Goal: Transaction & Acquisition: Book appointment/travel/reservation

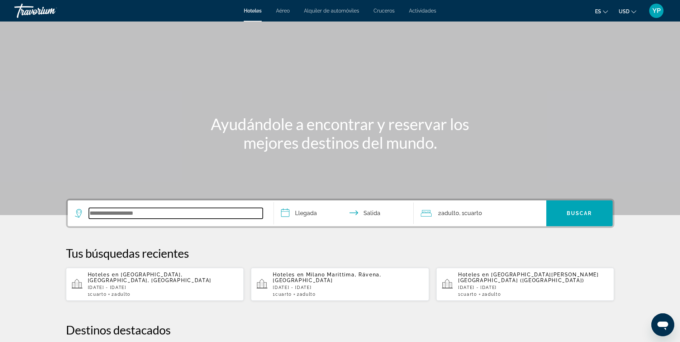
click at [163, 211] on input "Widget de búsqueda" at bounding box center [176, 213] width 174 height 11
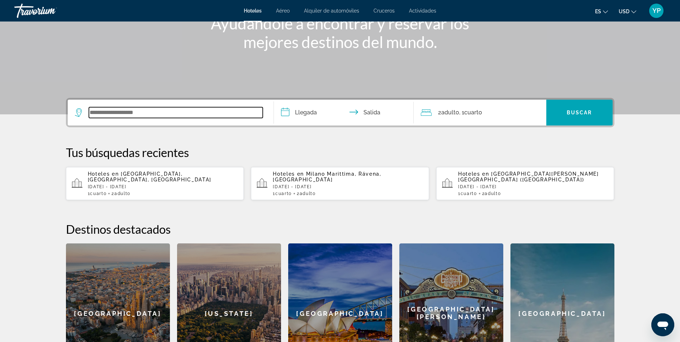
scroll to position [175, 0]
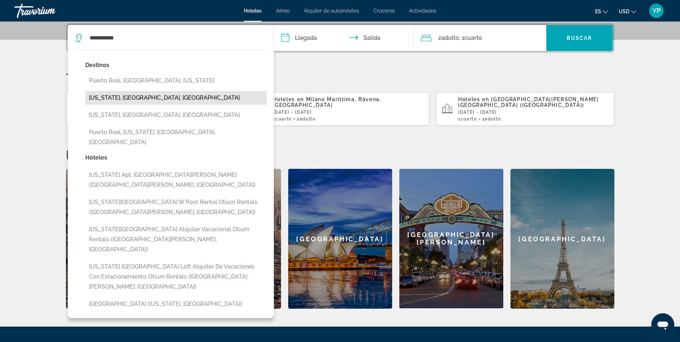
click at [123, 98] on button "[US_STATE], [GEOGRAPHIC_DATA], [GEOGRAPHIC_DATA]" at bounding box center [175, 98] width 181 height 14
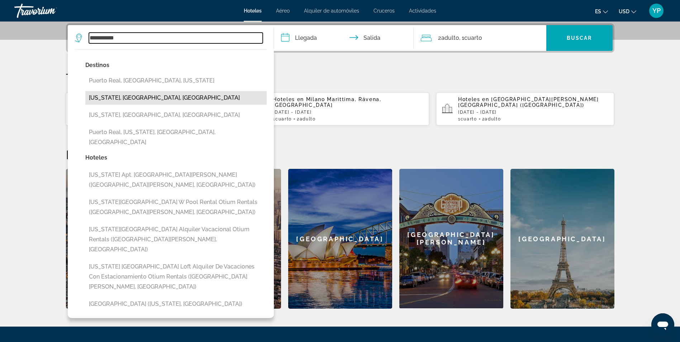
type input "**********"
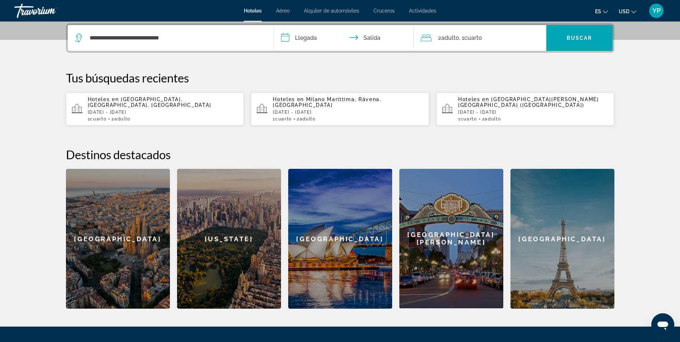
click at [312, 32] on input "**********" at bounding box center [345, 39] width 143 height 28
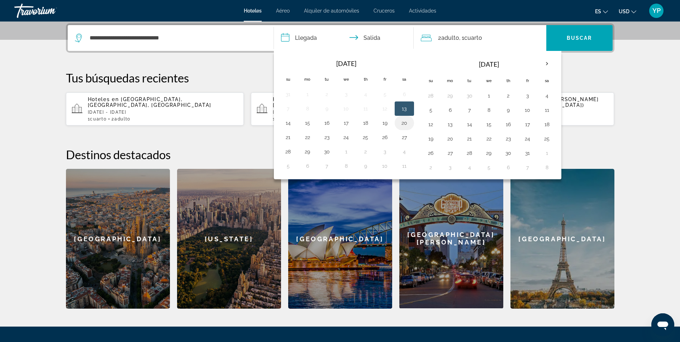
click at [403, 123] on button "20" at bounding box center [404, 123] width 11 height 10
click at [290, 139] on button "21" at bounding box center [287, 137] width 11 height 10
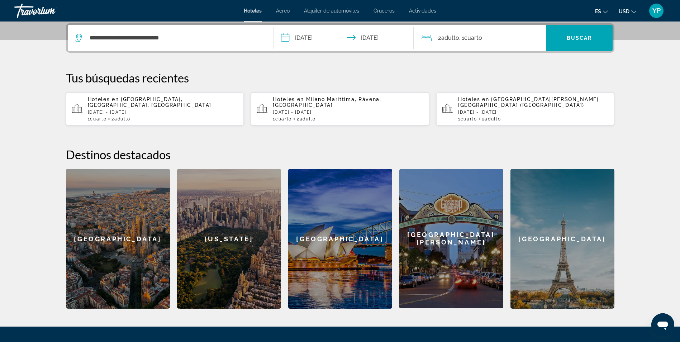
click at [312, 36] on input "**********" at bounding box center [345, 39] width 143 height 28
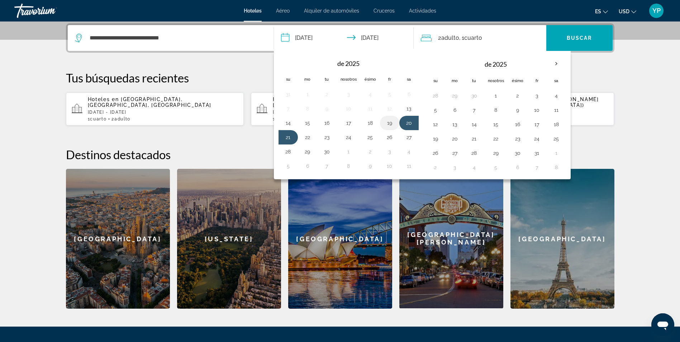
click at [394, 123] on button "19" at bounding box center [389, 123] width 11 height 10
click at [408, 124] on button "20" at bounding box center [408, 123] width 11 height 10
type input "**********"
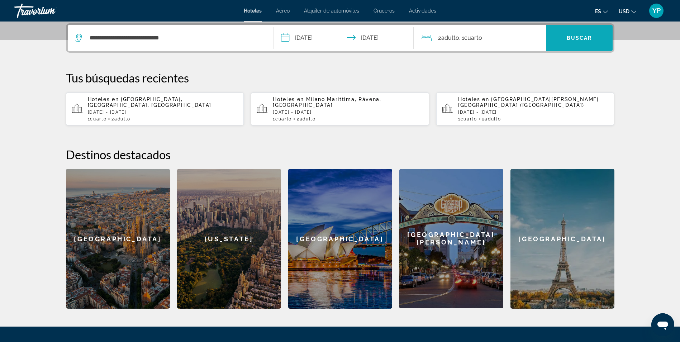
click at [569, 41] on span "Buscar" at bounding box center [579, 38] width 25 height 6
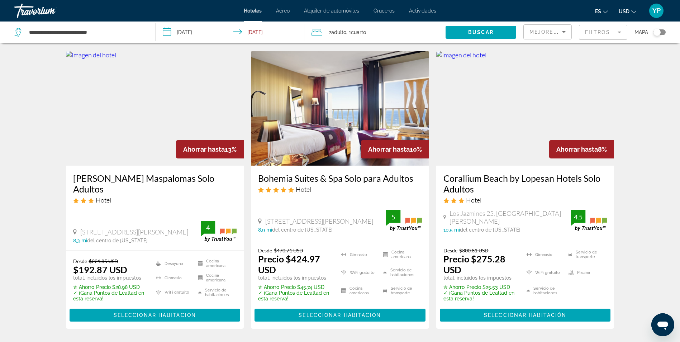
scroll to position [287, 0]
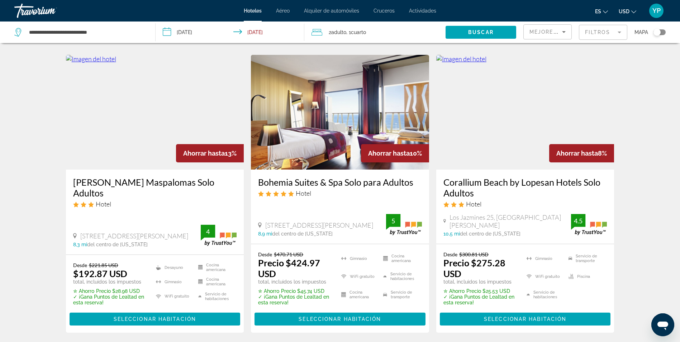
click at [496, 125] on img "Contenido principal" at bounding box center [525, 112] width 178 height 115
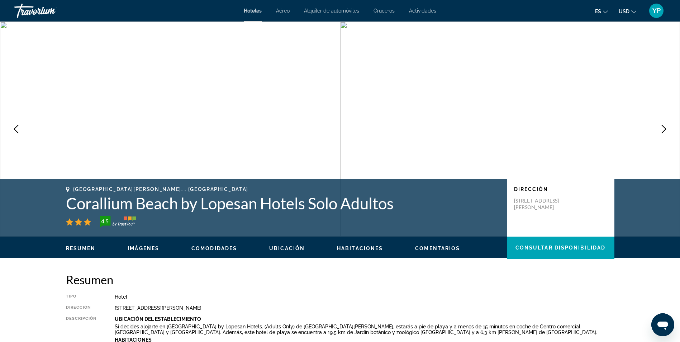
click at [280, 162] on img "Contenido principal" at bounding box center [170, 129] width 340 height 215
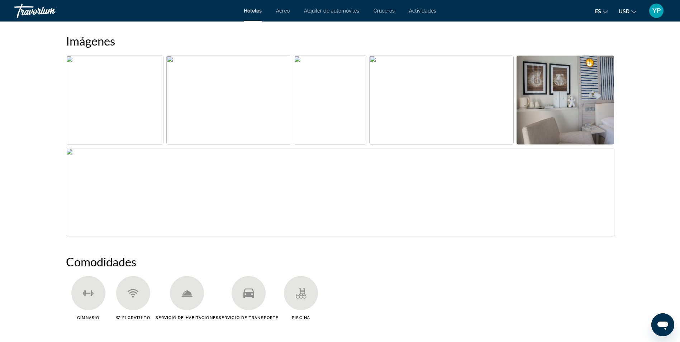
scroll to position [358, 0]
click at [260, 127] on img "Abrir control deslizante de imagen a pantalla completa" at bounding box center [228, 101] width 125 height 89
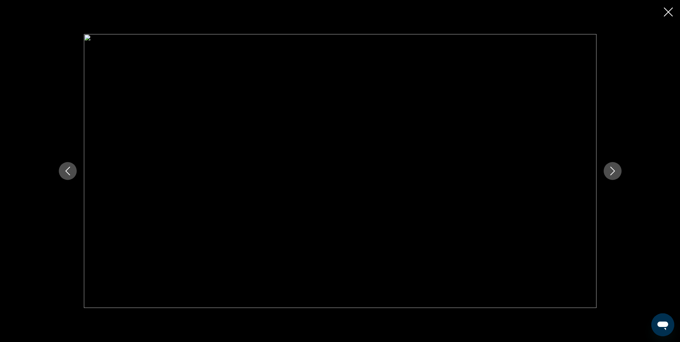
click at [623, 175] on div "prev next" at bounding box center [340, 171] width 577 height 274
click at [609, 171] on icon "Siguiente imagen" at bounding box center [612, 171] width 9 height 9
click at [614, 170] on icon "Siguiente imagen" at bounding box center [612, 171] width 9 height 9
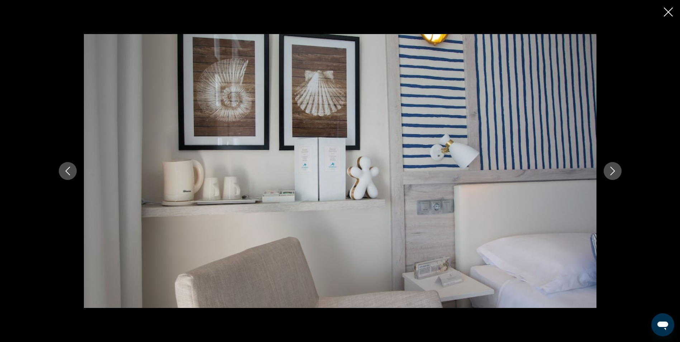
click at [614, 170] on icon "Siguiente imagen" at bounding box center [612, 171] width 9 height 9
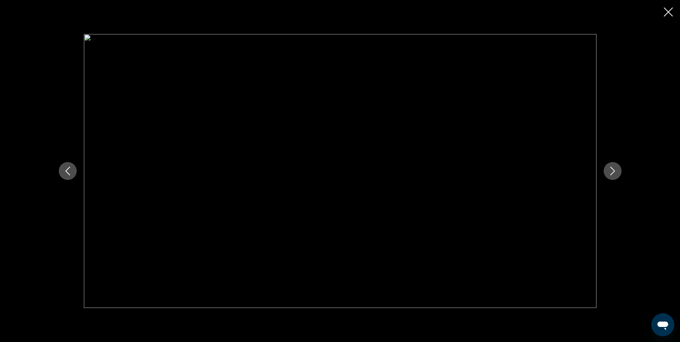
click at [614, 170] on icon "Siguiente imagen" at bounding box center [612, 171] width 9 height 9
click at [70, 172] on icon "Imagen anterior" at bounding box center [67, 171] width 9 height 9
click at [613, 175] on button "Siguiente imagen" at bounding box center [613, 171] width 18 height 18
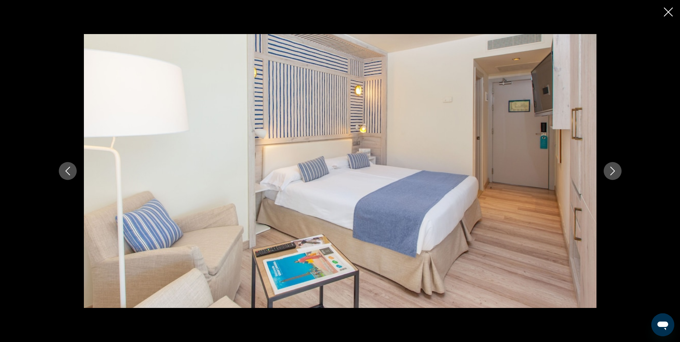
click at [613, 175] on button "Siguiente imagen" at bounding box center [613, 171] width 18 height 18
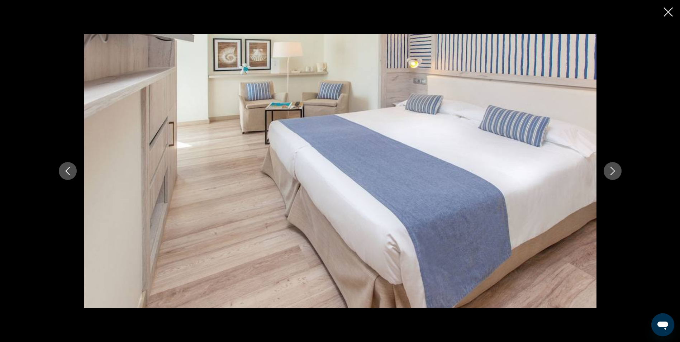
click at [673, 11] on div "prev next" at bounding box center [340, 171] width 680 height 342
click at [666, 14] on icon "Cerrar presentación de diapositivas" at bounding box center [668, 12] width 9 height 9
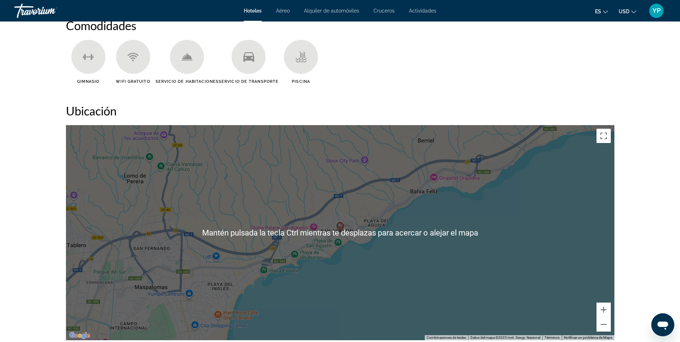
scroll to position [538, 0]
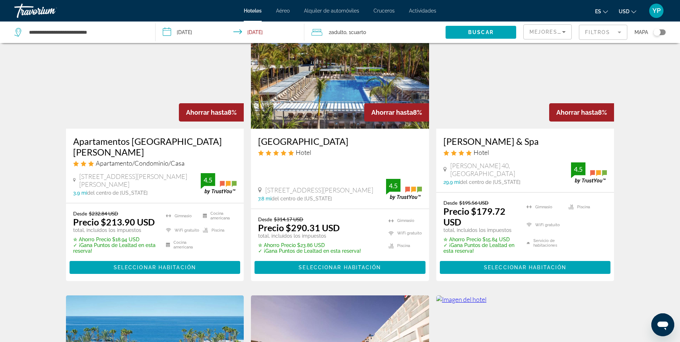
scroll to position [574, 0]
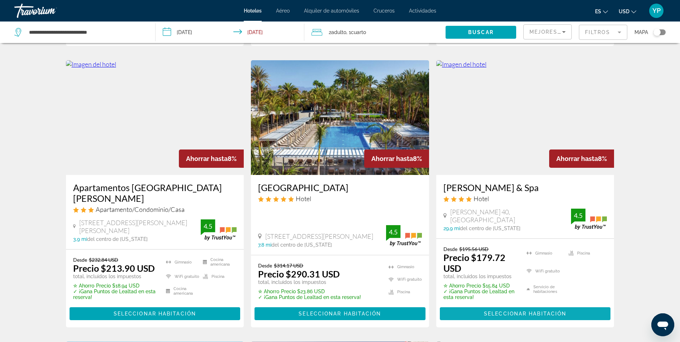
click at [533, 314] on span "Seleccionar habitación" at bounding box center [525, 314] width 82 height 6
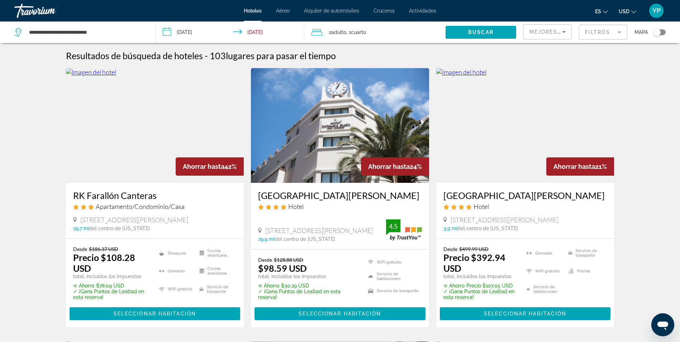
click at [355, 30] on span "Cuarto" at bounding box center [358, 32] width 15 height 6
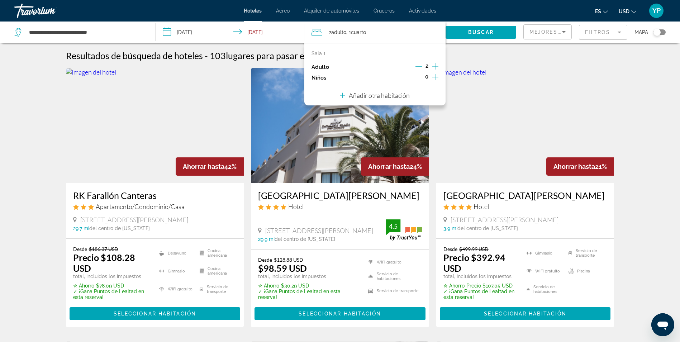
click at [435, 67] on icon "Incrementar adultos" at bounding box center [435, 66] width 6 height 9
click at [464, 36] on span "Widget de búsqueda" at bounding box center [481, 32] width 71 height 17
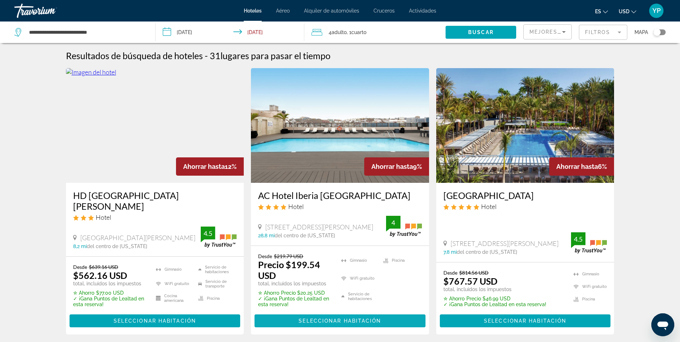
click at [355, 327] on span "Contenido principal" at bounding box center [340, 320] width 171 height 17
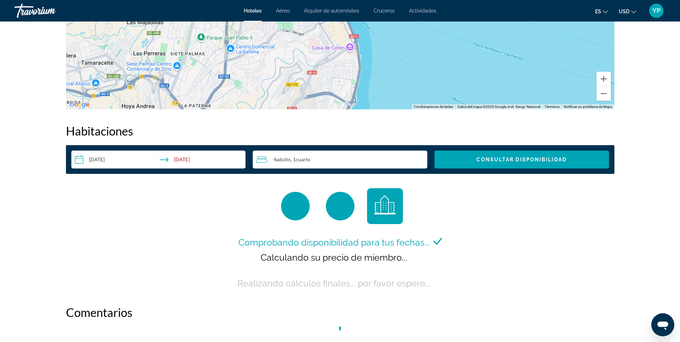
scroll to position [896, 0]
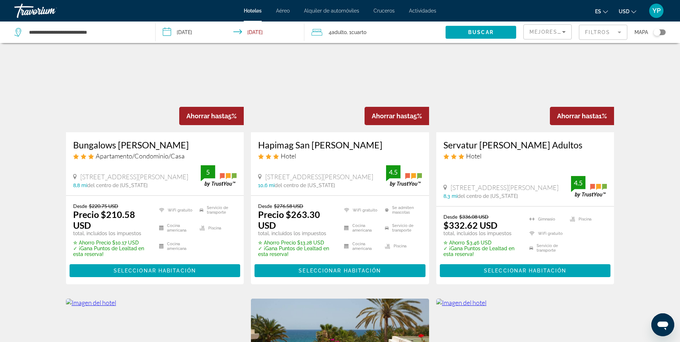
scroll to position [287, 0]
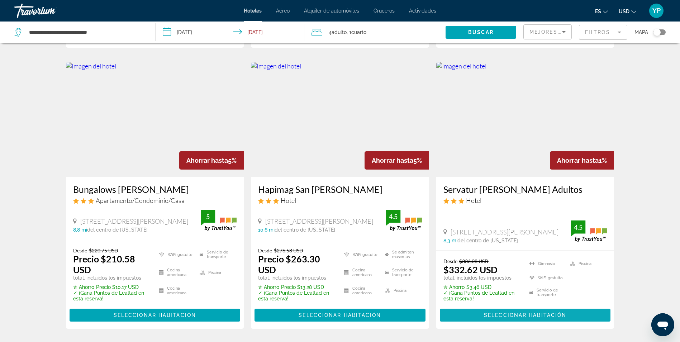
click at [523, 315] on span "Seleccionar habitación" at bounding box center [525, 315] width 82 height 6
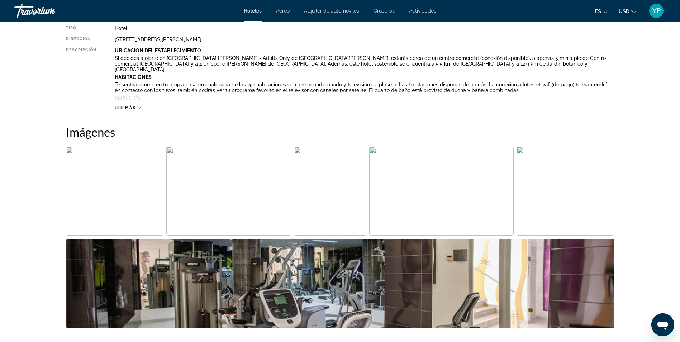
scroll to position [251, 0]
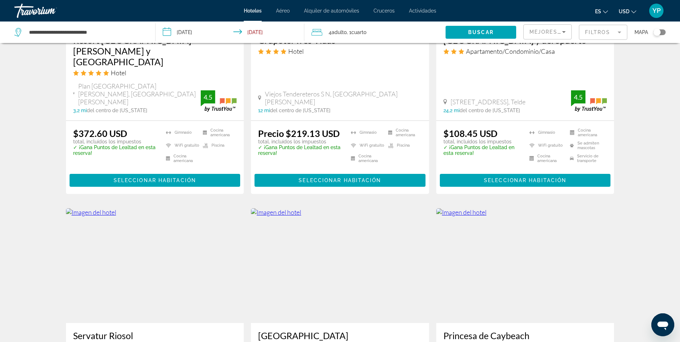
scroll to position [825, 0]
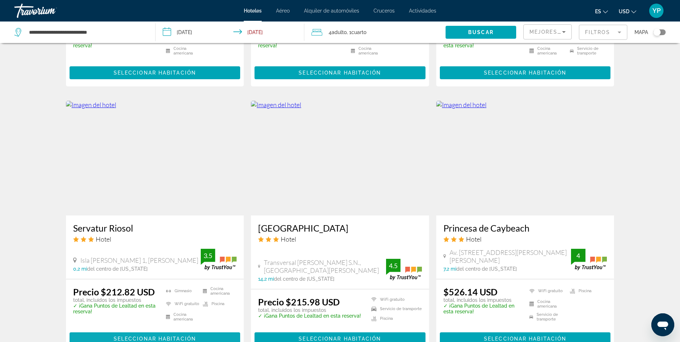
click at [167, 336] on span "Seleccionar habitación" at bounding box center [155, 339] width 82 height 6
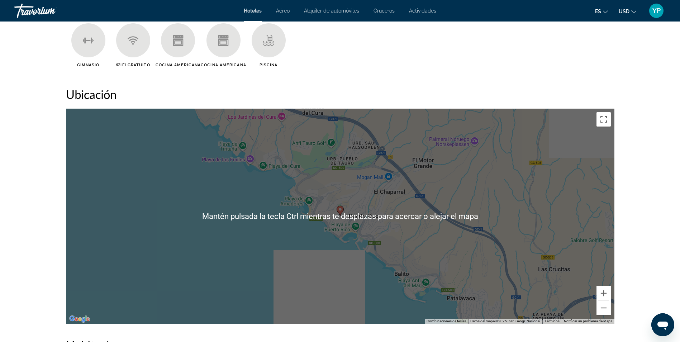
scroll to position [430, 0]
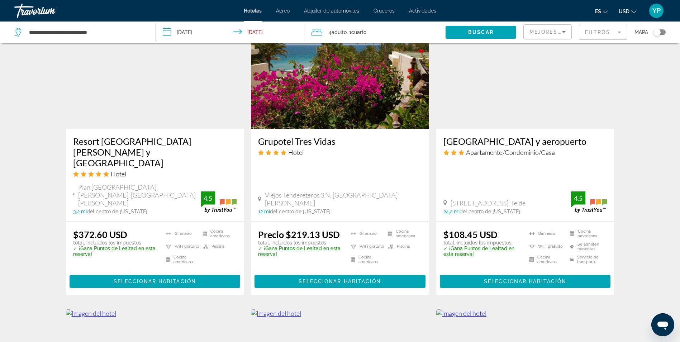
scroll to position [609, 0]
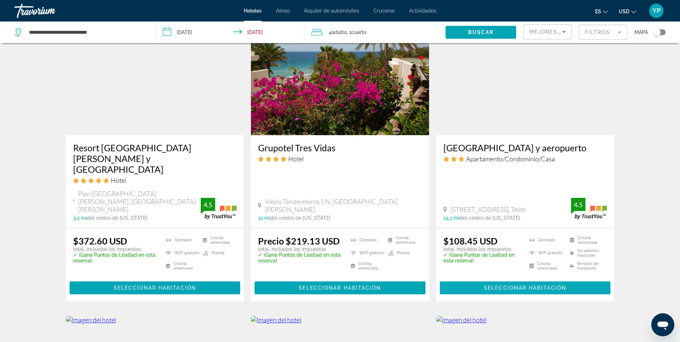
click at [505, 285] on span "Seleccionar habitación" at bounding box center [525, 288] width 82 height 6
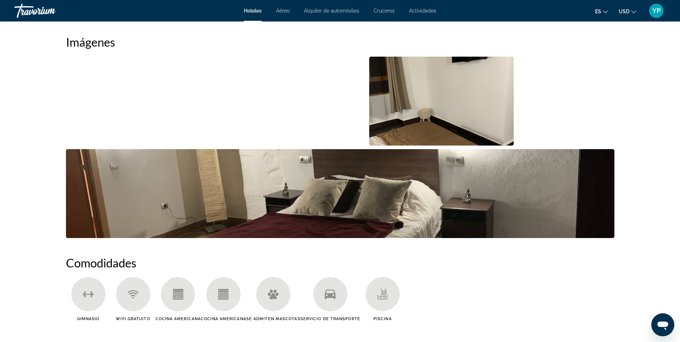
scroll to position [251, 0]
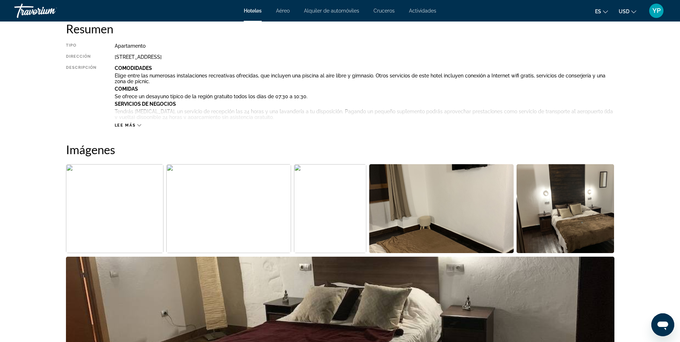
click at [141, 236] on img "Abrir control deslizante de imagen a pantalla completa" at bounding box center [115, 208] width 98 height 89
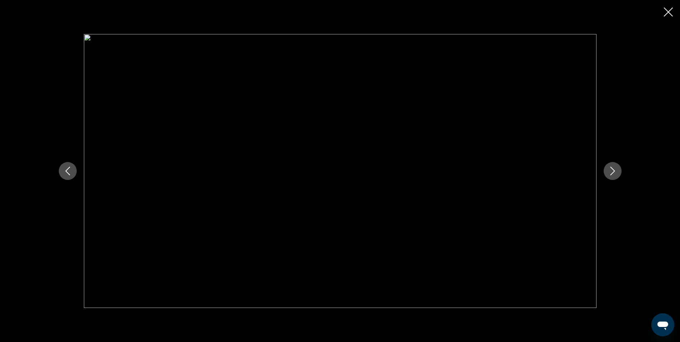
click at [619, 174] on button "Siguiente imagen" at bounding box center [613, 171] width 18 height 18
click at [613, 173] on icon "Siguiente imagen" at bounding box center [612, 171] width 9 height 9
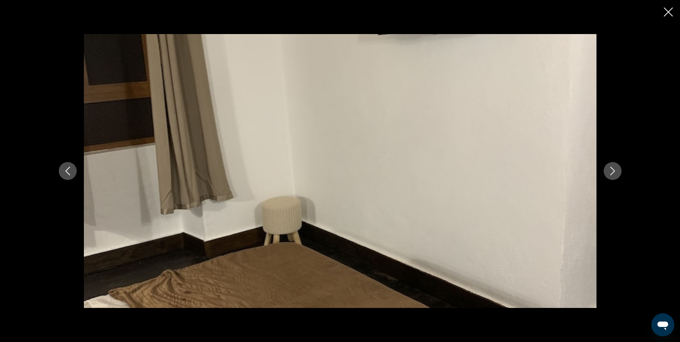
click at [613, 173] on icon "Siguiente imagen" at bounding box center [612, 171] width 9 height 9
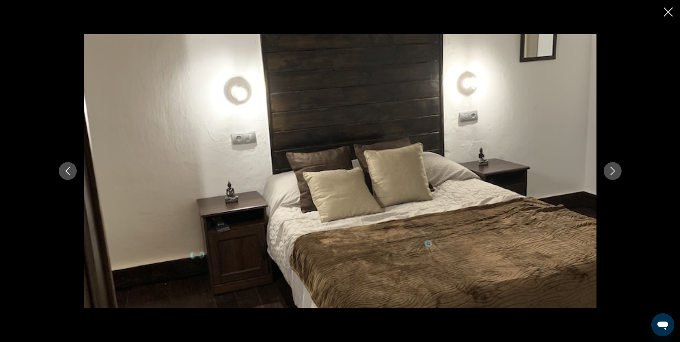
click at [613, 173] on icon "Siguiente imagen" at bounding box center [612, 171] width 9 height 9
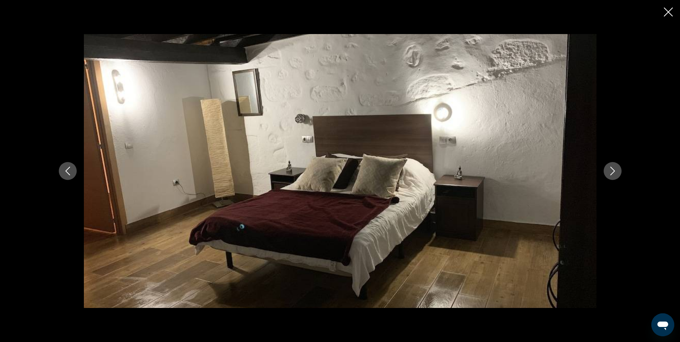
click at [613, 173] on icon "Siguiente imagen" at bounding box center [612, 171] width 9 height 9
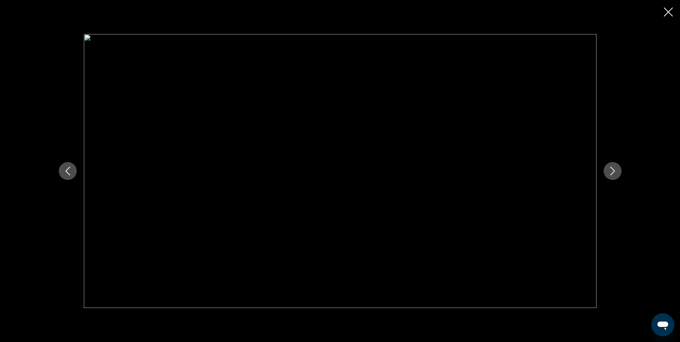
click at [613, 173] on icon "Siguiente imagen" at bounding box center [612, 171] width 9 height 9
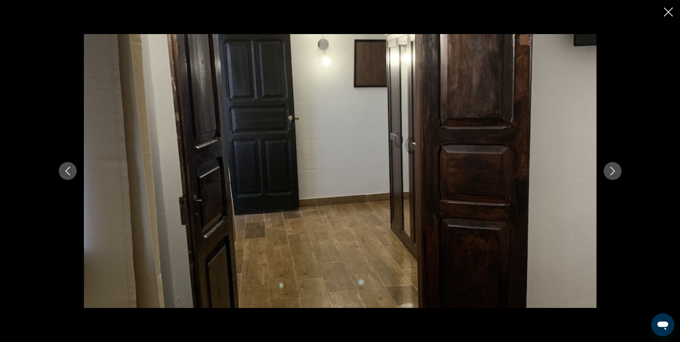
click at [613, 173] on icon "Siguiente imagen" at bounding box center [612, 171] width 9 height 9
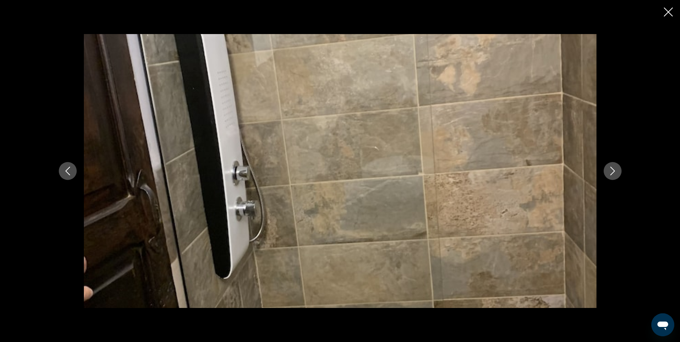
click at [613, 173] on icon "Siguiente imagen" at bounding box center [612, 171] width 9 height 9
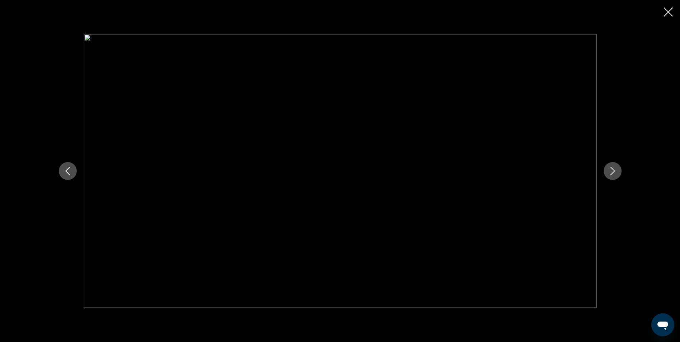
click at [613, 173] on icon "Siguiente imagen" at bounding box center [612, 171] width 9 height 9
click at [663, 14] on div "prev next" at bounding box center [340, 171] width 680 height 342
click at [667, 16] on button "Cerrar presentación de diapositivas" at bounding box center [668, 12] width 9 height 11
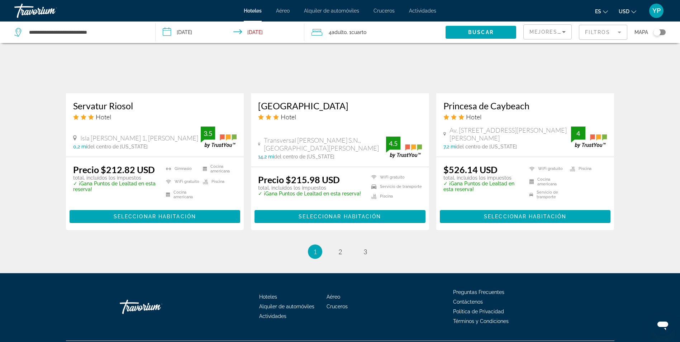
scroll to position [948, 0]
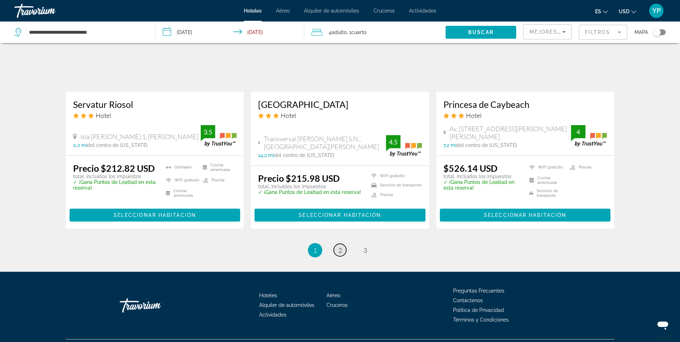
click at [343, 244] on link "página 2" at bounding box center [340, 250] width 13 height 13
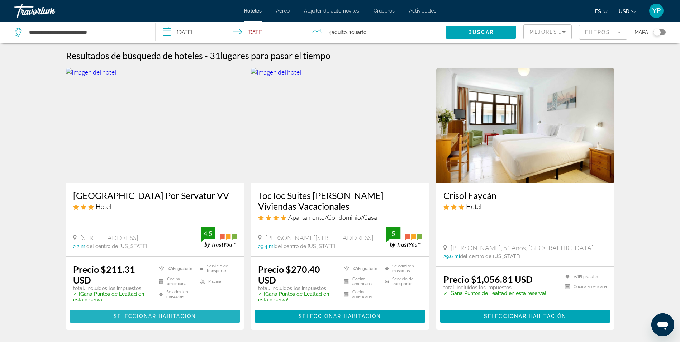
click at [162, 313] on span "Contenido principal" at bounding box center [155, 316] width 171 height 17
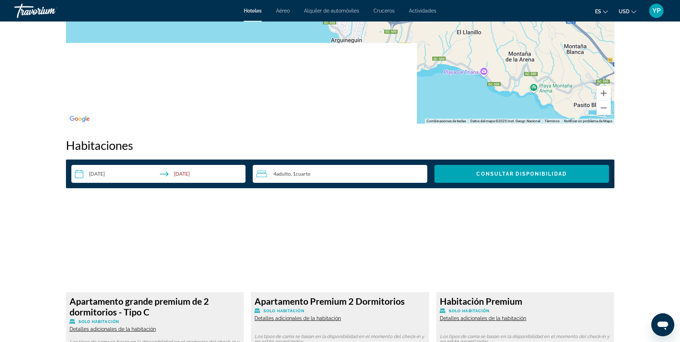
scroll to position [753, 0]
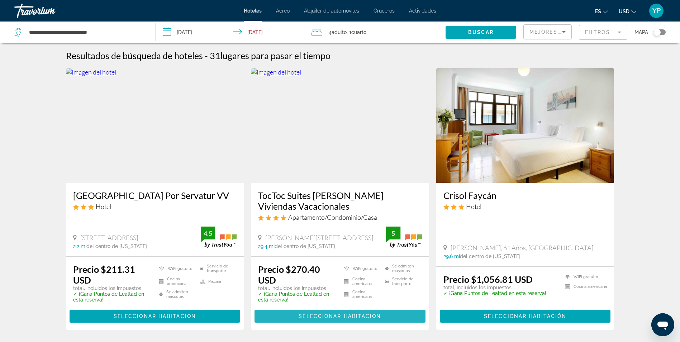
click at [347, 317] on span "Seleccionar habitación" at bounding box center [340, 316] width 82 height 6
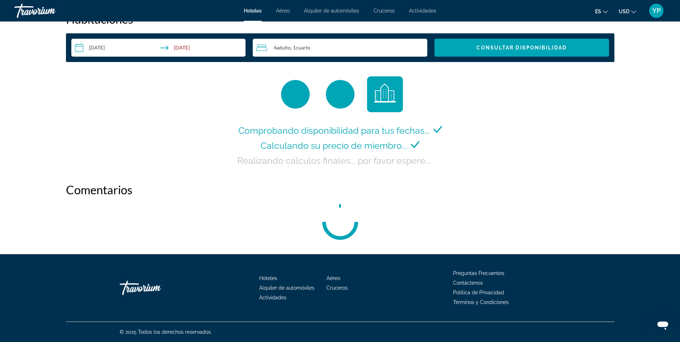
scroll to position [949, 0]
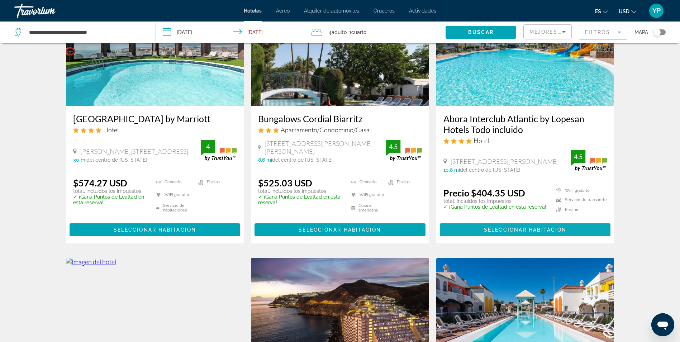
scroll to position [358, 0]
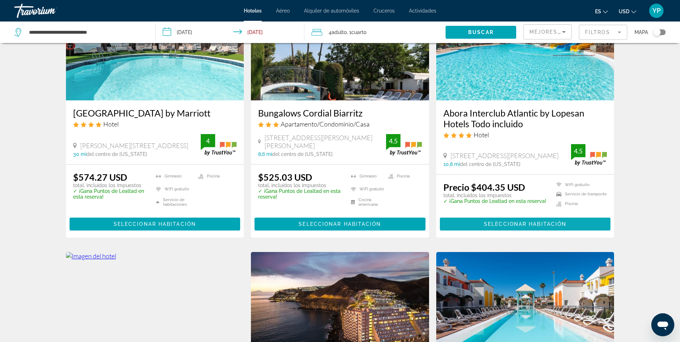
click at [498, 224] on span "Seleccionar habitación" at bounding box center [525, 224] width 82 height 6
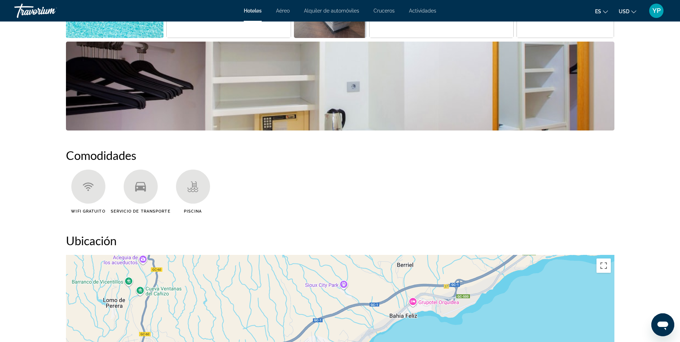
scroll to position [323, 0]
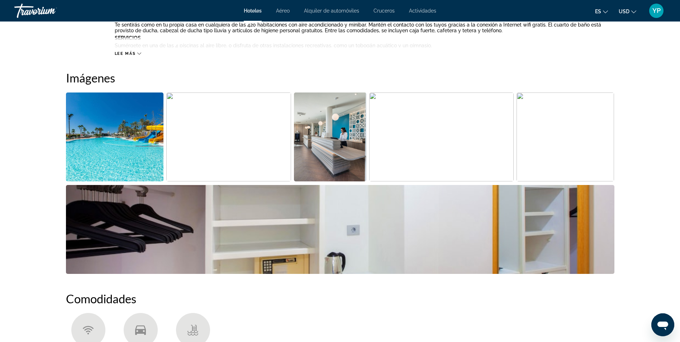
click at [219, 157] on img "Abrir control deslizante de imagen a pantalla completa" at bounding box center [228, 136] width 125 height 89
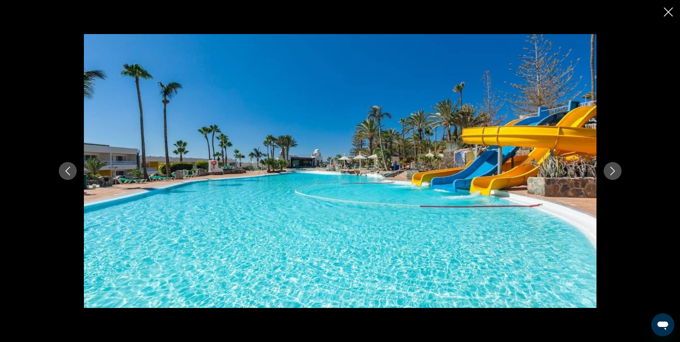
click at [612, 174] on icon "Siguiente imagen" at bounding box center [612, 171] width 5 height 9
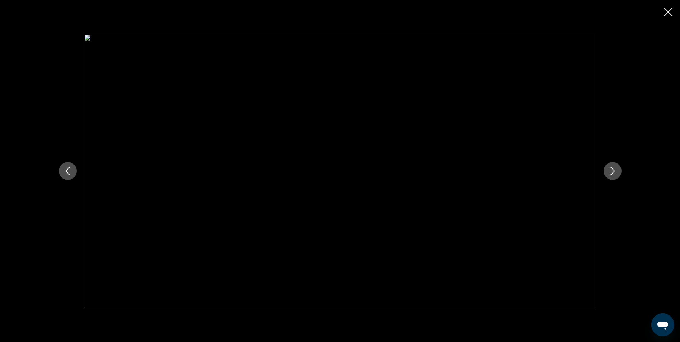
click at [612, 174] on icon "Siguiente imagen" at bounding box center [612, 171] width 5 height 9
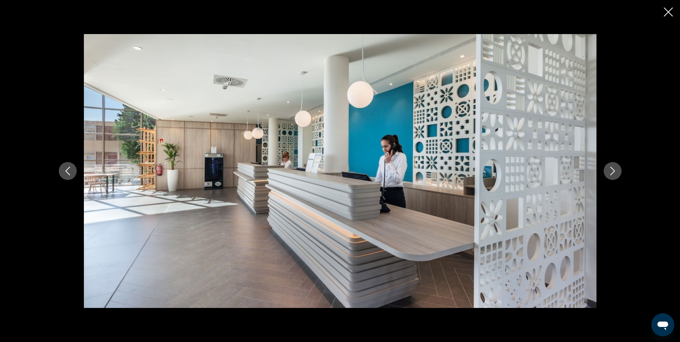
click at [612, 174] on icon "Siguiente imagen" at bounding box center [612, 171] width 5 height 9
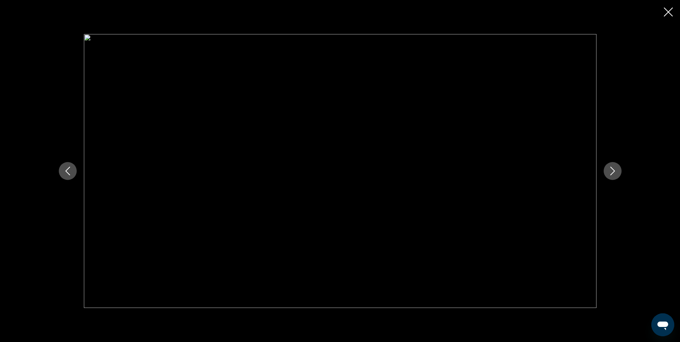
click at [612, 174] on icon "Siguiente imagen" at bounding box center [612, 171] width 5 height 9
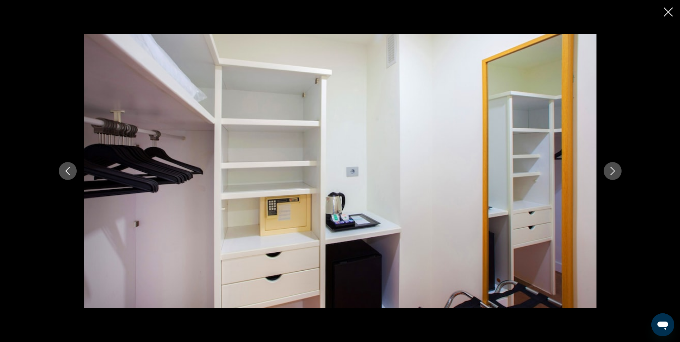
click at [612, 174] on icon "Siguiente imagen" at bounding box center [612, 171] width 5 height 9
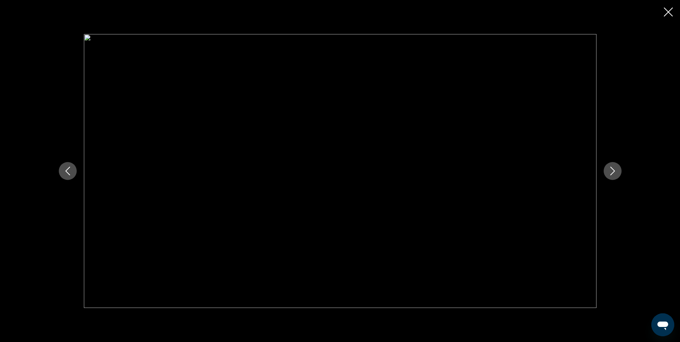
click at [612, 174] on icon "Siguiente imagen" at bounding box center [612, 171] width 5 height 9
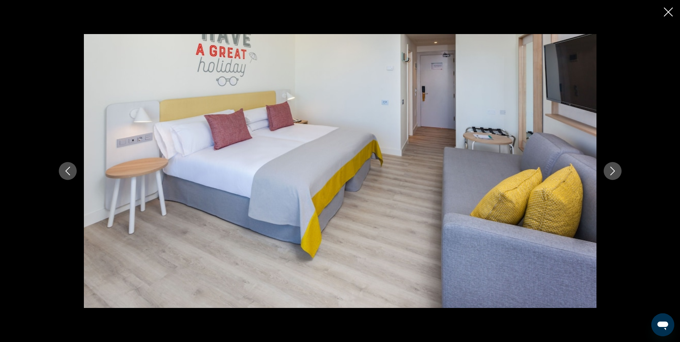
click at [612, 174] on icon "Siguiente imagen" at bounding box center [612, 171] width 5 height 9
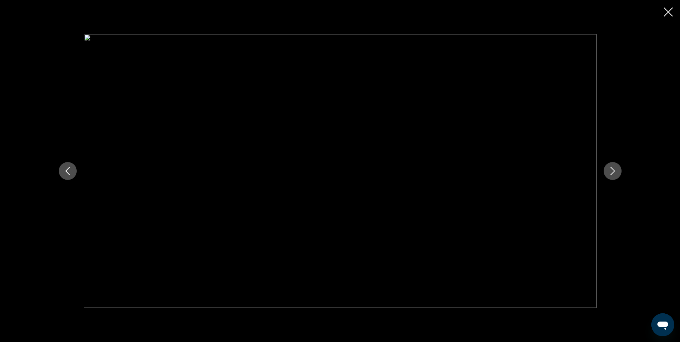
click at [612, 174] on icon "Siguiente imagen" at bounding box center [612, 171] width 5 height 9
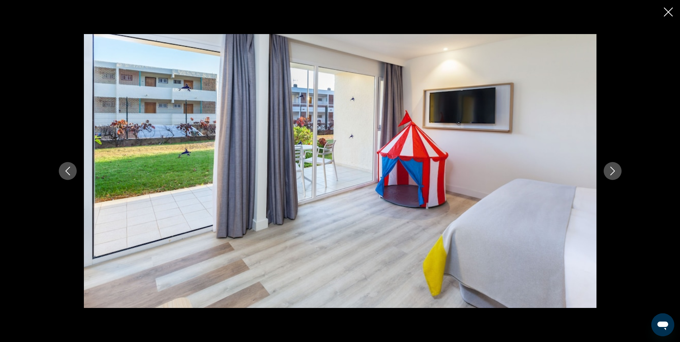
click at [612, 174] on icon "Siguiente imagen" at bounding box center [612, 171] width 5 height 9
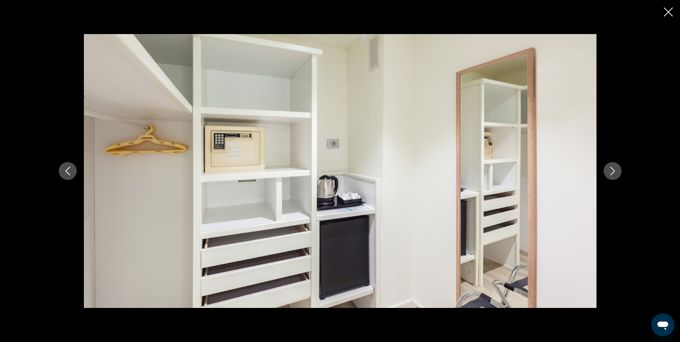
click at [665, 13] on icon "Cerrar presentación de diapositivas" at bounding box center [668, 12] width 9 height 9
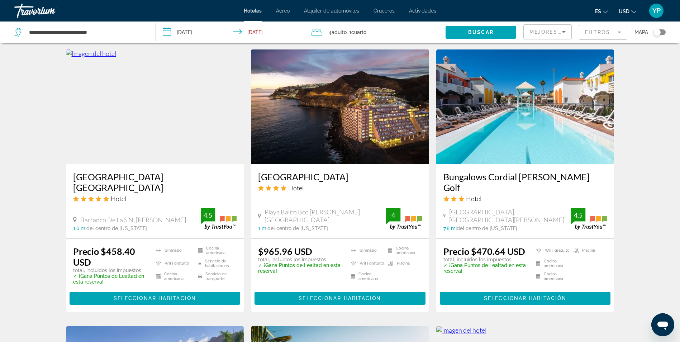
scroll to position [609, 0]
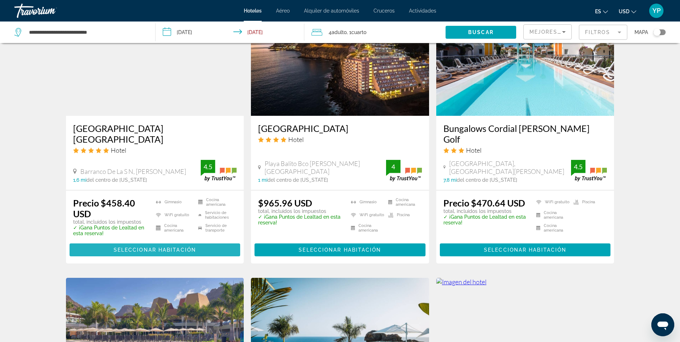
click at [155, 247] on span "Seleccionar habitación" at bounding box center [155, 250] width 82 height 6
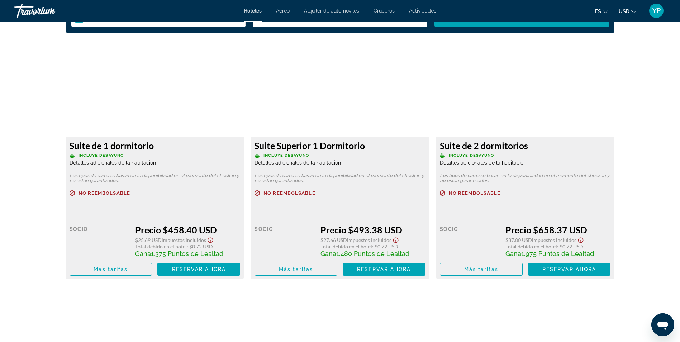
scroll to position [932, 0]
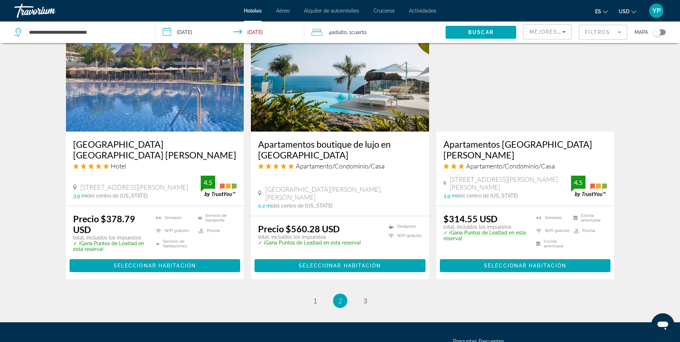
scroll to position [896, 0]
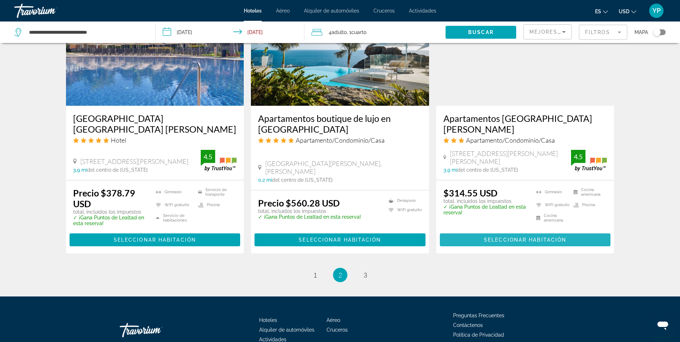
click at [488, 237] on span "Seleccionar habitación" at bounding box center [525, 240] width 82 height 6
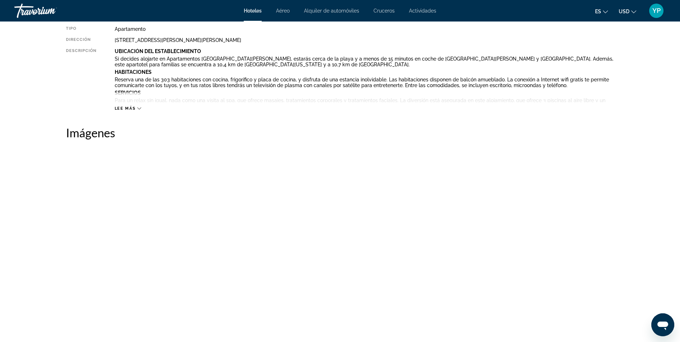
scroll to position [251, 0]
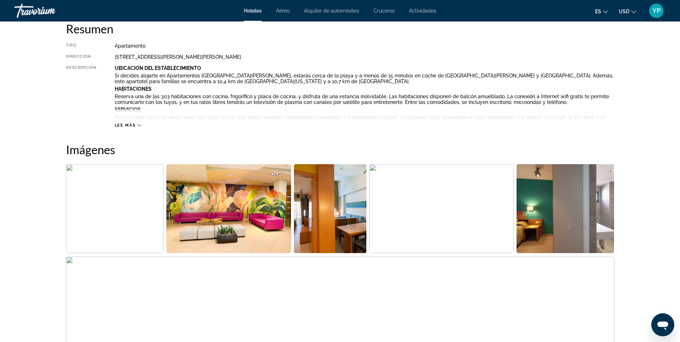
click at [214, 200] on img "Abrir control deslizante de imagen a pantalla completa" at bounding box center [228, 208] width 125 height 89
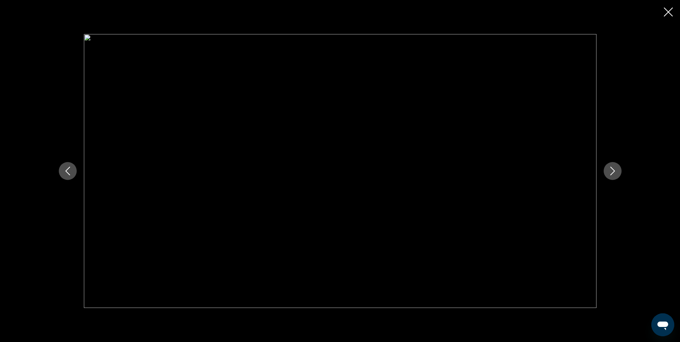
click at [613, 166] on button "Siguiente imagen" at bounding box center [613, 171] width 18 height 18
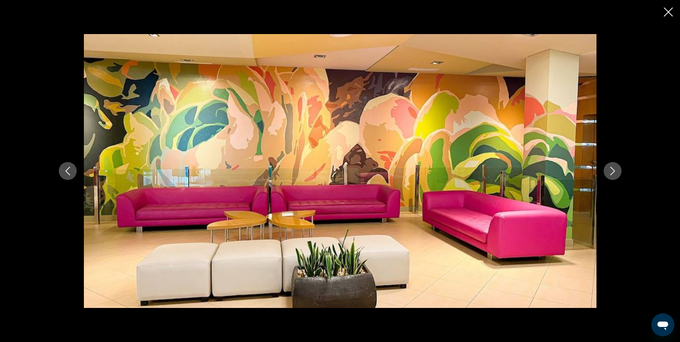
click at [613, 166] on button "Siguiente imagen" at bounding box center [613, 171] width 18 height 18
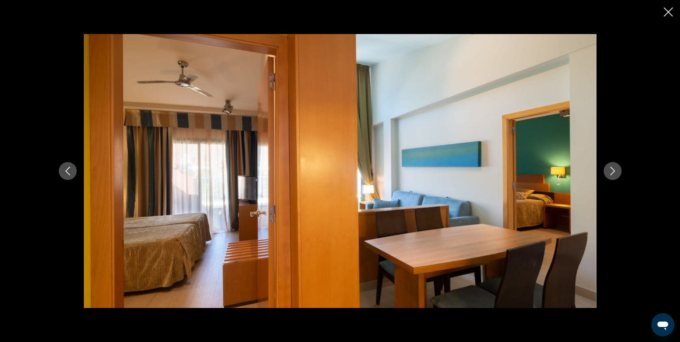
click at [613, 166] on button "Siguiente imagen" at bounding box center [613, 171] width 18 height 18
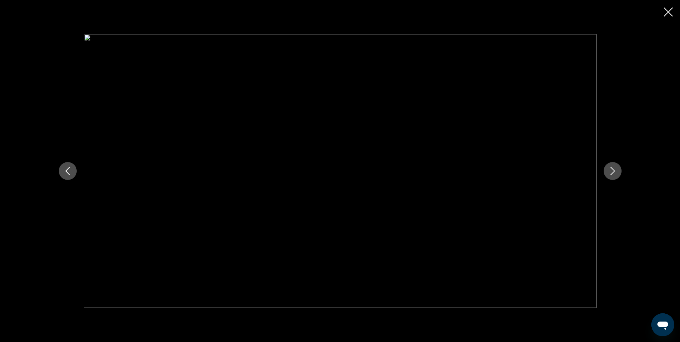
click at [613, 166] on button "Siguiente imagen" at bounding box center [613, 171] width 18 height 18
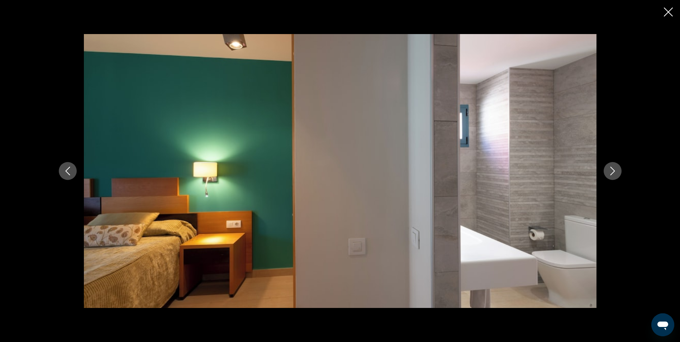
click at [613, 166] on button "Siguiente imagen" at bounding box center [613, 171] width 18 height 18
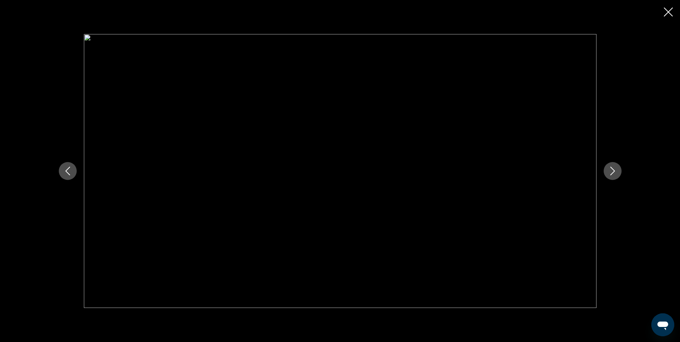
click at [613, 166] on button "Siguiente imagen" at bounding box center [613, 171] width 18 height 18
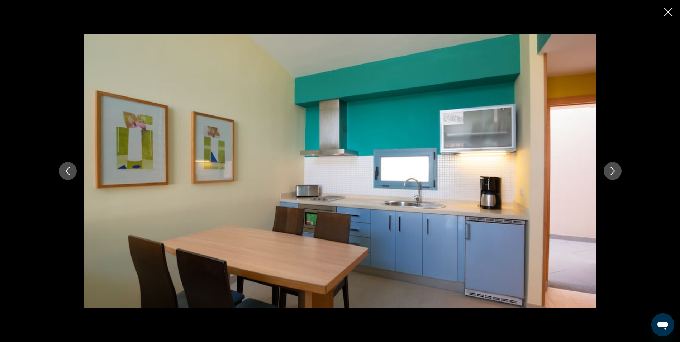
click at [613, 166] on button "Siguiente imagen" at bounding box center [613, 171] width 18 height 18
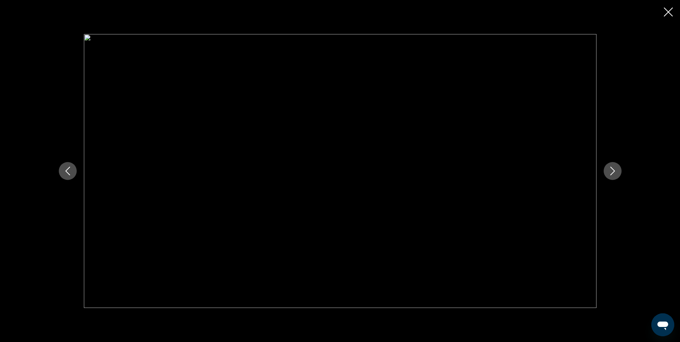
click at [613, 166] on button "Siguiente imagen" at bounding box center [613, 171] width 18 height 18
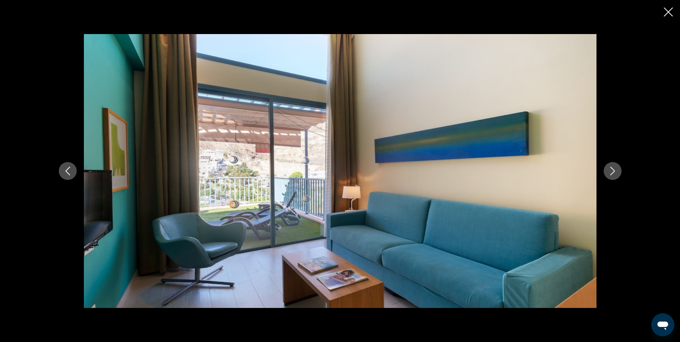
click at [613, 166] on button "Siguiente imagen" at bounding box center [613, 171] width 18 height 18
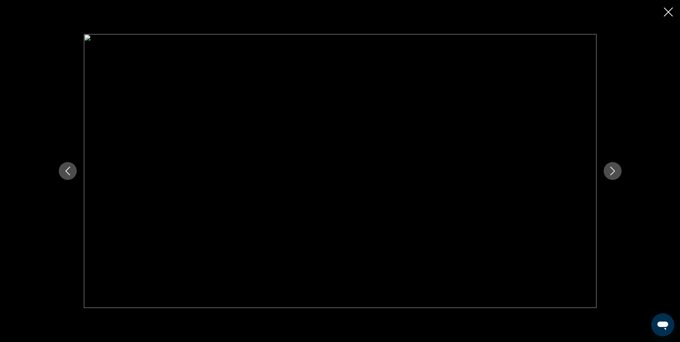
click at [613, 166] on button "Siguiente imagen" at bounding box center [613, 171] width 18 height 18
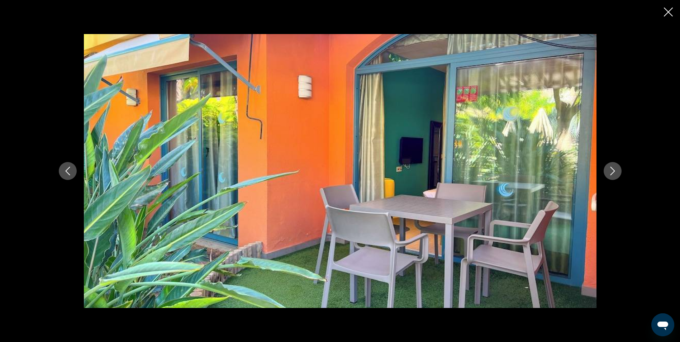
click at [617, 167] on icon "Siguiente imagen" at bounding box center [612, 171] width 9 height 9
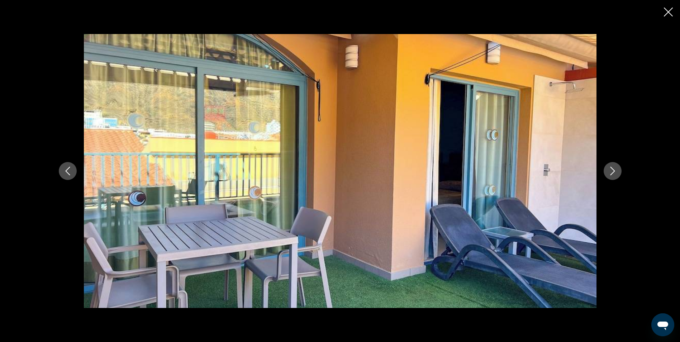
click at [617, 167] on icon "Siguiente imagen" at bounding box center [612, 171] width 9 height 9
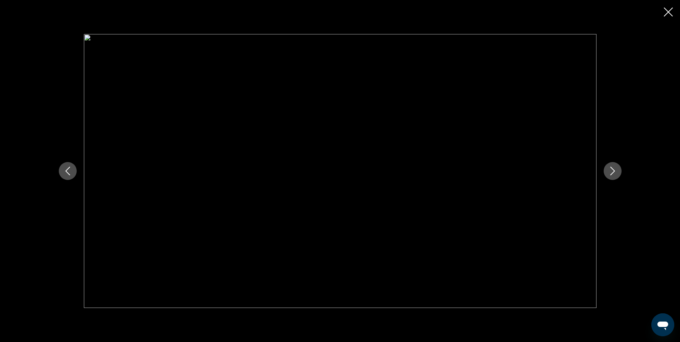
click at [617, 167] on icon "Siguiente imagen" at bounding box center [612, 171] width 9 height 9
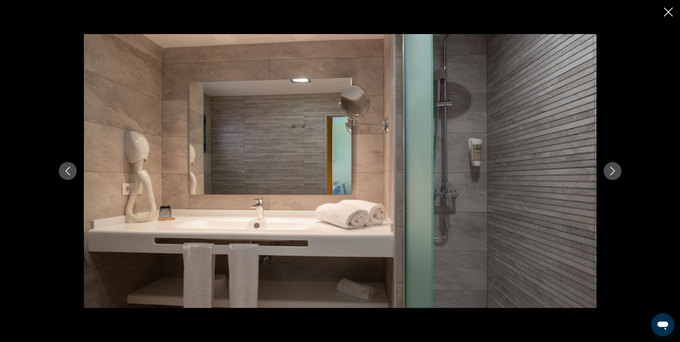
click at [617, 167] on icon "Siguiente imagen" at bounding box center [612, 171] width 9 height 9
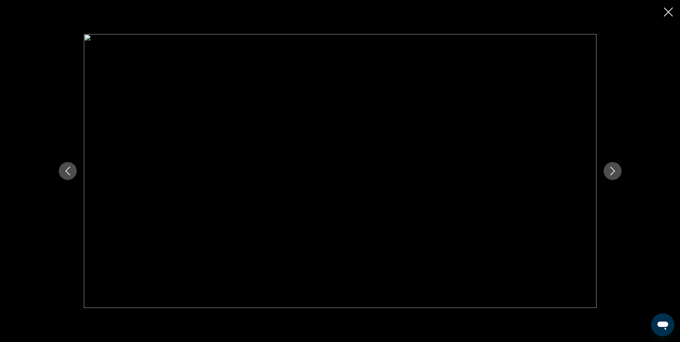
click at [617, 167] on icon "Siguiente imagen" at bounding box center [612, 171] width 9 height 9
click at [666, 12] on icon "Cerrar presentación de diapositivas" at bounding box center [668, 12] width 9 height 9
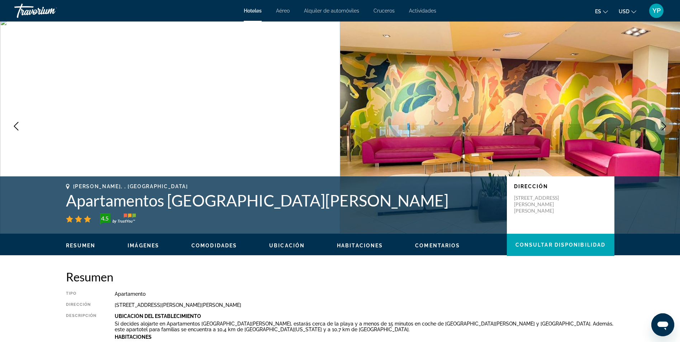
scroll to position [0, 0]
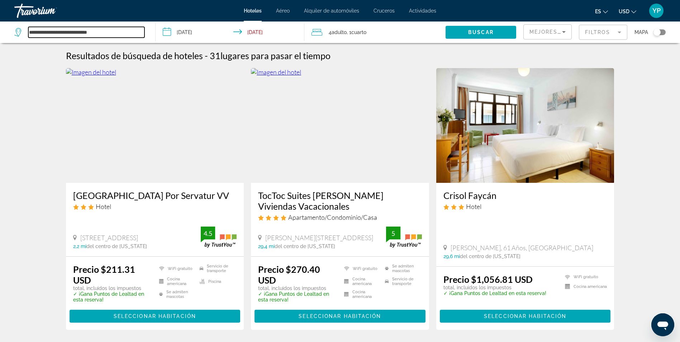
click at [56, 30] on input "**********" at bounding box center [86, 32] width 116 height 11
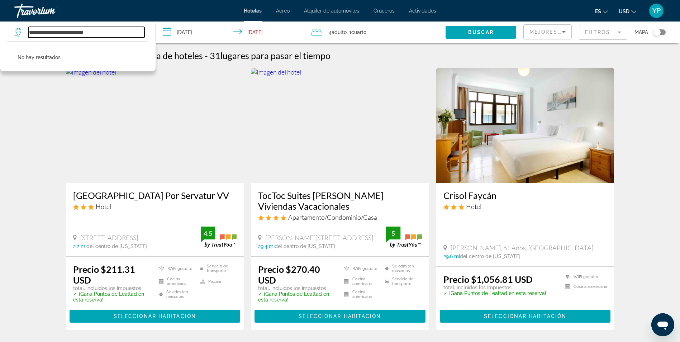
click at [104, 34] on input "**********" at bounding box center [86, 32] width 116 height 11
type input "*"
click at [72, 33] on input "Widget de búsqueda" at bounding box center [86, 32] width 116 height 11
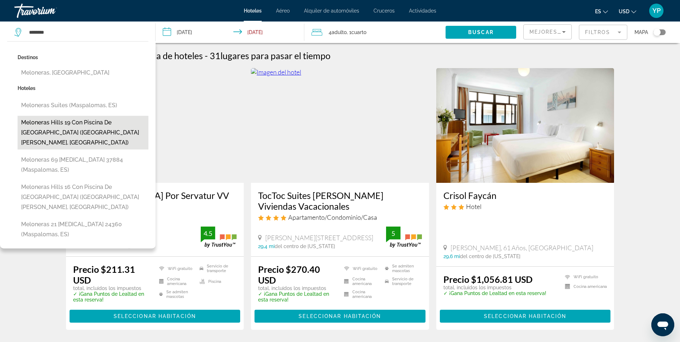
click at [66, 127] on button "Meloneras Hills 19 con piscina de [GEOGRAPHIC_DATA] ([GEOGRAPHIC_DATA][PERSON_N…" at bounding box center [83, 133] width 131 height 34
type input "**********"
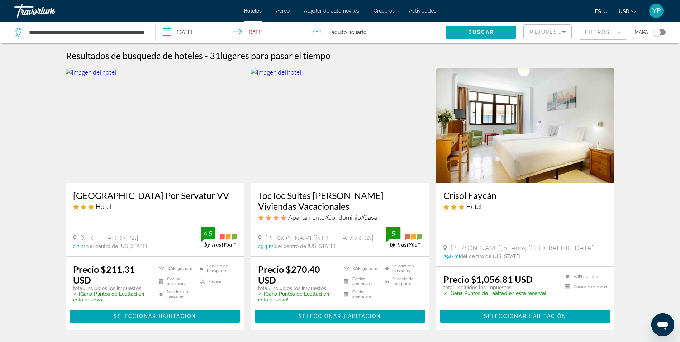
click at [461, 34] on span "Widget de búsqueda" at bounding box center [481, 32] width 71 height 17
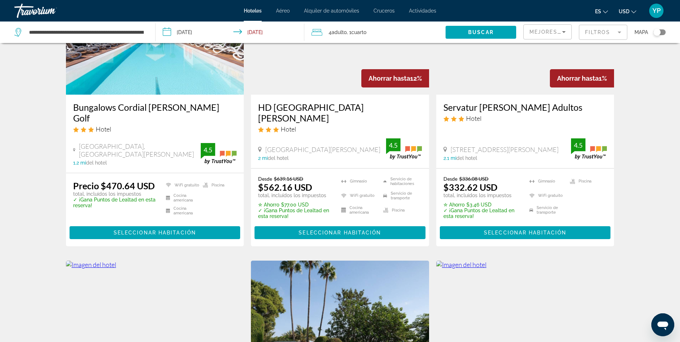
scroll to position [358, 0]
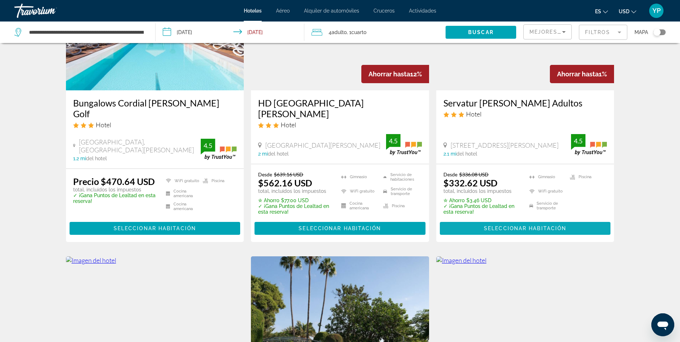
click at [494, 220] on span "Contenido principal" at bounding box center [525, 228] width 171 height 17
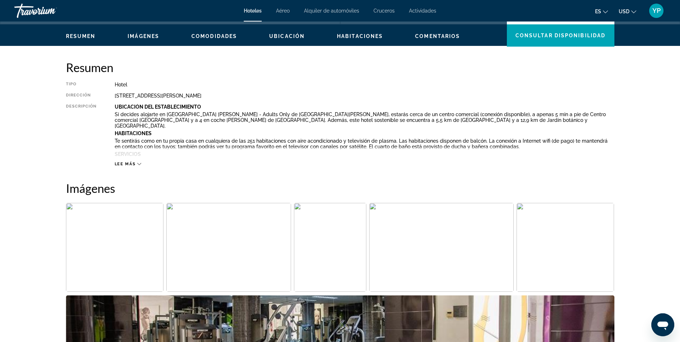
scroll to position [143, 0]
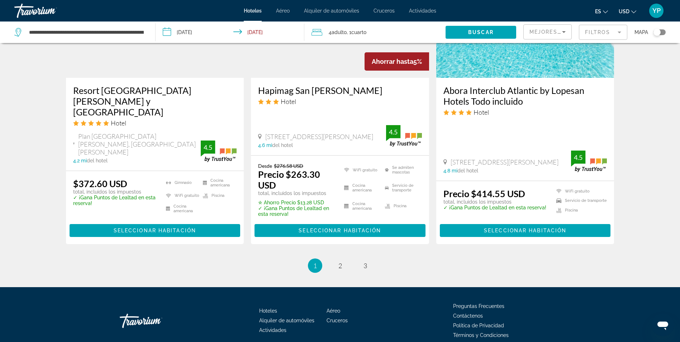
scroll to position [942, 0]
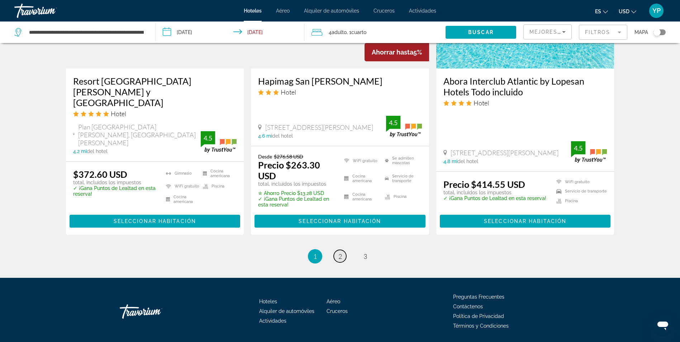
click at [340, 252] on span "2" at bounding box center [340, 256] width 4 height 8
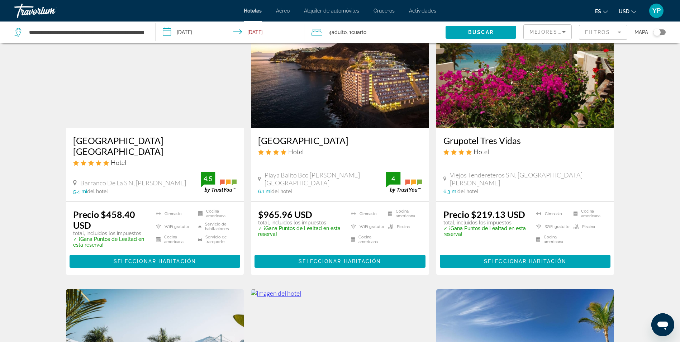
scroll to position [72, 0]
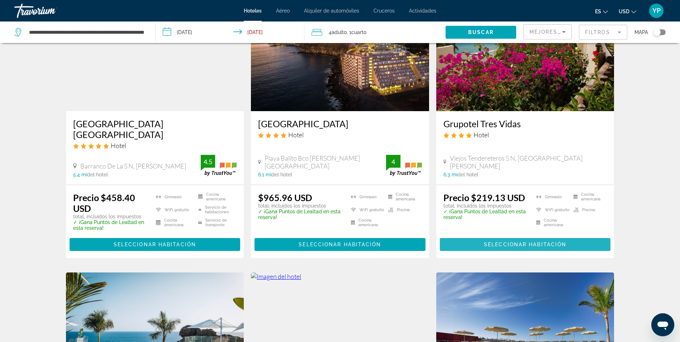
click at [548, 238] on span "Contenido principal" at bounding box center [525, 244] width 171 height 17
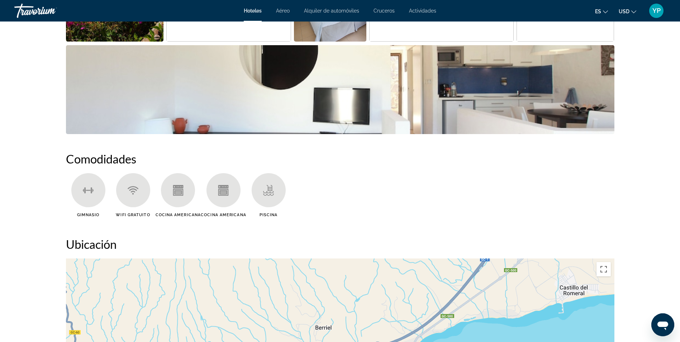
scroll to position [394, 0]
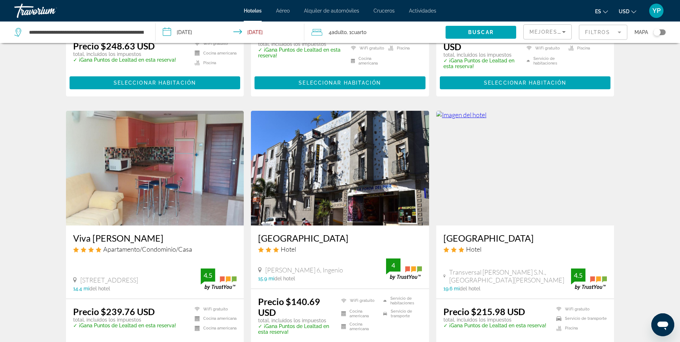
scroll to position [717, 0]
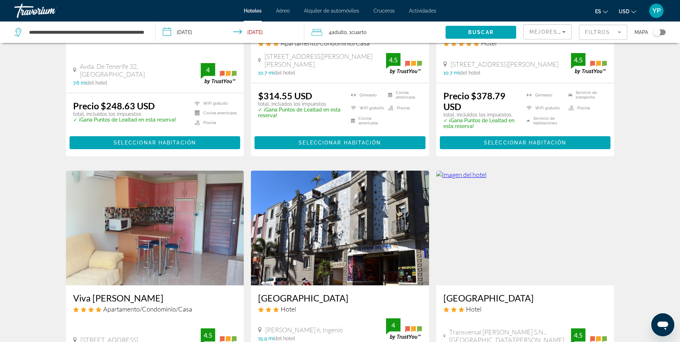
click at [151, 34] on app-destination-search "**********" at bounding box center [78, 33] width 156 height 22
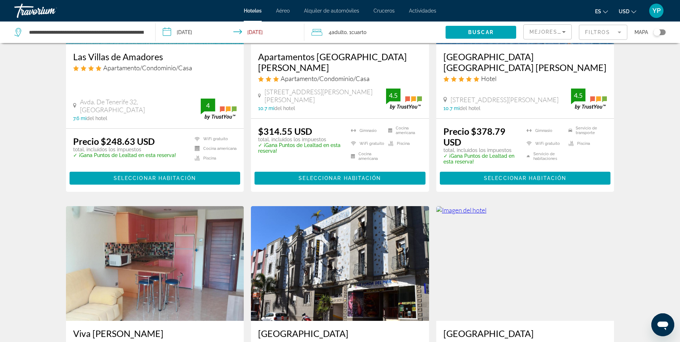
scroll to position [681, 0]
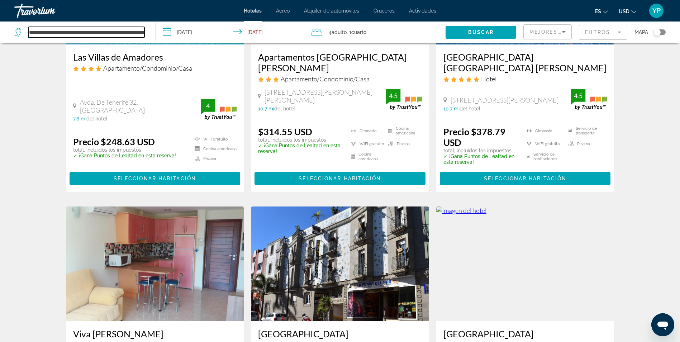
click at [142, 31] on input "**********" at bounding box center [86, 32] width 116 height 11
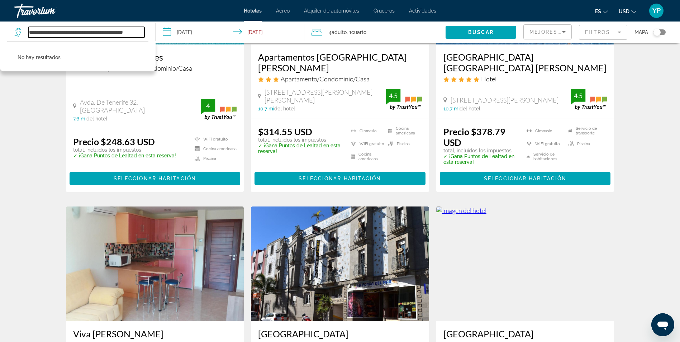
click at [134, 32] on input "**********" at bounding box center [86, 32] width 116 height 11
click at [120, 30] on input "**********" at bounding box center [86, 32] width 116 height 11
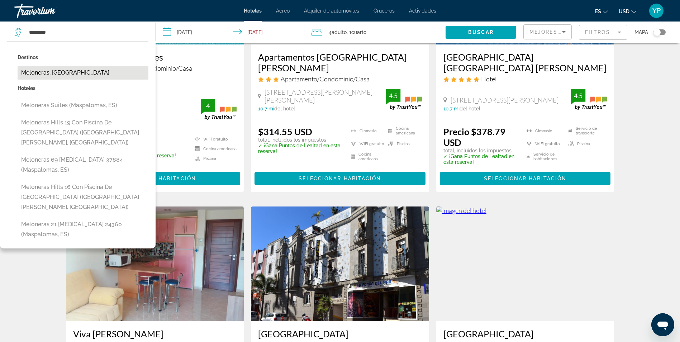
click at [79, 73] on button "Meloneras, [GEOGRAPHIC_DATA]" at bounding box center [83, 73] width 131 height 14
type input "**********"
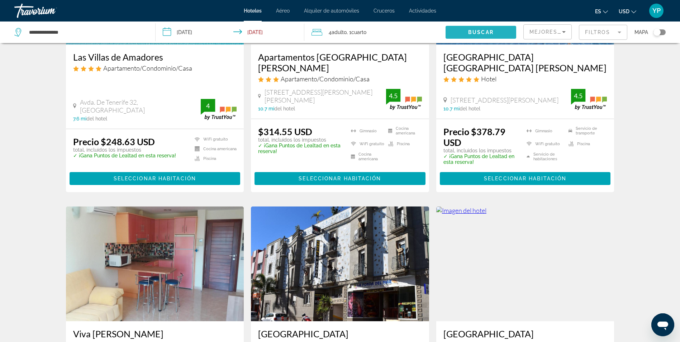
click at [492, 30] on span "Buscar" at bounding box center [480, 32] width 25 height 6
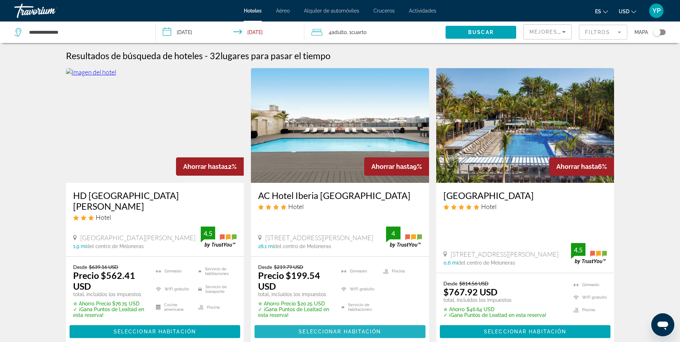
click at [339, 329] on span "Seleccionar habitación" at bounding box center [340, 332] width 82 height 6
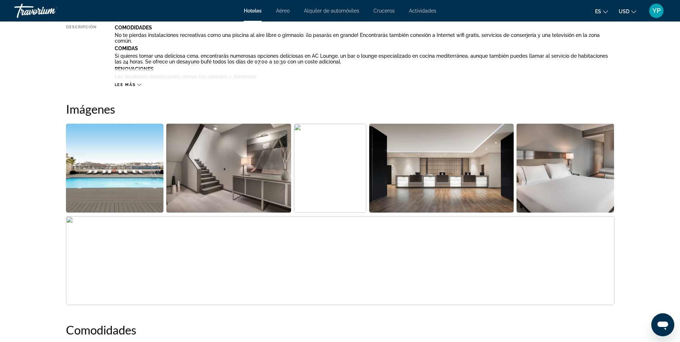
scroll to position [287, 0]
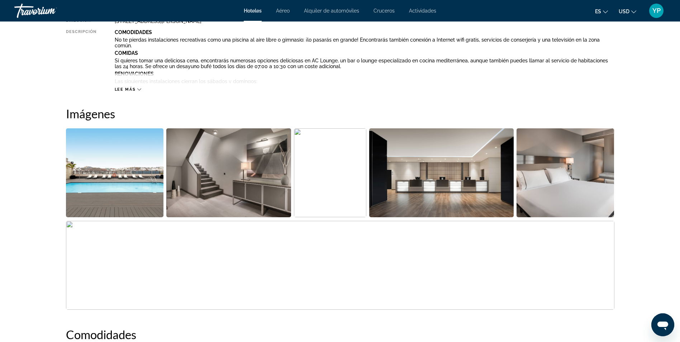
click at [214, 186] on img "Abrir control deslizante de imagen a pantalla completa" at bounding box center [228, 172] width 125 height 89
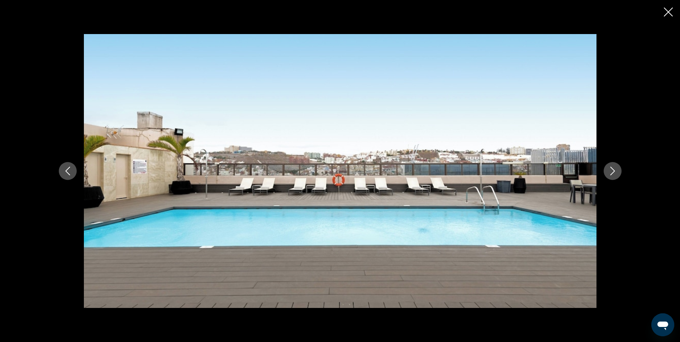
click at [613, 170] on icon "Siguiente imagen" at bounding box center [612, 171] width 5 height 9
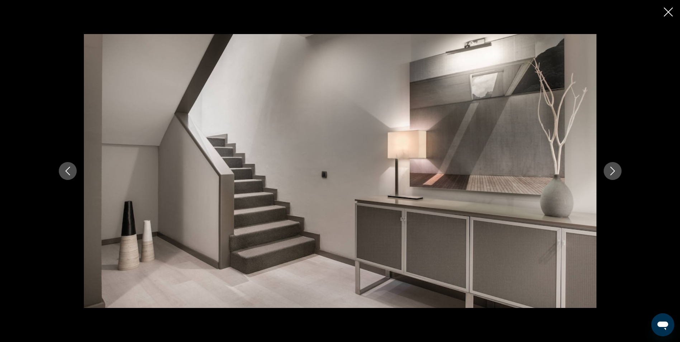
click at [613, 170] on icon "Siguiente imagen" at bounding box center [612, 171] width 5 height 9
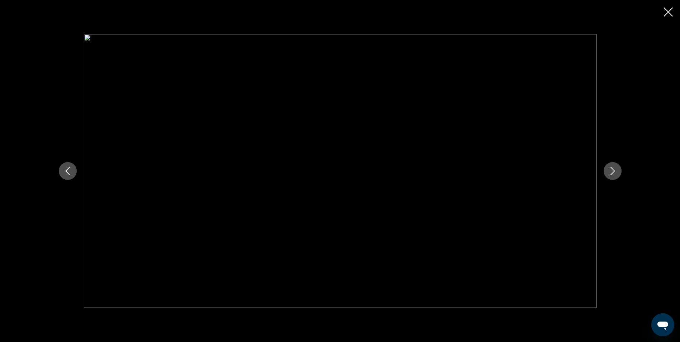
click at [613, 170] on icon "Siguiente imagen" at bounding box center [612, 171] width 5 height 9
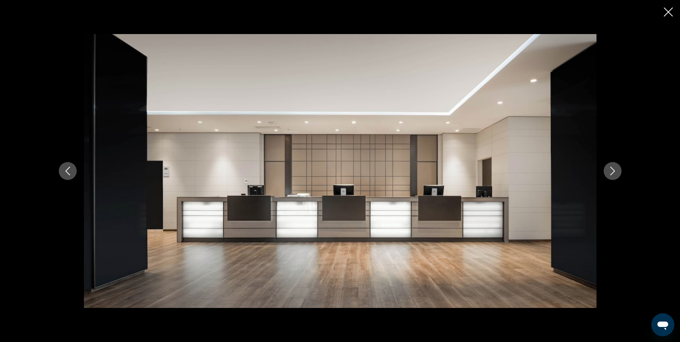
click at [613, 170] on icon "Siguiente imagen" at bounding box center [612, 171] width 5 height 9
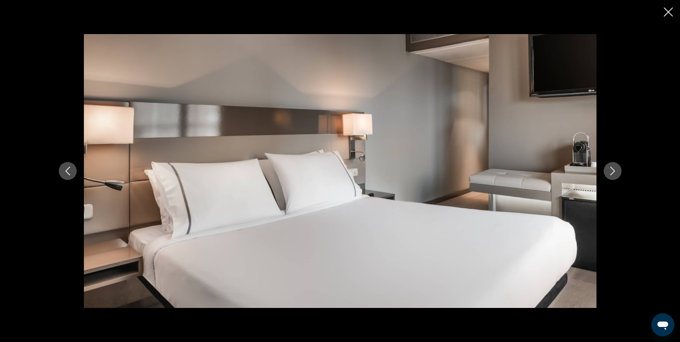
click at [613, 170] on icon "Siguiente imagen" at bounding box center [612, 171] width 5 height 9
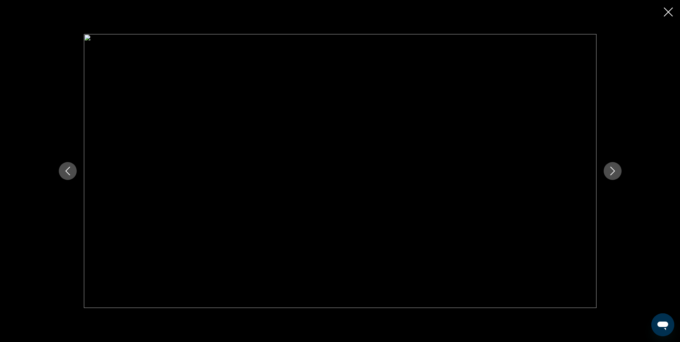
click at [613, 170] on icon "Siguiente imagen" at bounding box center [612, 171] width 5 height 9
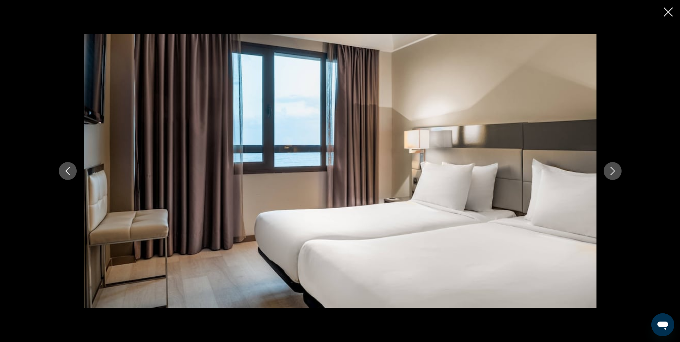
click at [613, 170] on icon "Siguiente imagen" at bounding box center [612, 171] width 5 height 9
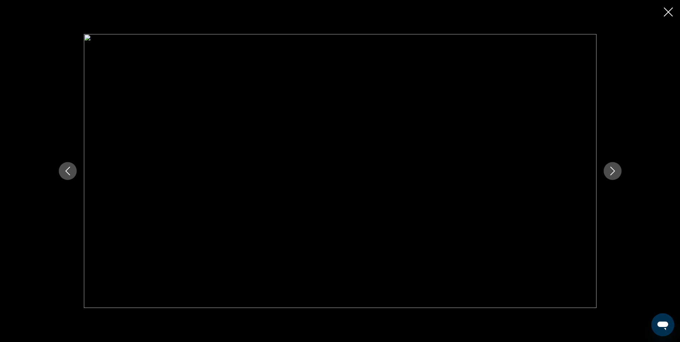
click at [613, 170] on icon "Siguiente imagen" at bounding box center [612, 171] width 5 height 9
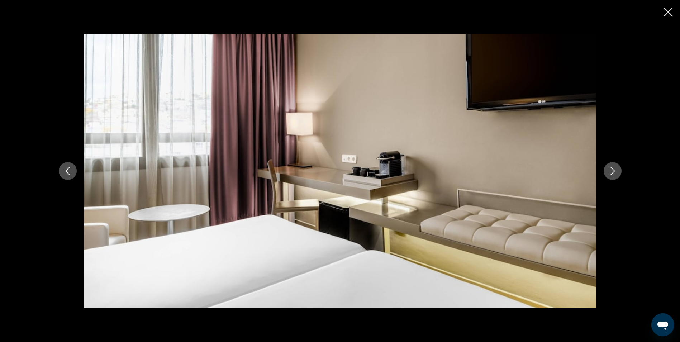
click at [613, 170] on icon "Siguiente imagen" at bounding box center [612, 171] width 5 height 9
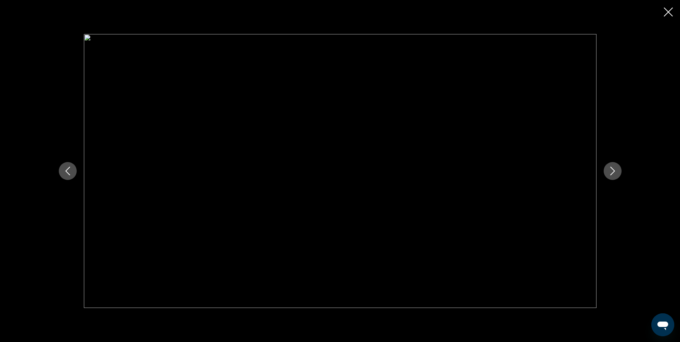
click at [613, 170] on icon "Siguiente imagen" at bounding box center [612, 171] width 5 height 9
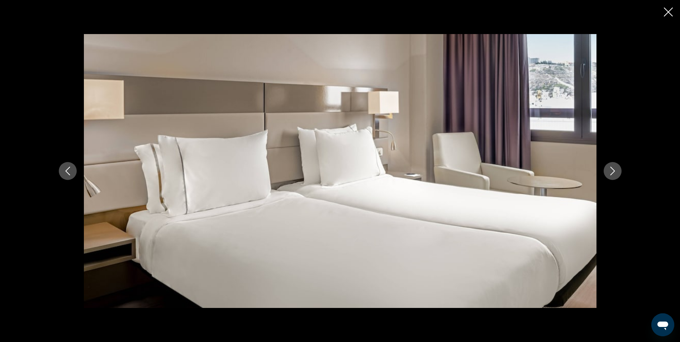
click at [613, 170] on icon "Siguiente imagen" at bounding box center [612, 171] width 5 height 9
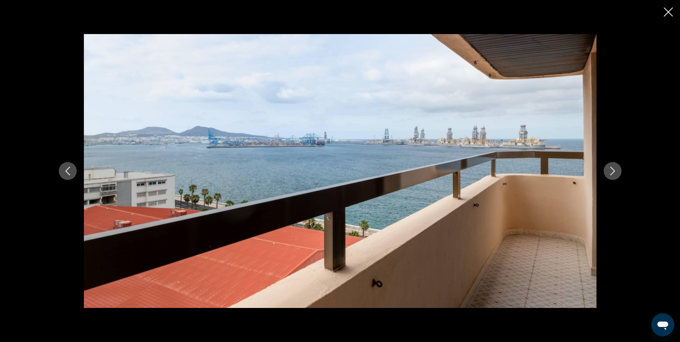
click at [613, 170] on icon "Siguiente imagen" at bounding box center [612, 171] width 5 height 9
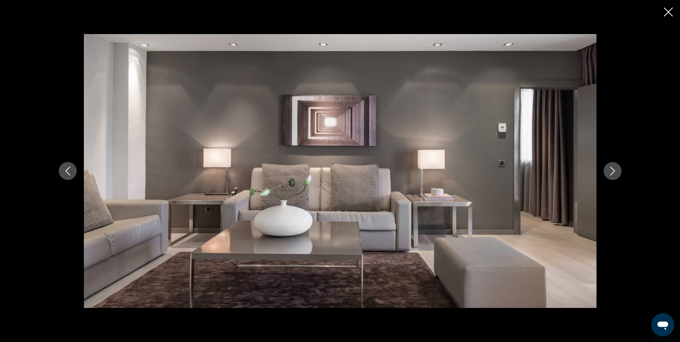
click at [613, 170] on icon "Siguiente imagen" at bounding box center [612, 171] width 5 height 9
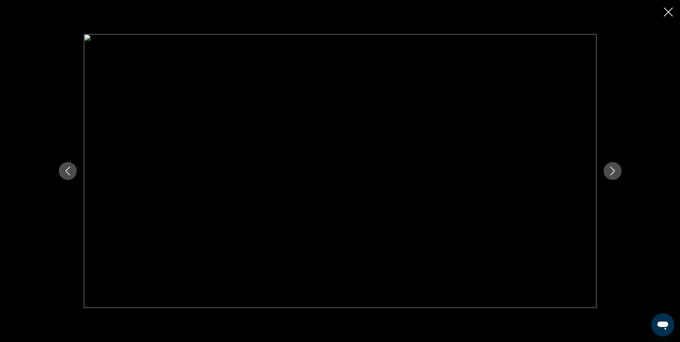
click at [670, 14] on icon "Cerrar presentación de diapositivas" at bounding box center [668, 12] width 9 height 9
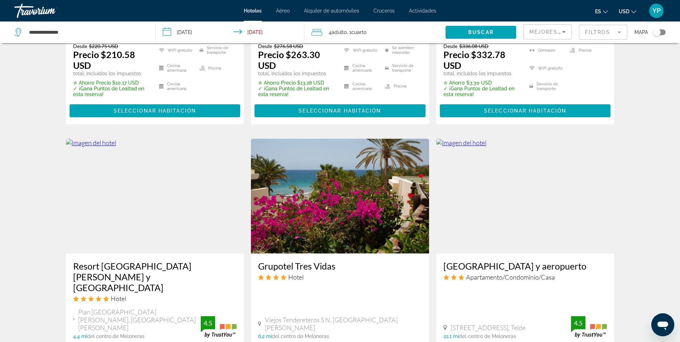
scroll to position [609, 0]
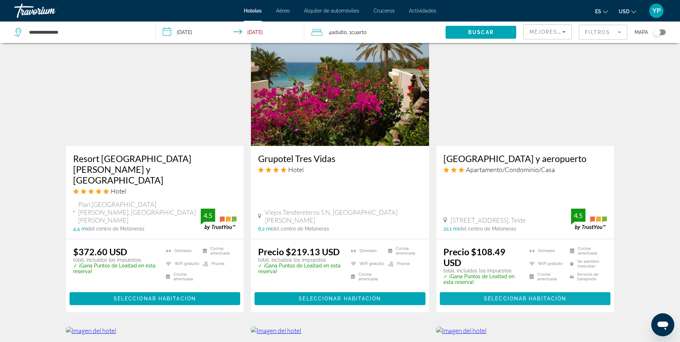
click at [518, 296] on span "Seleccionar habitación" at bounding box center [525, 299] width 82 height 6
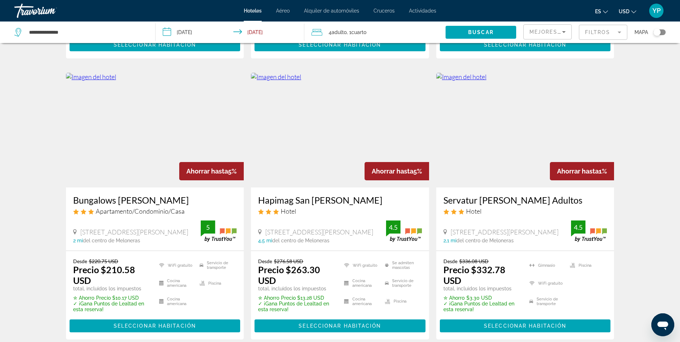
scroll to position [323, 0]
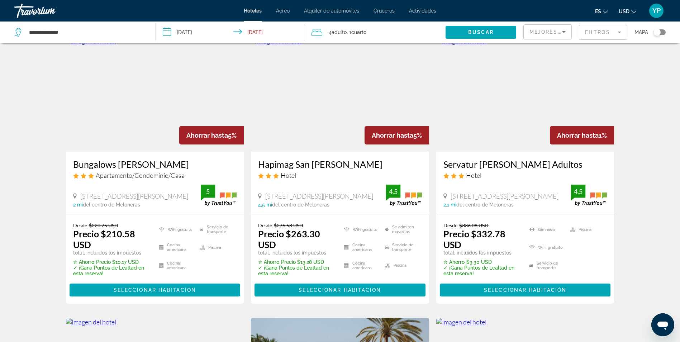
click at [209, 30] on input "**********" at bounding box center [231, 34] width 151 height 24
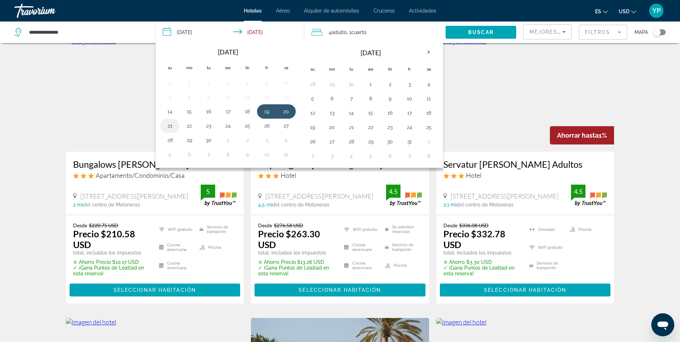
click at [169, 125] on button "21" at bounding box center [169, 126] width 11 height 10
click at [188, 126] on button "22" at bounding box center [189, 126] width 11 height 10
type input "**********"
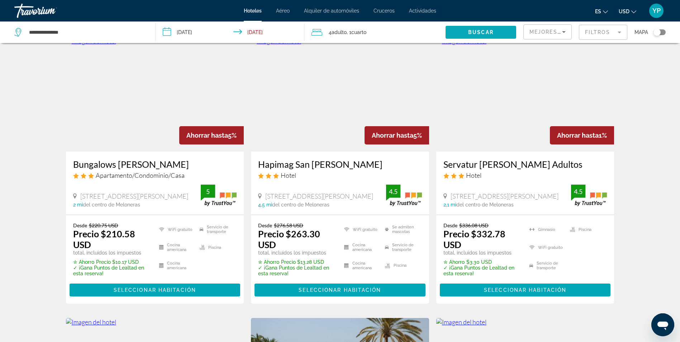
click at [466, 32] on span "Widget de búsqueda" at bounding box center [481, 32] width 71 height 17
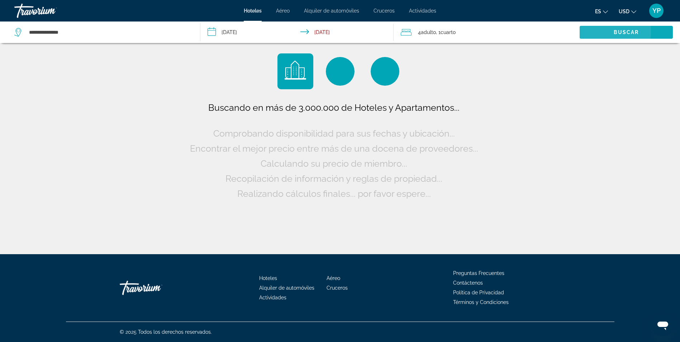
scroll to position [0, 0]
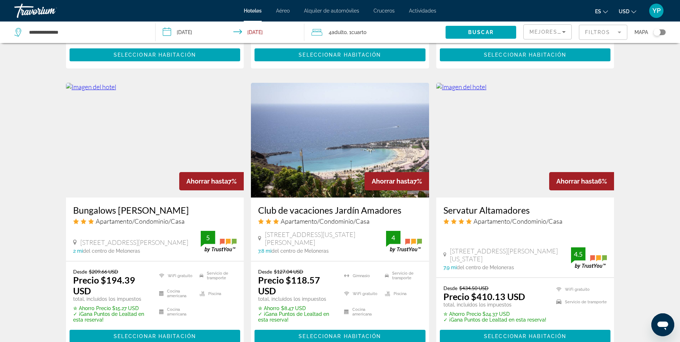
scroll to position [609, 0]
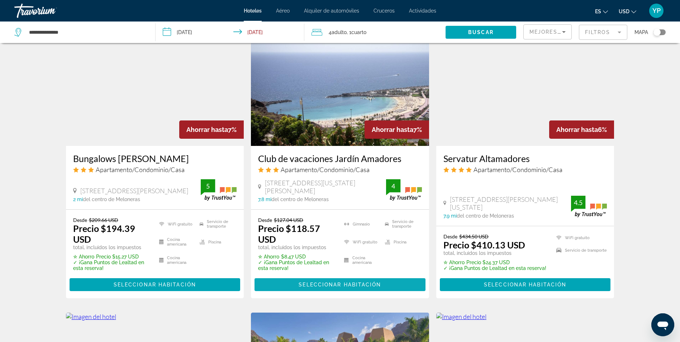
click at [332, 282] on span "Seleccionar habitación" at bounding box center [340, 285] width 82 height 6
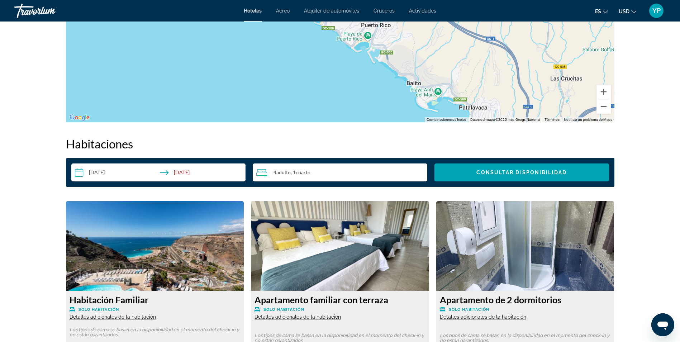
scroll to position [789, 0]
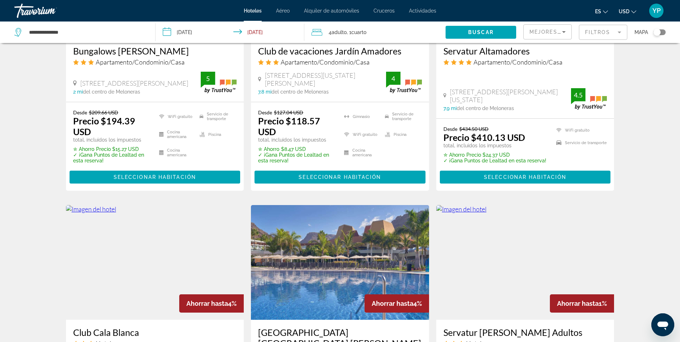
scroll to position [645, 0]
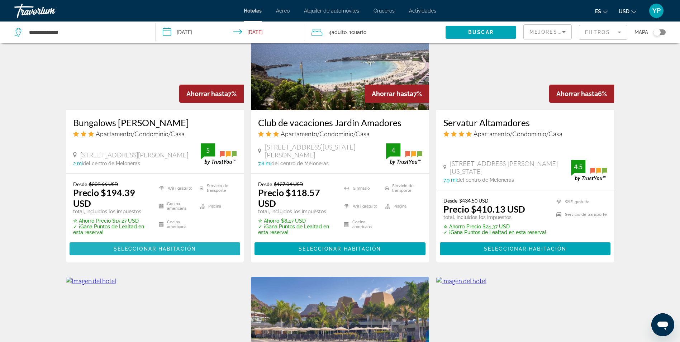
click at [155, 246] on span "Seleccionar habitación" at bounding box center [155, 249] width 82 height 6
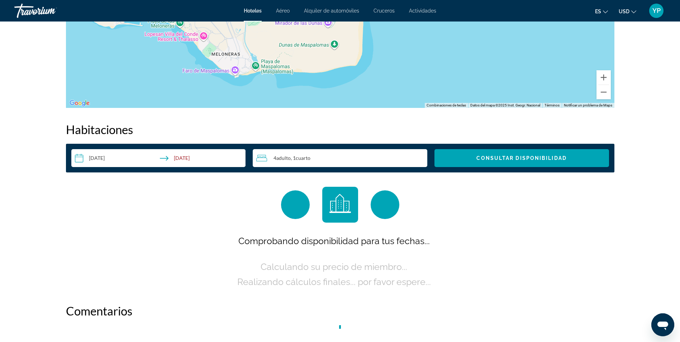
scroll to position [860, 0]
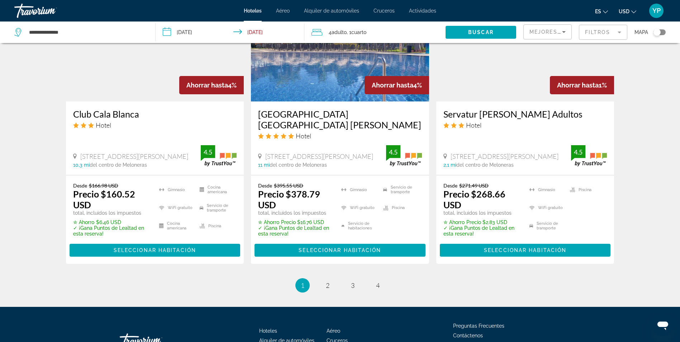
scroll to position [942, 0]
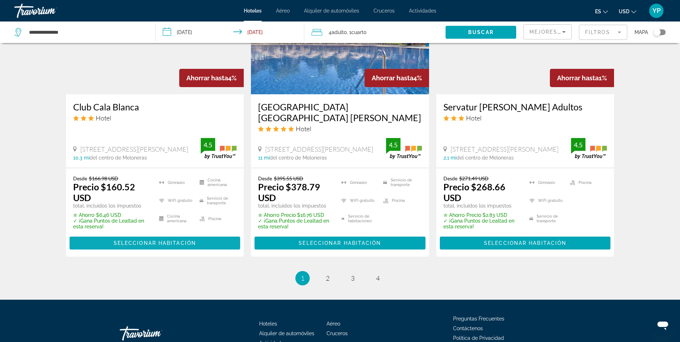
click at [152, 240] on span "Seleccionar habitación" at bounding box center [155, 243] width 82 height 6
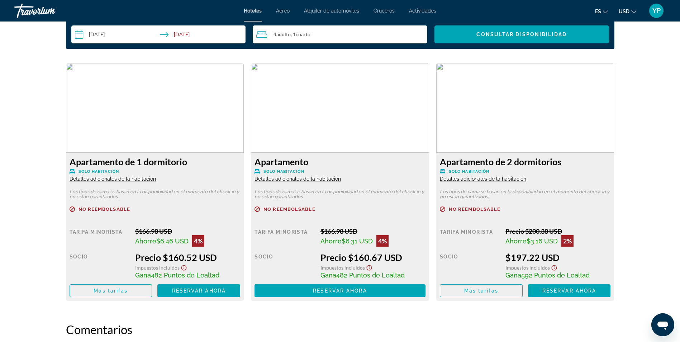
scroll to position [913, 0]
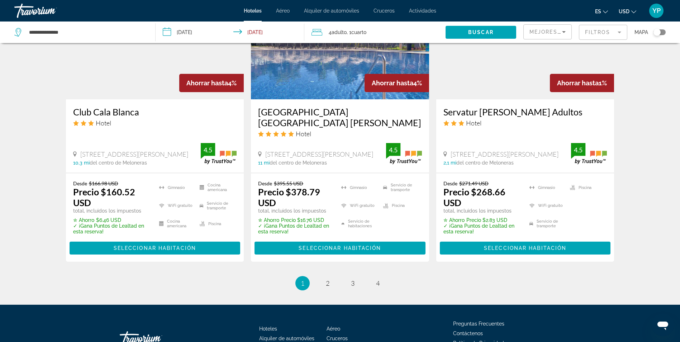
scroll to position [978, 0]
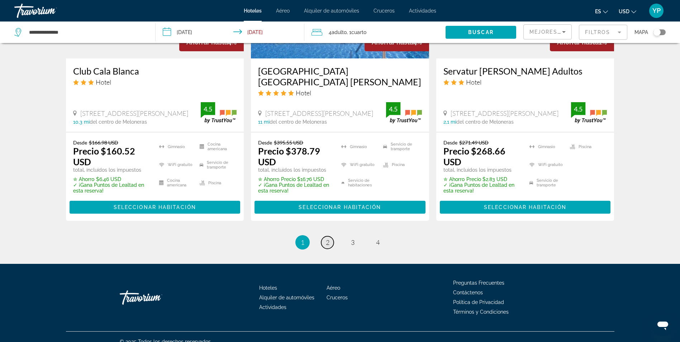
click at [328, 238] on span "2" at bounding box center [328, 242] width 4 height 8
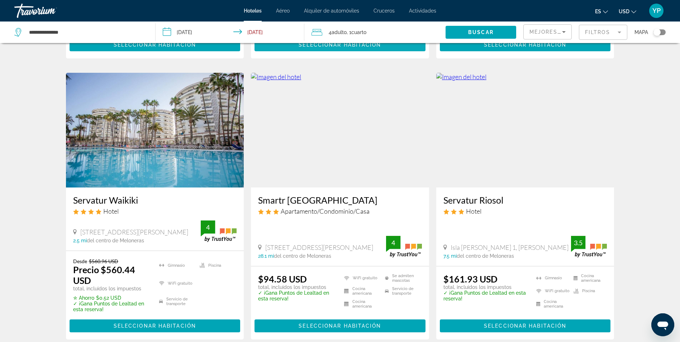
scroll to position [323, 0]
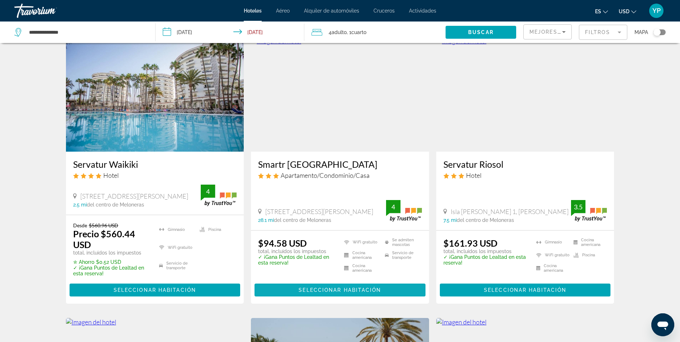
click at [365, 287] on span "Seleccionar habitación" at bounding box center [340, 290] width 82 height 6
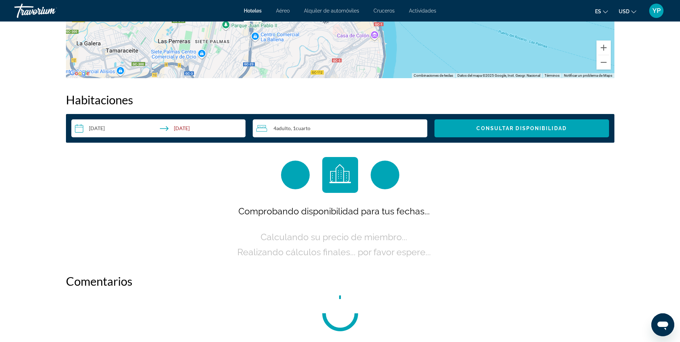
scroll to position [896, 0]
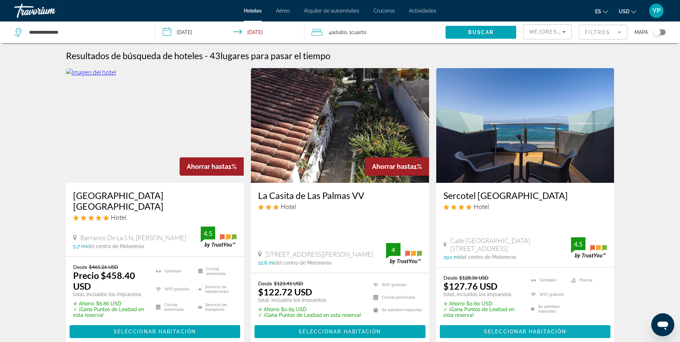
click at [538, 329] on span "Seleccionar habitación" at bounding box center [525, 332] width 82 height 6
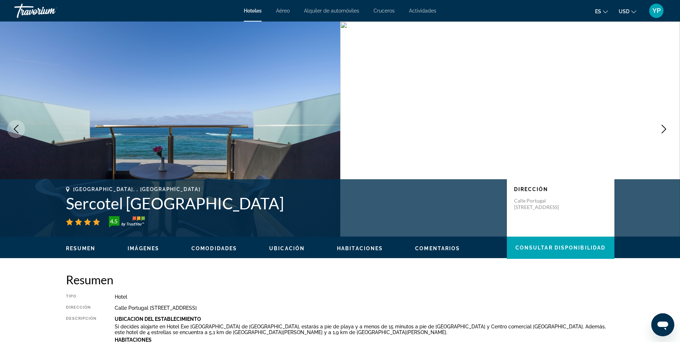
click at [670, 131] on button "Siguiente imagen" at bounding box center [664, 129] width 18 height 18
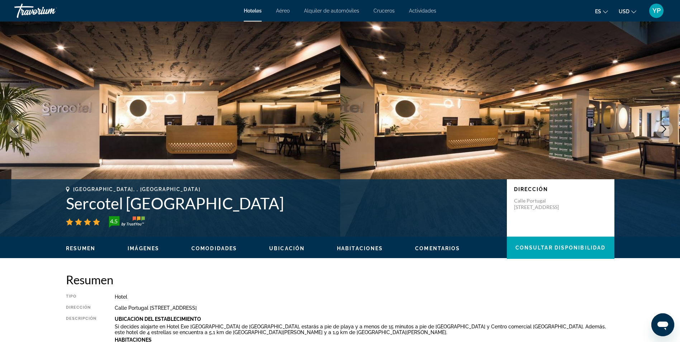
click at [670, 131] on button "Siguiente imagen" at bounding box center [664, 129] width 18 height 18
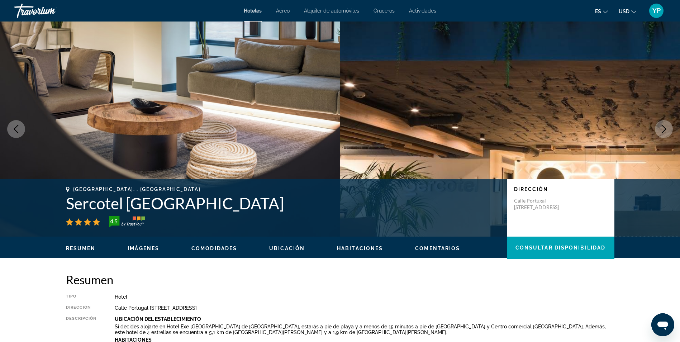
click at [670, 131] on button "Siguiente imagen" at bounding box center [664, 129] width 18 height 18
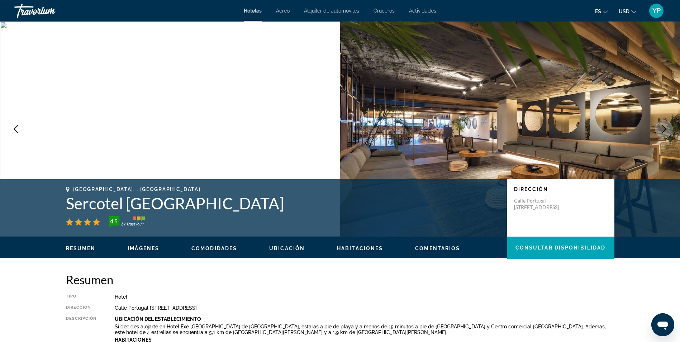
click at [670, 131] on button "Siguiente imagen" at bounding box center [664, 129] width 18 height 18
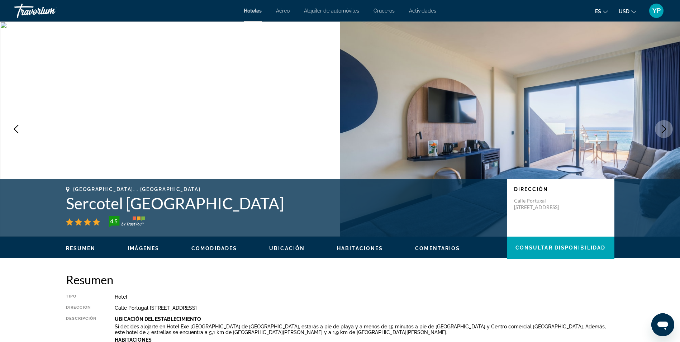
click at [670, 131] on button "Siguiente imagen" at bounding box center [664, 129] width 18 height 18
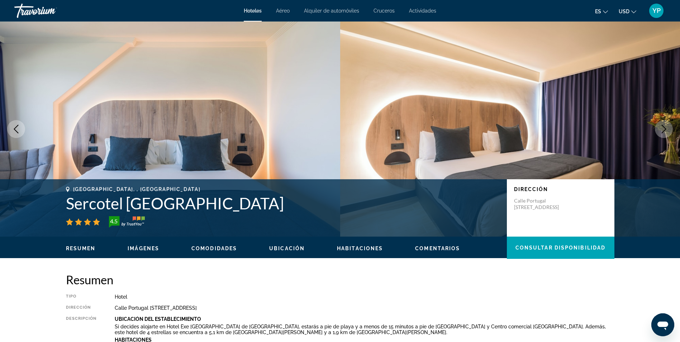
click at [670, 131] on button "Siguiente imagen" at bounding box center [664, 129] width 18 height 18
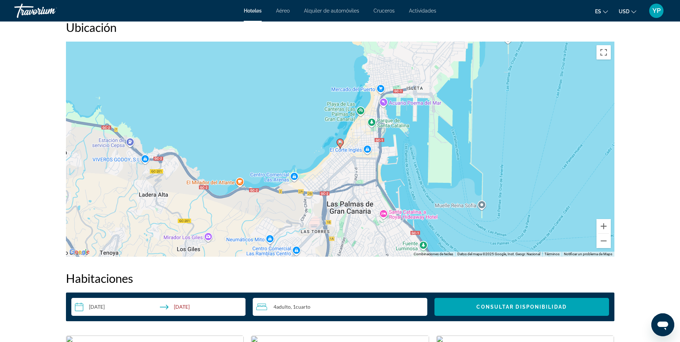
scroll to position [609, 0]
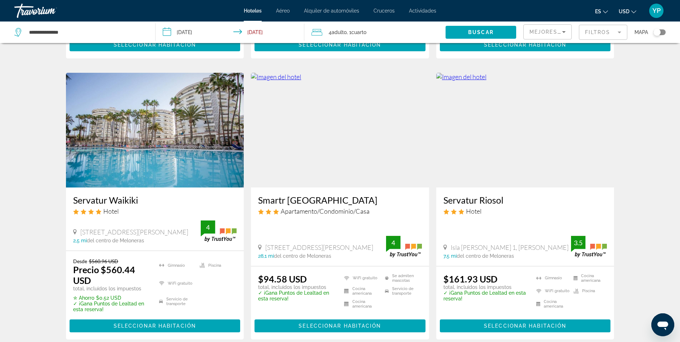
scroll to position [358, 0]
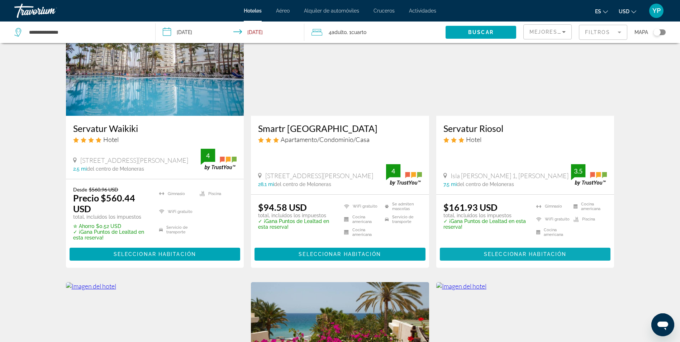
click at [529, 251] on span "Seleccionar habitación" at bounding box center [525, 254] width 82 height 6
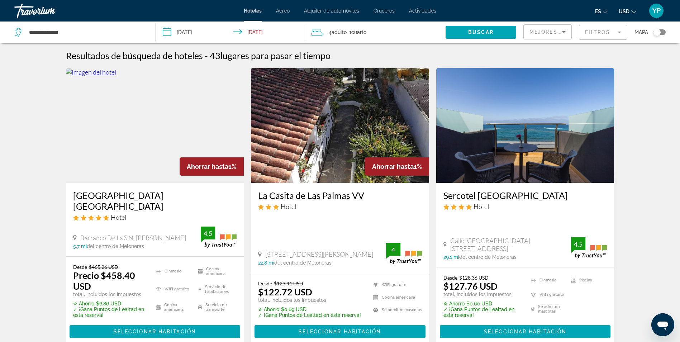
click at [270, 28] on input "**********" at bounding box center [231, 34] width 151 height 24
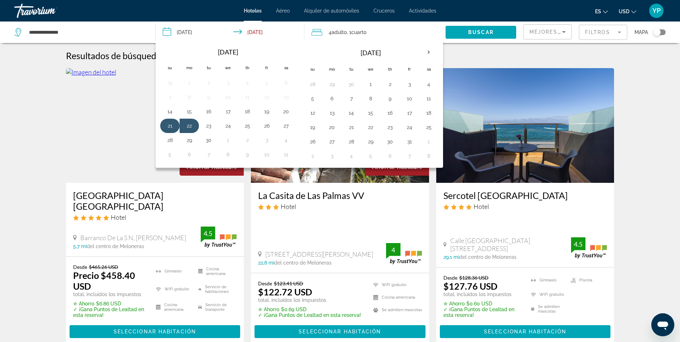
click at [171, 127] on button "21" at bounding box center [169, 126] width 11 height 10
click at [211, 128] on button "23" at bounding box center [208, 126] width 11 height 10
type input "**********"
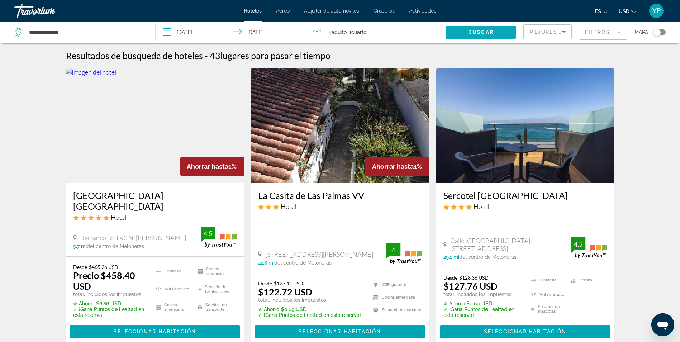
click at [472, 32] on span "Buscar" at bounding box center [480, 32] width 25 height 6
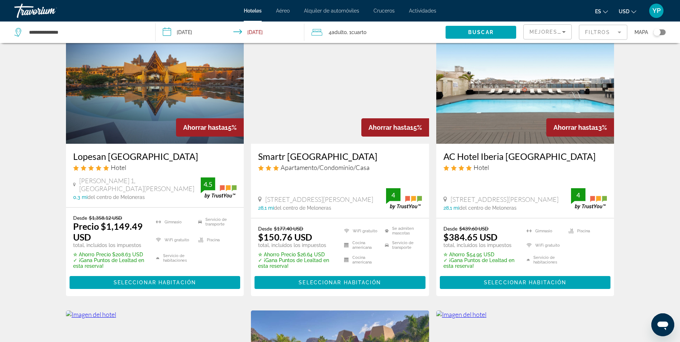
scroll to position [36, 0]
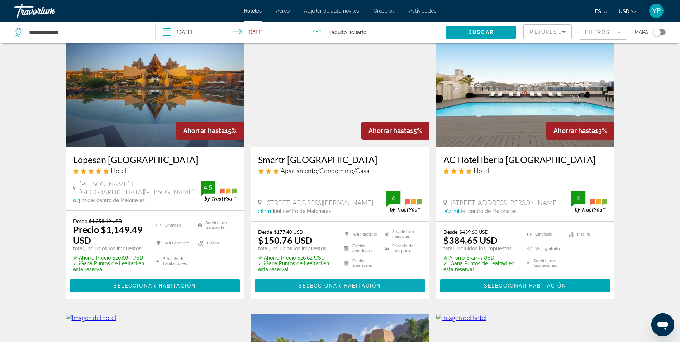
click at [336, 282] on span "Contenido principal" at bounding box center [340, 285] width 171 height 17
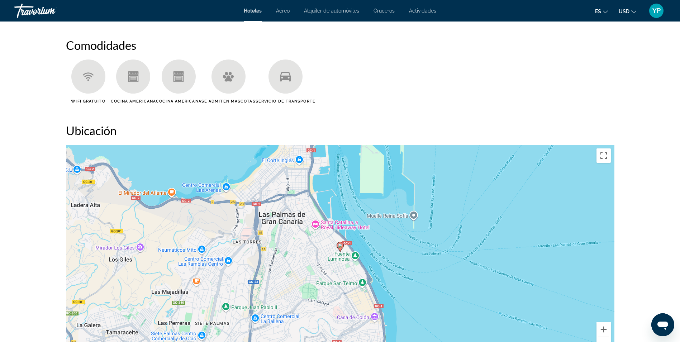
scroll to position [538, 0]
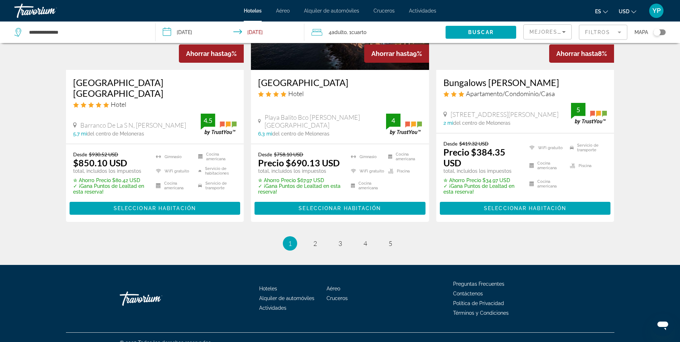
scroll to position [931, 0]
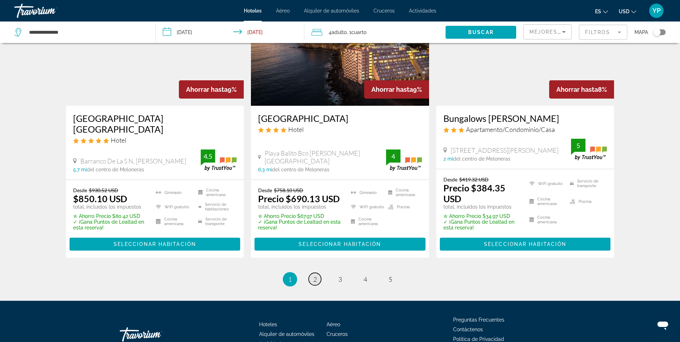
click at [313, 273] on link "página 2" at bounding box center [315, 279] width 13 height 13
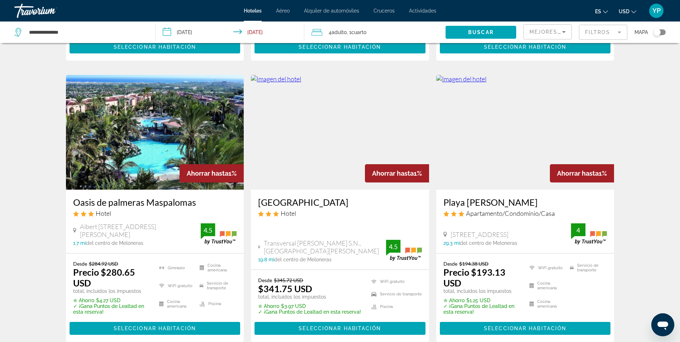
scroll to position [609, 0]
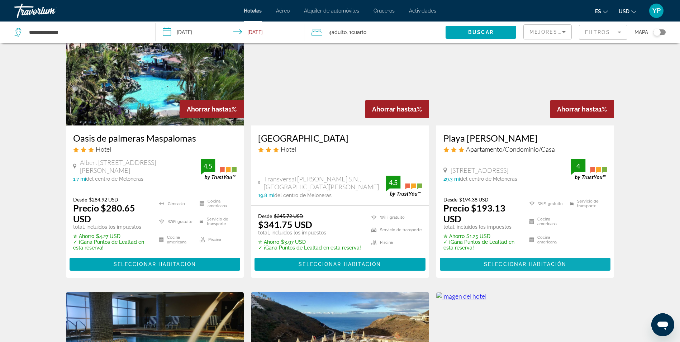
click at [498, 267] on span "Seleccionar habitación" at bounding box center [525, 264] width 82 height 6
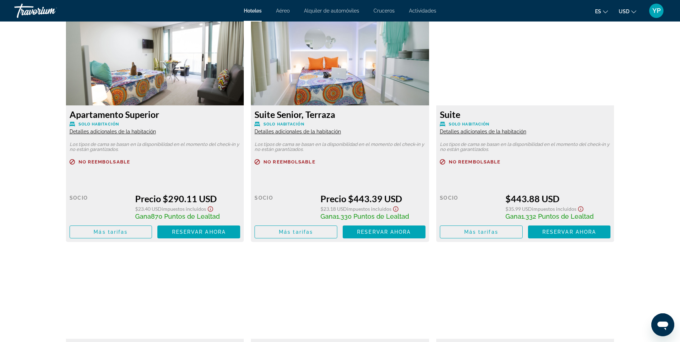
scroll to position [1111, 0]
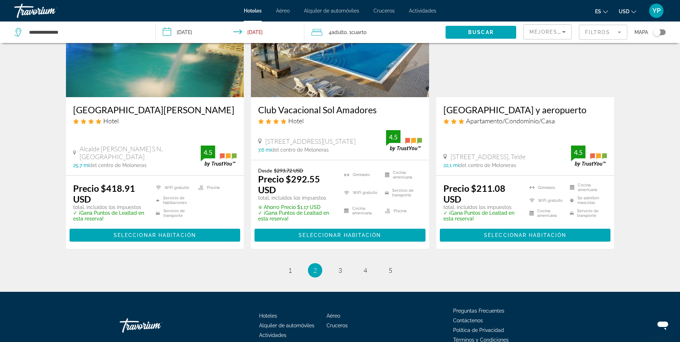
scroll to position [921, 0]
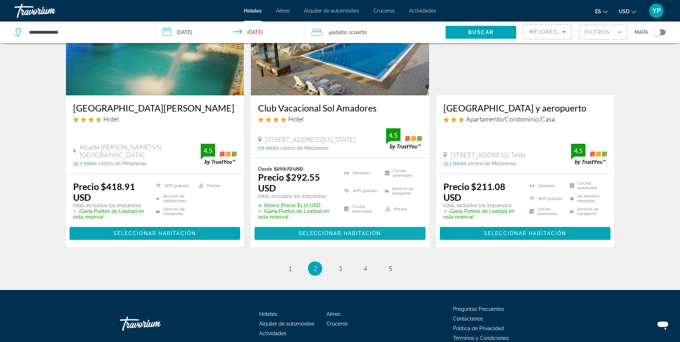
click at [311, 231] on span "Seleccionar habitación" at bounding box center [340, 234] width 82 height 6
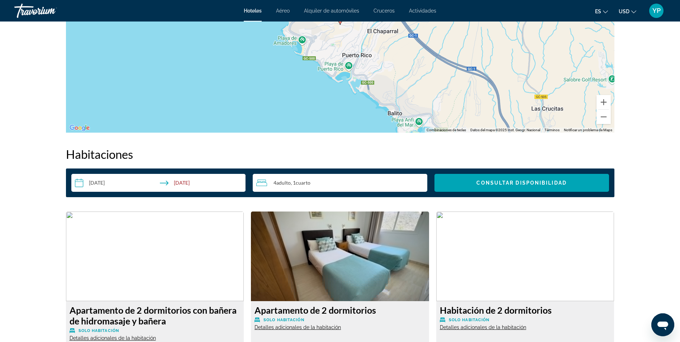
scroll to position [717, 0]
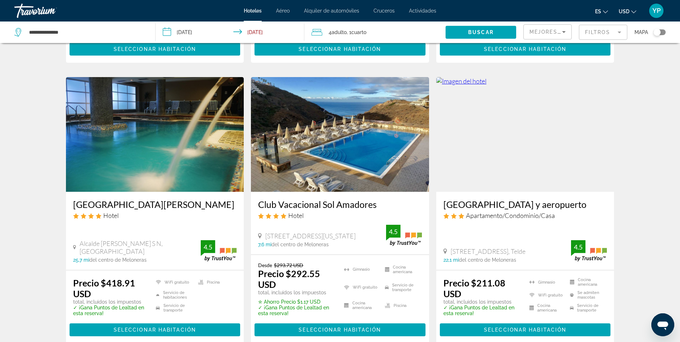
scroll to position [896, 0]
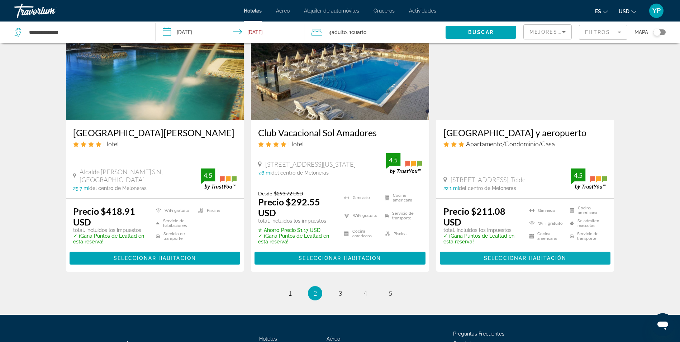
click at [488, 257] on span "Seleccionar habitación" at bounding box center [525, 258] width 82 height 6
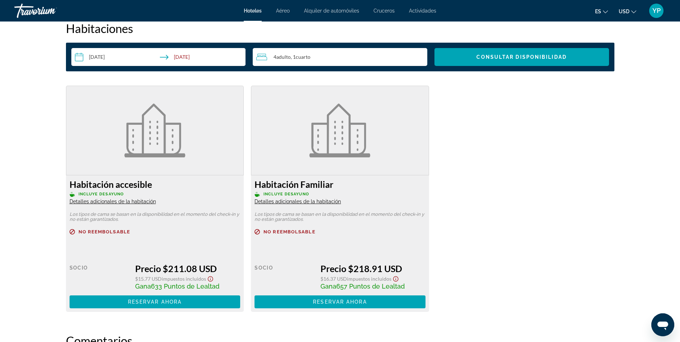
scroll to position [932, 0]
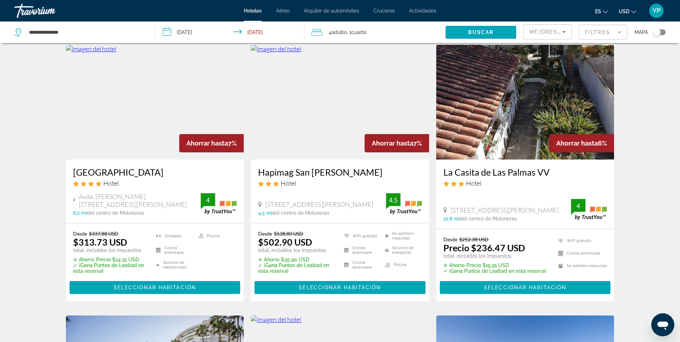
scroll to position [36, 0]
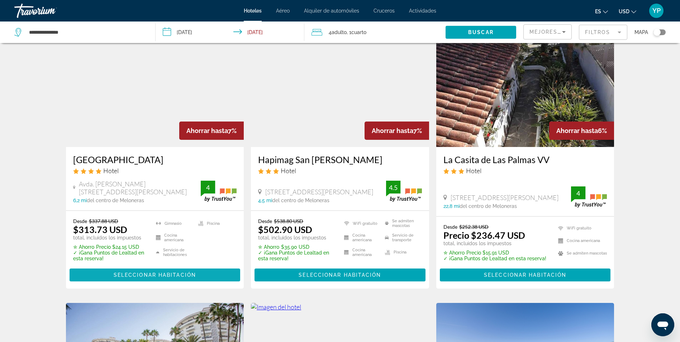
click at [157, 276] on span "Seleccionar habitación" at bounding box center [155, 275] width 82 height 6
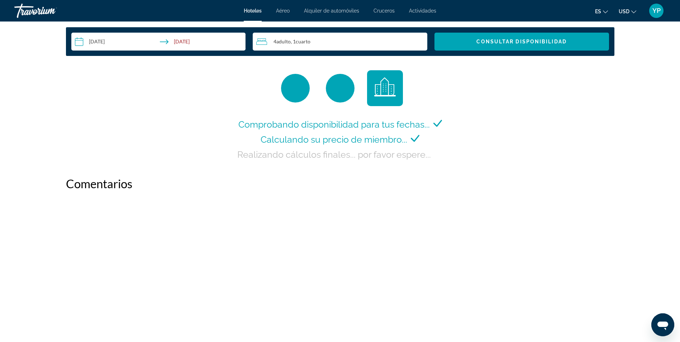
scroll to position [949, 0]
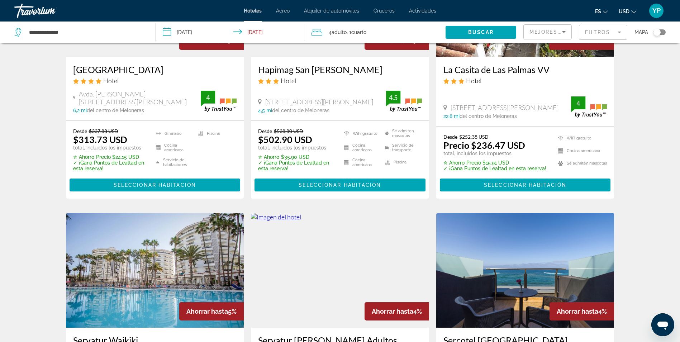
scroll to position [143, 0]
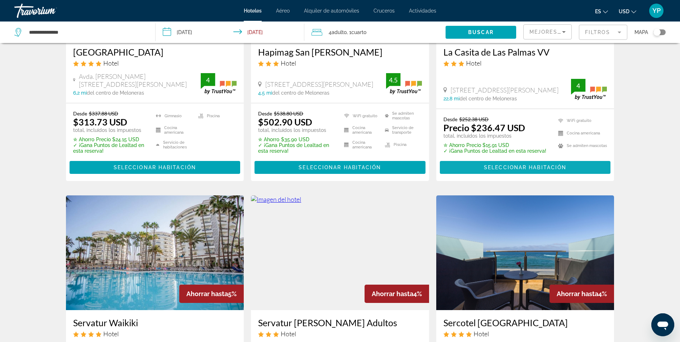
click at [473, 174] on span "Contenido principal" at bounding box center [525, 167] width 171 height 17
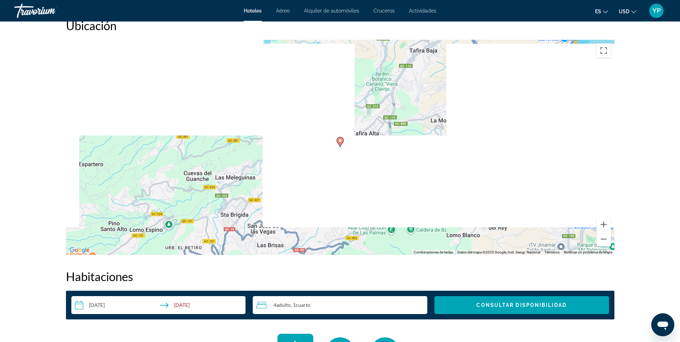
scroll to position [860, 0]
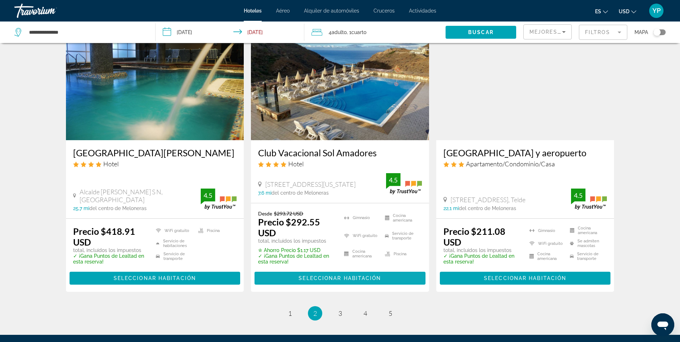
scroll to position [896, 0]
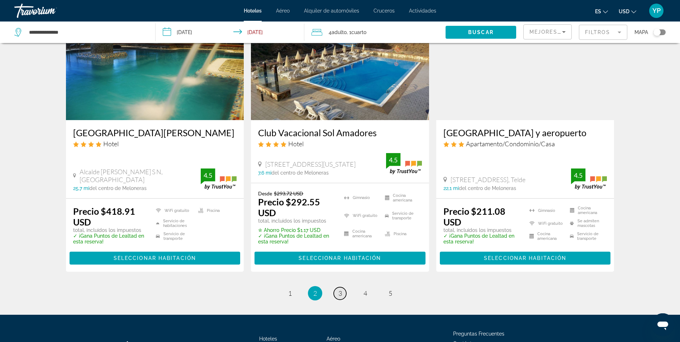
click at [343, 293] on link "página 3" at bounding box center [340, 293] width 13 height 13
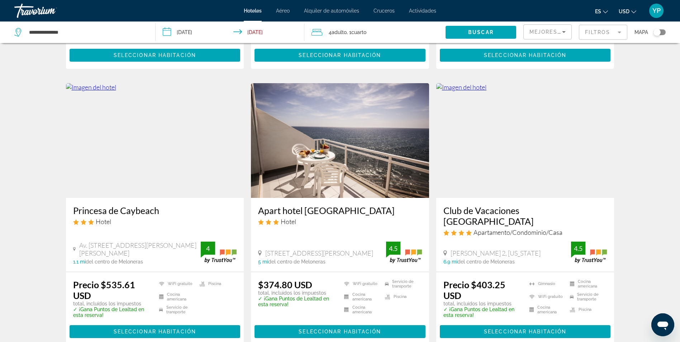
scroll to position [825, 0]
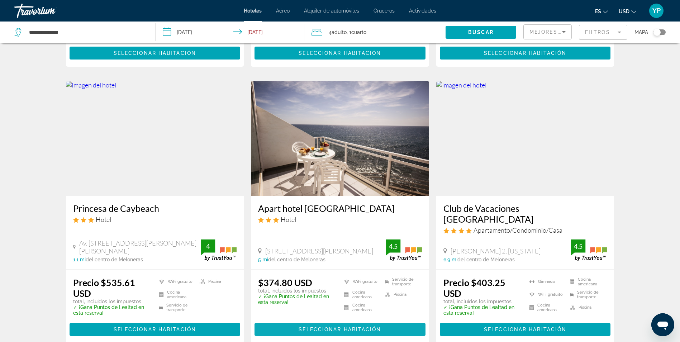
click at [354, 327] on span "Seleccionar habitación" at bounding box center [340, 330] width 82 height 6
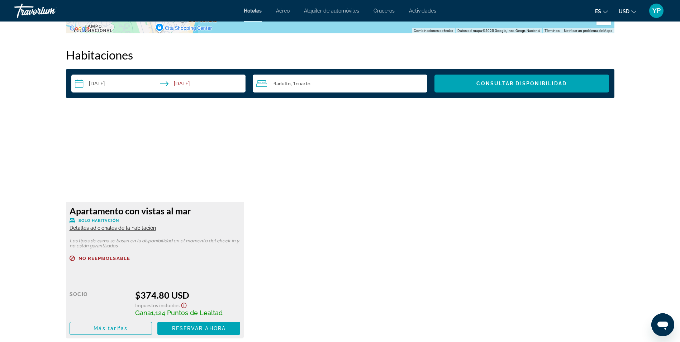
scroll to position [860, 0]
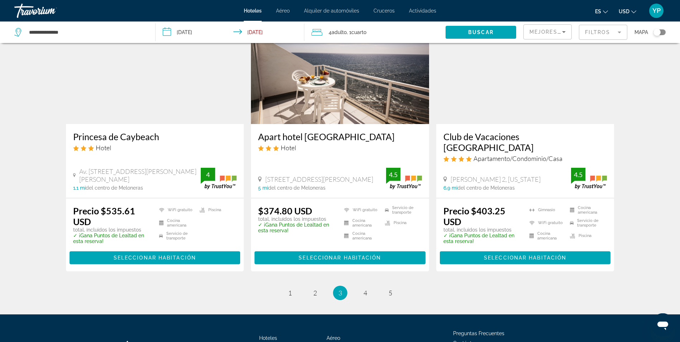
scroll to position [917, 0]
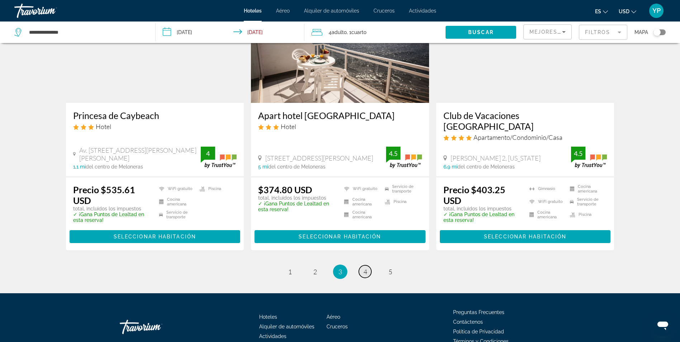
click at [365, 268] on span "4" at bounding box center [365, 272] width 4 height 8
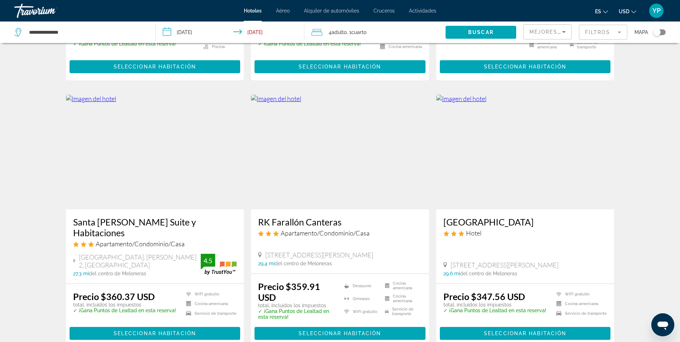
scroll to position [574, 0]
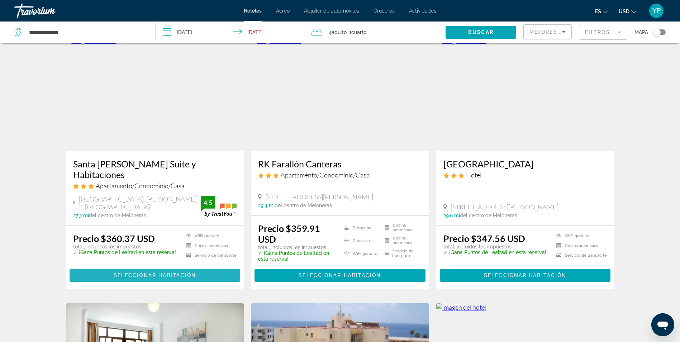
click at [153, 272] on span "Seleccionar habitación" at bounding box center [155, 275] width 82 height 6
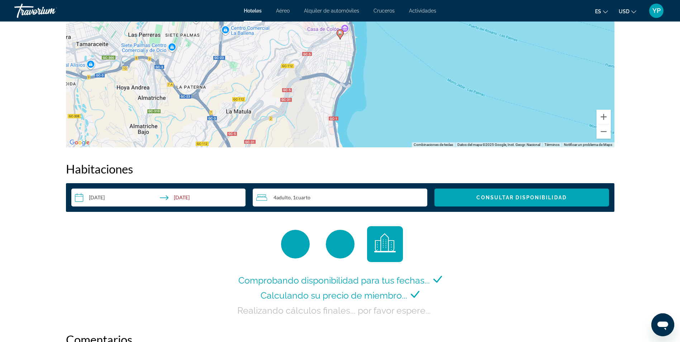
scroll to position [896, 0]
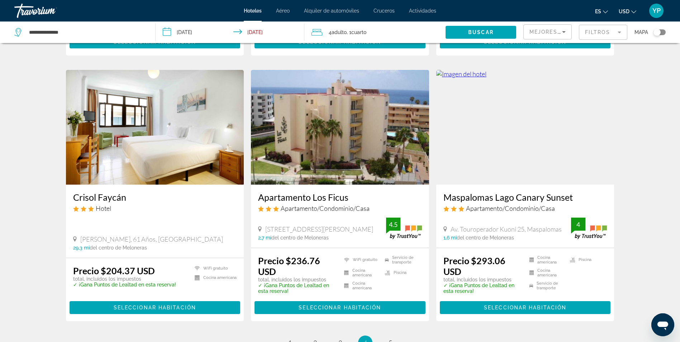
scroll to position [860, 0]
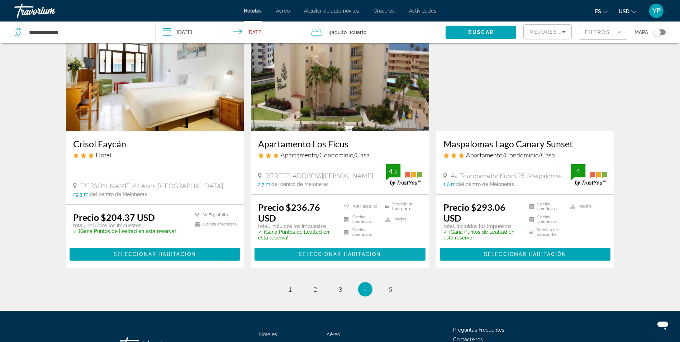
click at [322, 251] on span "Seleccionar habitación" at bounding box center [340, 254] width 82 height 6
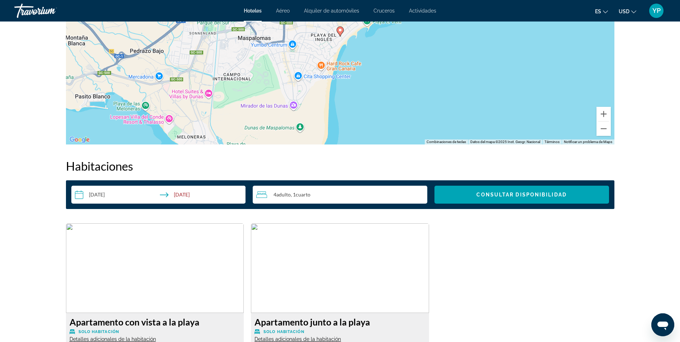
scroll to position [860, 0]
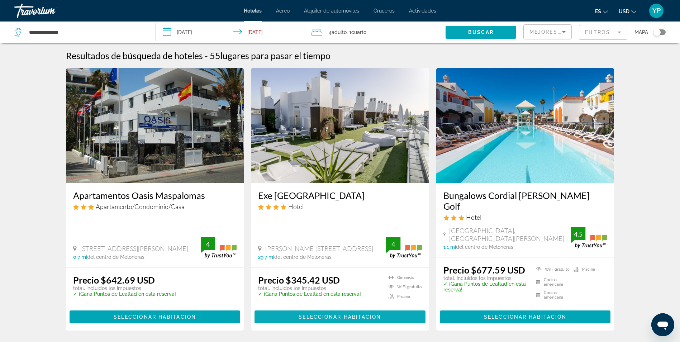
click at [321, 314] on span "Seleccionar habitación" at bounding box center [340, 317] width 82 height 6
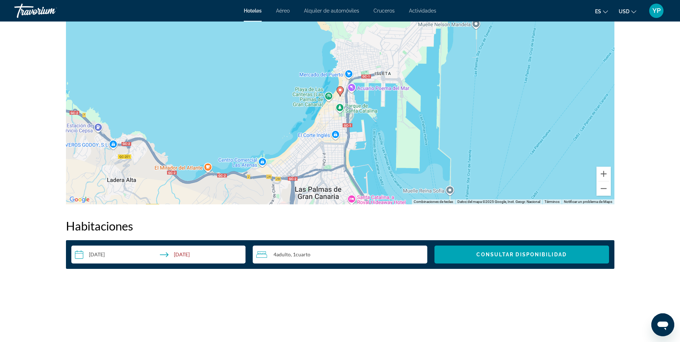
scroll to position [645, 0]
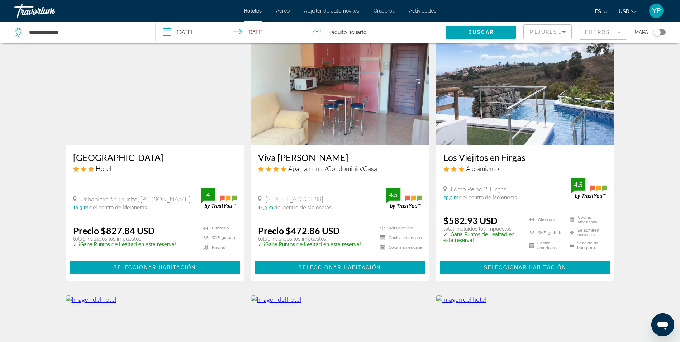
scroll to position [323, 0]
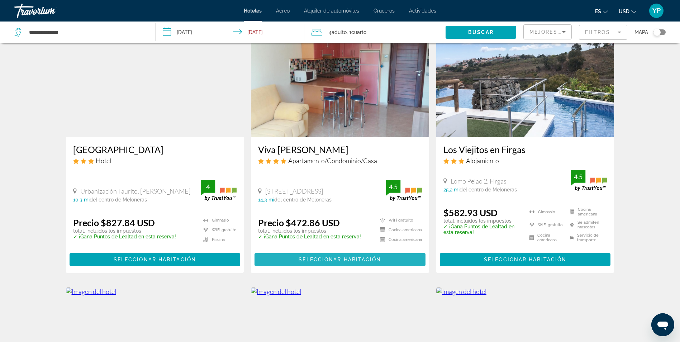
click at [298, 251] on span "Contenido principal" at bounding box center [340, 259] width 171 height 17
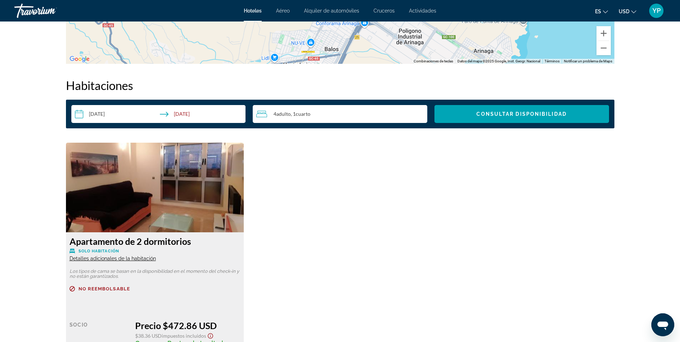
scroll to position [825, 0]
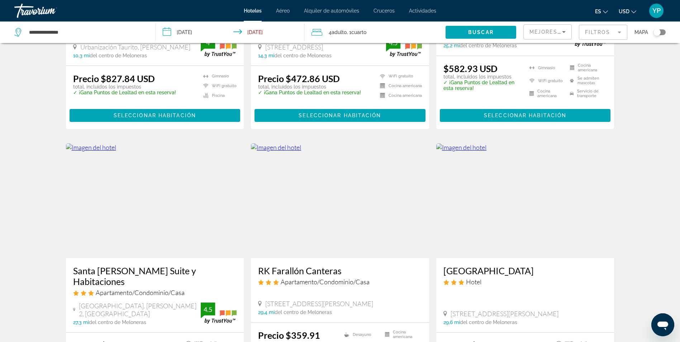
scroll to position [502, 0]
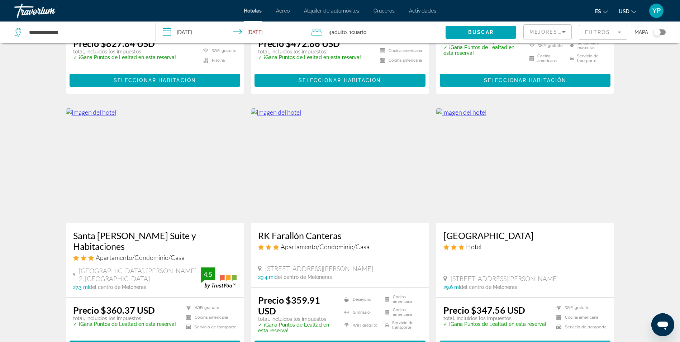
click at [479, 338] on span "Contenido principal" at bounding box center [525, 346] width 171 height 17
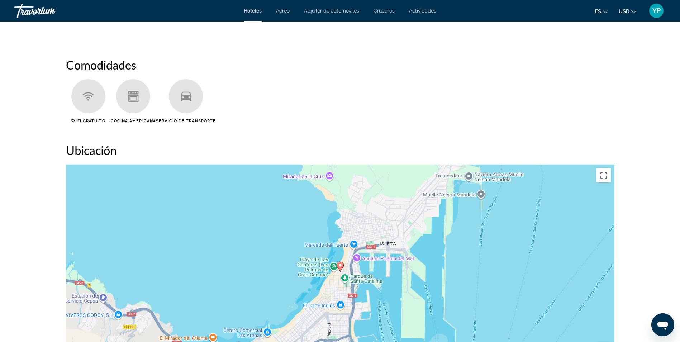
scroll to position [502, 0]
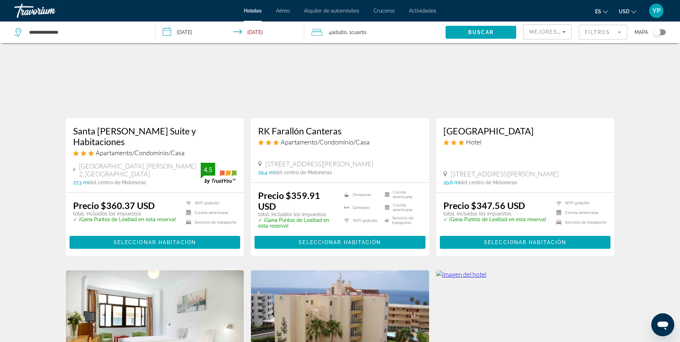
scroll to position [609, 0]
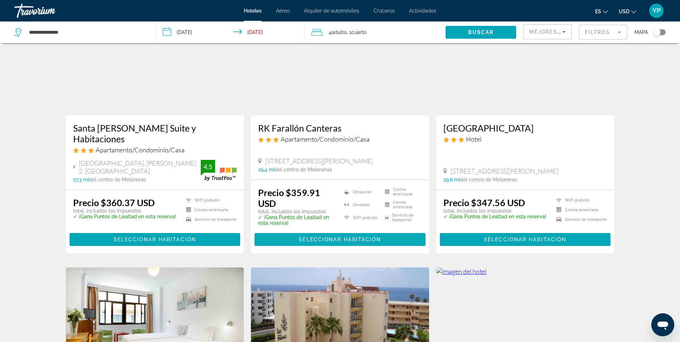
click at [315, 237] on span "Seleccionar habitación" at bounding box center [340, 240] width 82 height 6
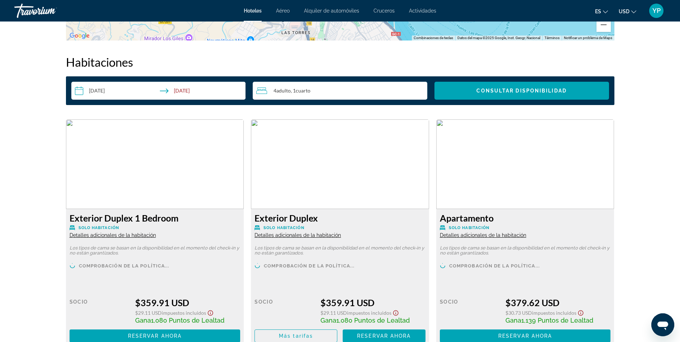
scroll to position [949, 0]
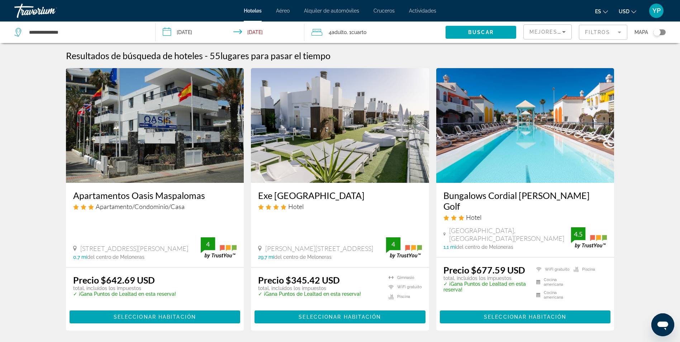
click at [371, 38] on div "4 Adulto Adulto , 1 Cuarto habitaciones" at bounding box center [379, 33] width 134 height 22
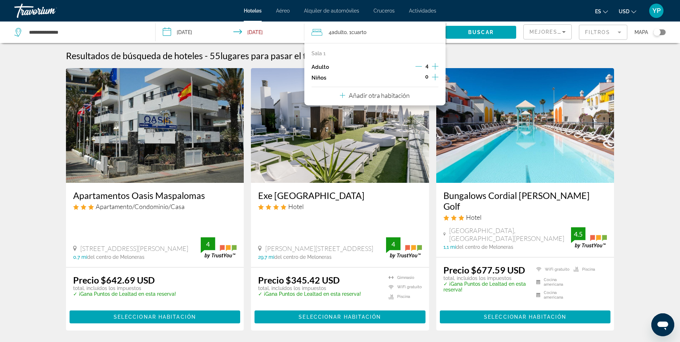
click at [418, 67] on icon "Decremento adultos" at bounding box center [418, 66] width 6 height 6
click at [470, 37] on span "Widget de búsqueda" at bounding box center [481, 32] width 71 height 17
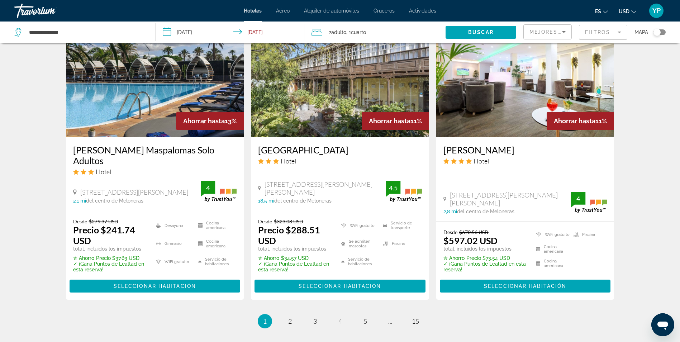
scroll to position [896, 0]
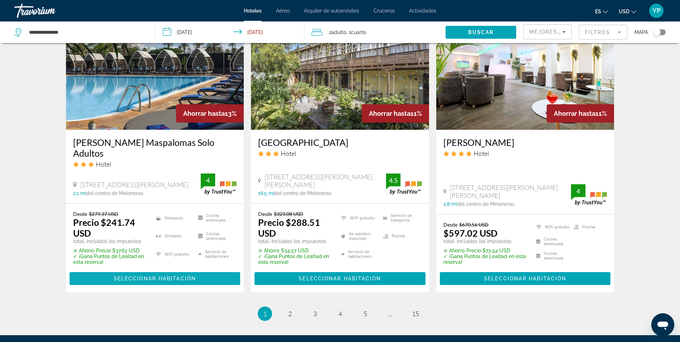
click at [162, 270] on span "Contenido principal" at bounding box center [155, 278] width 171 height 17
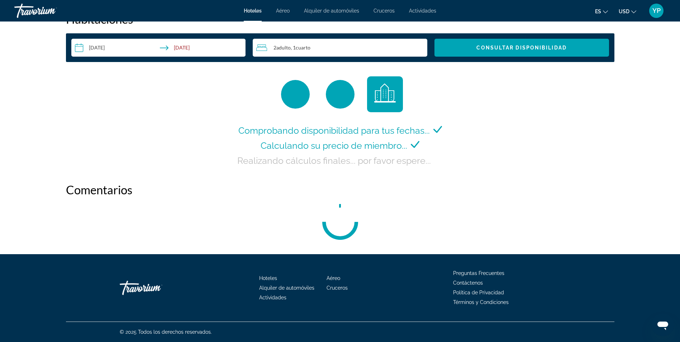
scroll to position [949, 0]
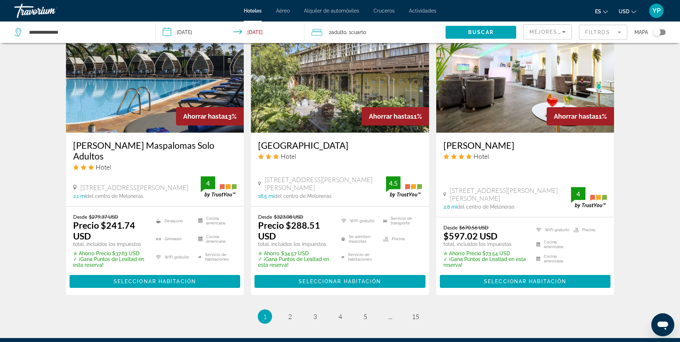
scroll to position [896, 0]
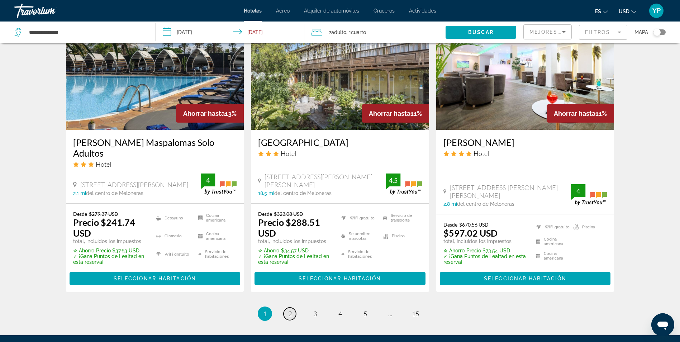
click at [294, 308] on link "página 2" at bounding box center [290, 314] width 13 height 13
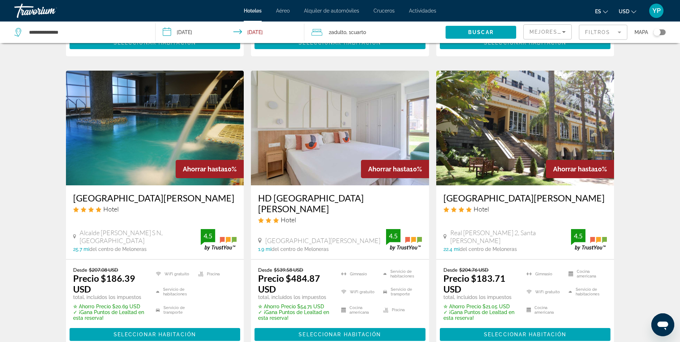
scroll to position [358, 0]
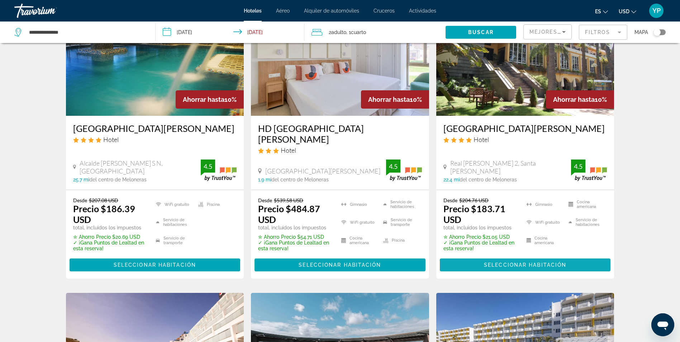
click at [499, 262] on span "Seleccionar habitación" at bounding box center [525, 265] width 82 height 6
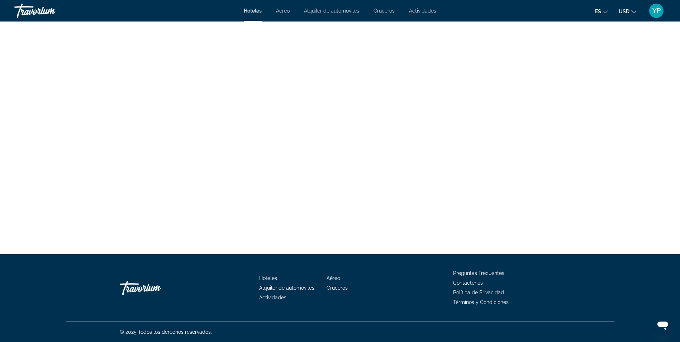
scroll to position [1491, 0]
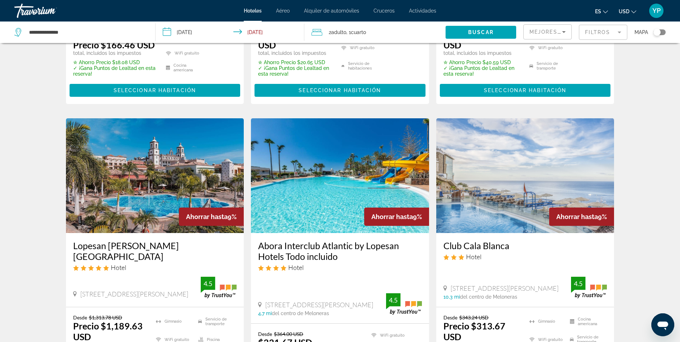
scroll to position [932, 0]
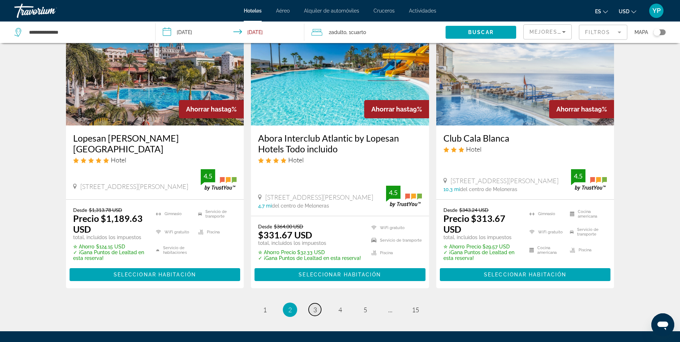
click at [315, 306] on span "3" at bounding box center [315, 310] width 4 height 8
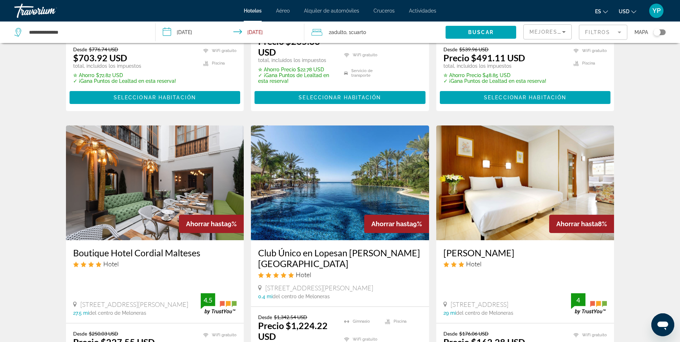
scroll to position [323, 0]
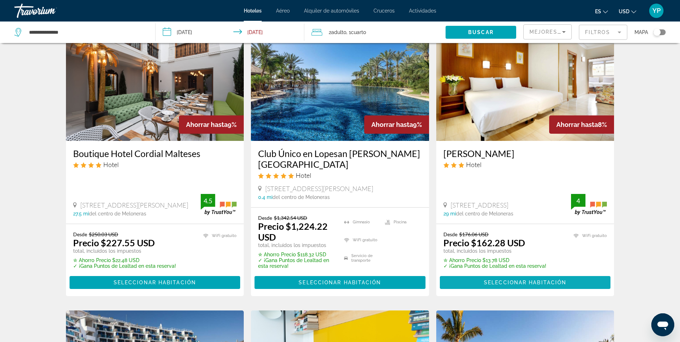
click at [516, 282] on span "Seleccionar habitación" at bounding box center [525, 283] width 82 height 6
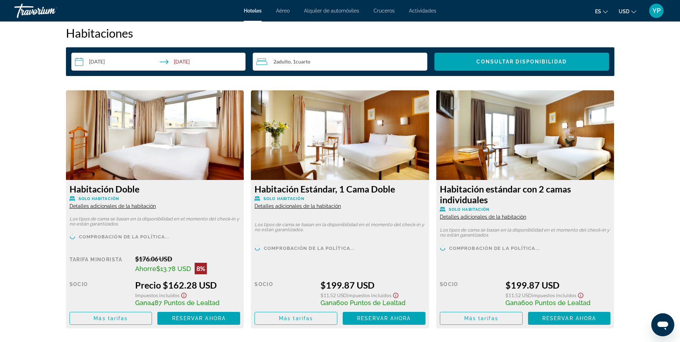
scroll to position [860, 0]
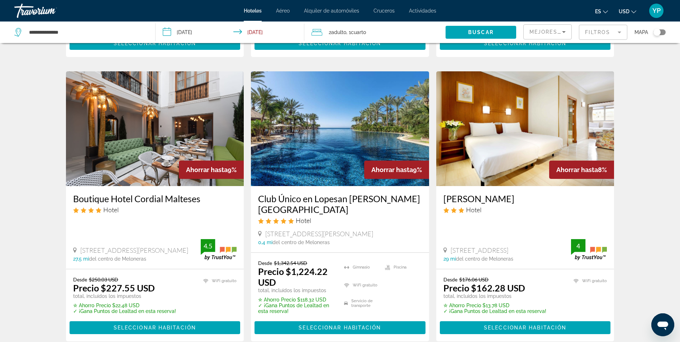
scroll to position [323, 0]
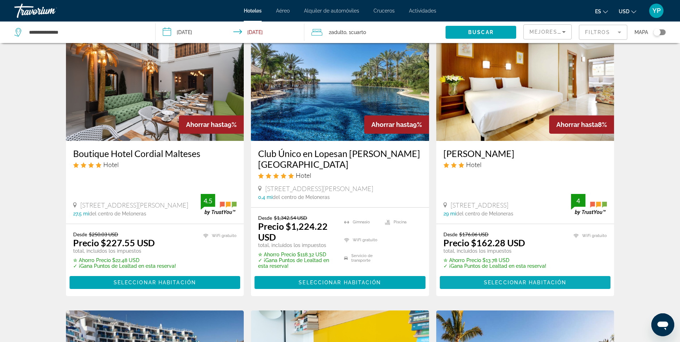
click at [496, 280] on span "Seleccionar habitación" at bounding box center [525, 283] width 82 height 6
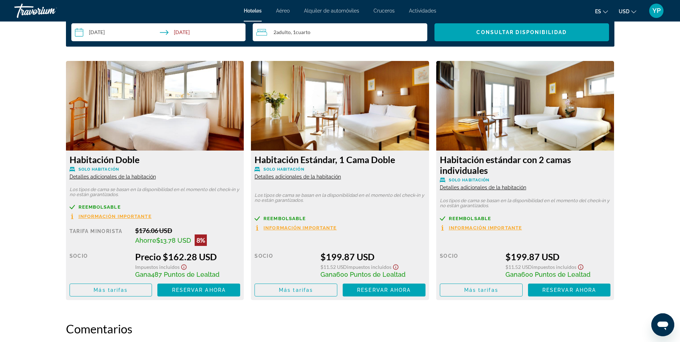
scroll to position [896, 0]
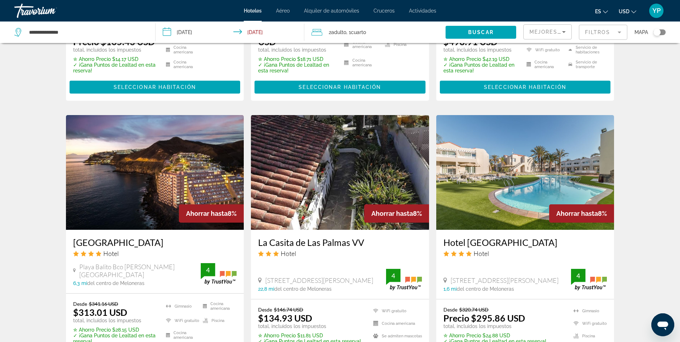
scroll to position [825, 0]
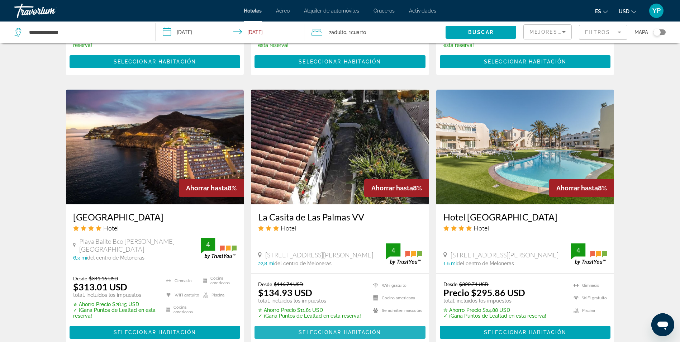
click at [314, 337] on span "Contenido principal" at bounding box center [340, 332] width 171 height 17
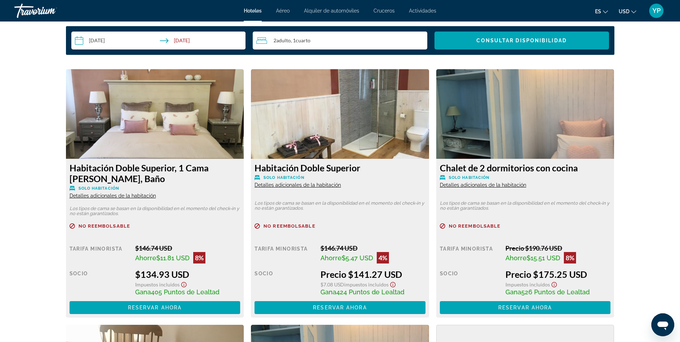
scroll to position [896, 0]
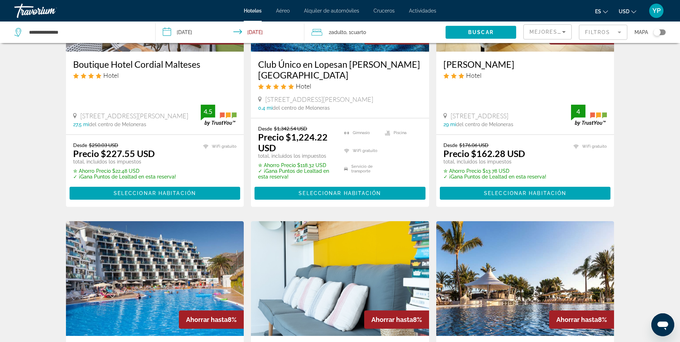
scroll to position [358, 0]
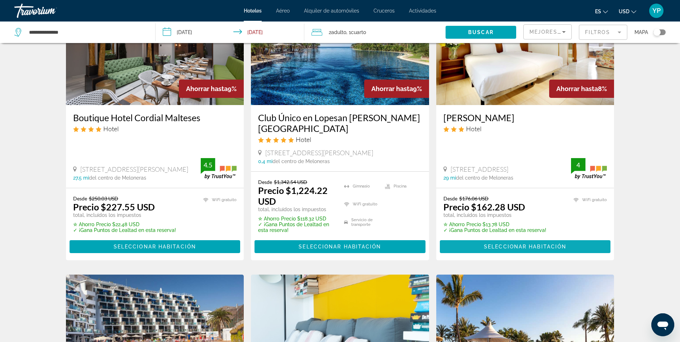
click at [503, 246] on span "Seleccionar habitación" at bounding box center [525, 247] width 82 height 6
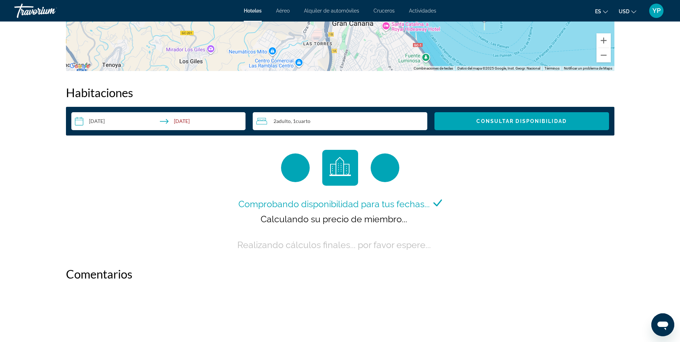
scroll to position [932, 0]
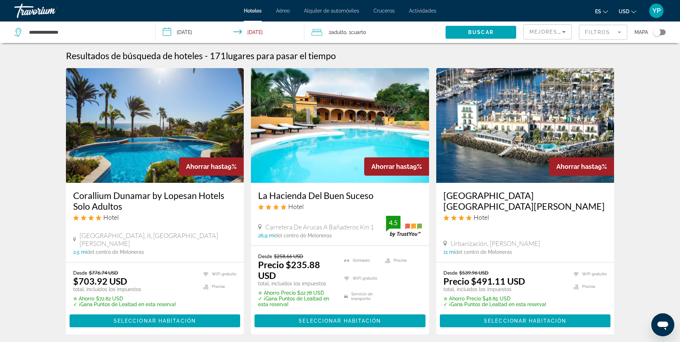
click at [398, 33] on div "2 Adulto Adulto , 1 Cuarto habitaciones" at bounding box center [379, 32] width 134 height 10
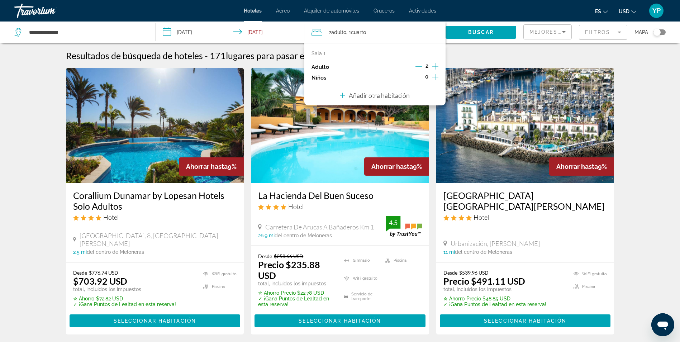
click at [417, 99] on div "Sala 1 Adulto 2 Niños 0 Añadir otra habitación" at bounding box center [374, 74] width 141 height 62
click at [389, 99] on p "Añadir otra habitación" at bounding box center [379, 95] width 61 height 8
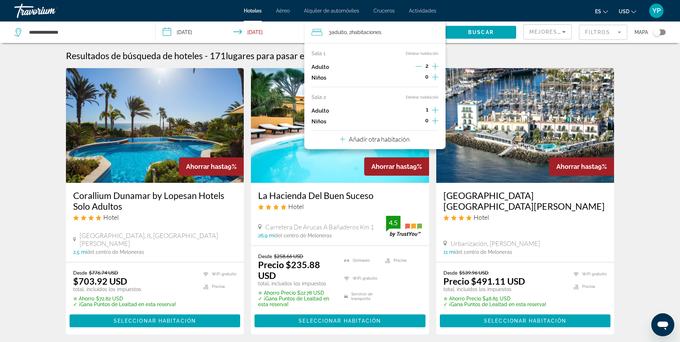
click at [432, 109] on icon "Incrementar adultos" at bounding box center [435, 110] width 6 height 9
click at [419, 110] on icon "Decremento adultos" at bounding box center [418, 110] width 6 height 6
click at [478, 29] on span "Buscar" at bounding box center [480, 32] width 25 height 6
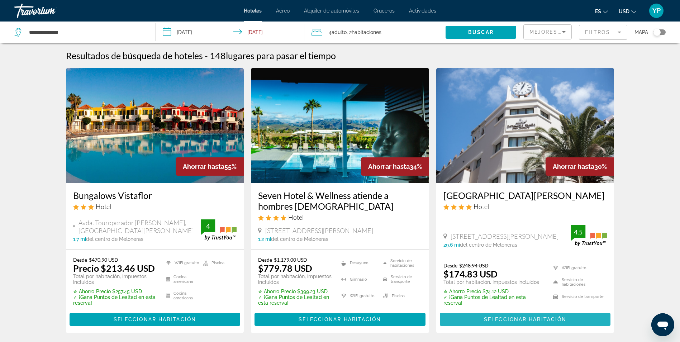
click at [512, 322] on span "Seleccionar habitación" at bounding box center [525, 320] width 82 height 6
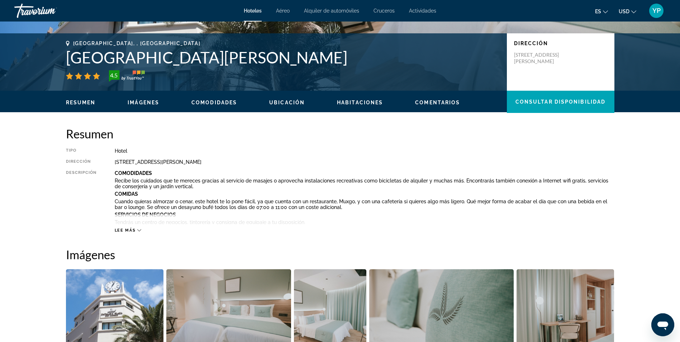
scroll to position [143, 0]
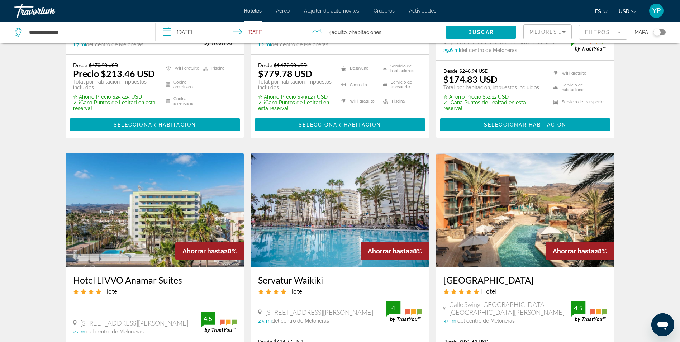
scroll to position [323, 0]
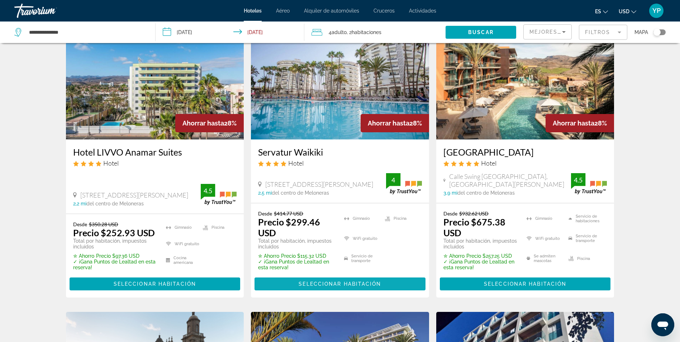
click at [327, 287] on span "Seleccionar habitación" at bounding box center [340, 284] width 82 height 6
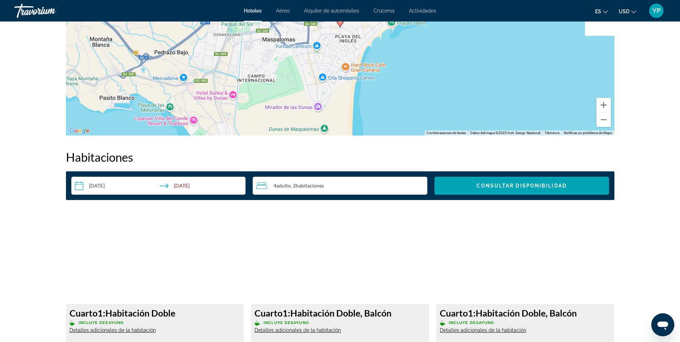
scroll to position [799, 0]
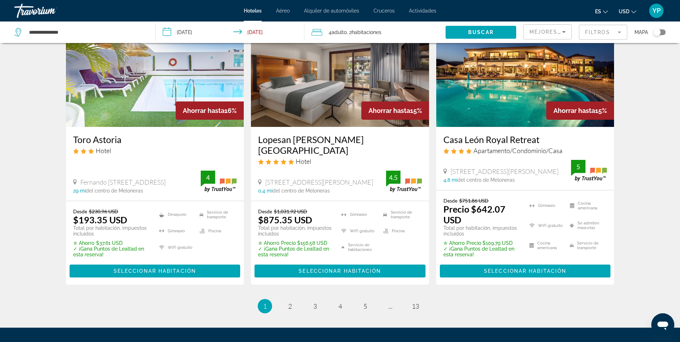
scroll to position [932, 0]
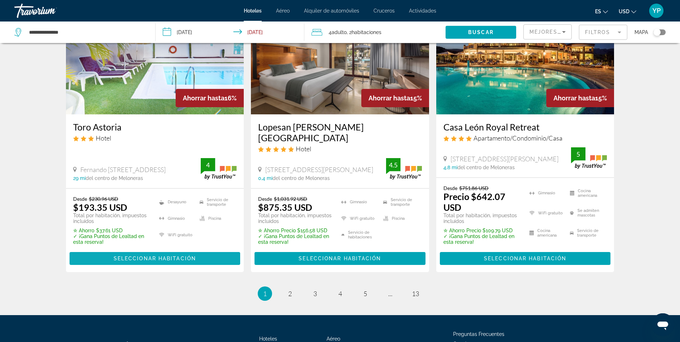
click at [171, 261] on span "Seleccionar habitación" at bounding box center [155, 259] width 82 height 6
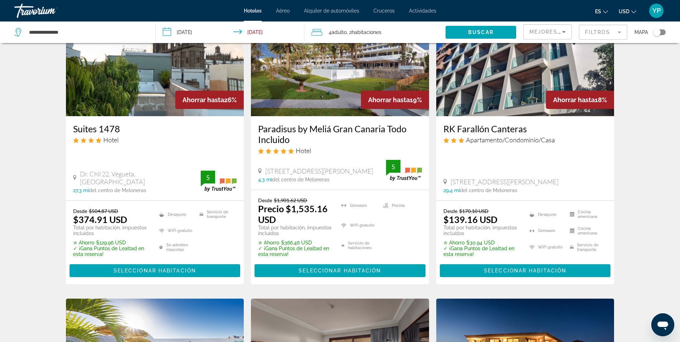
scroll to position [645, 0]
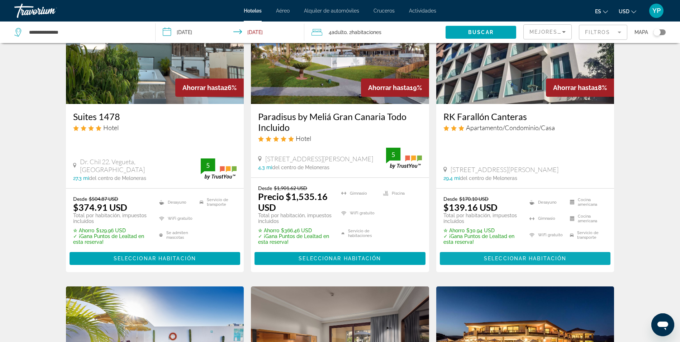
click at [508, 261] on span "Seleccionar habitación" at bounding box center [525, 259] width 82 height 6
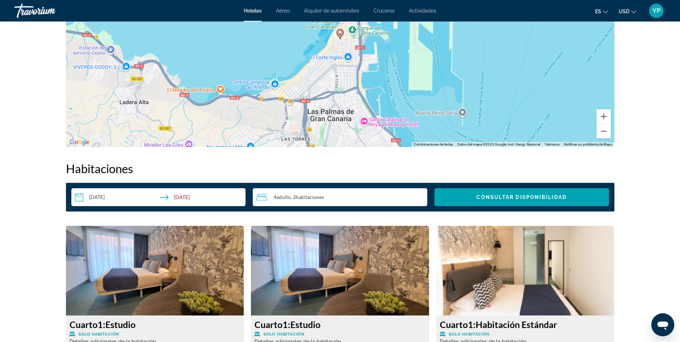
scroll to position [789, 0]
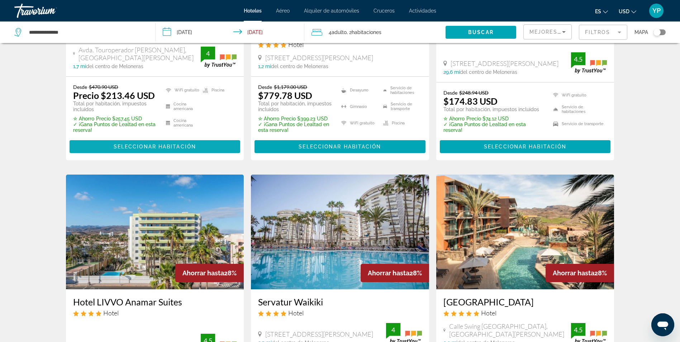
scroll to position [179, 0]
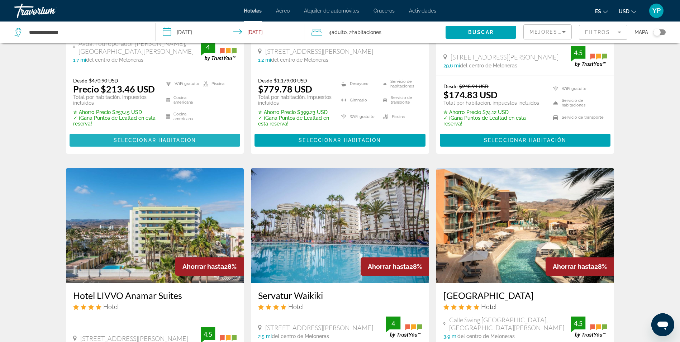
click at [137, 143] on span "Seleccionar habitación" at bounding box center [155, 140] width 82 height 6
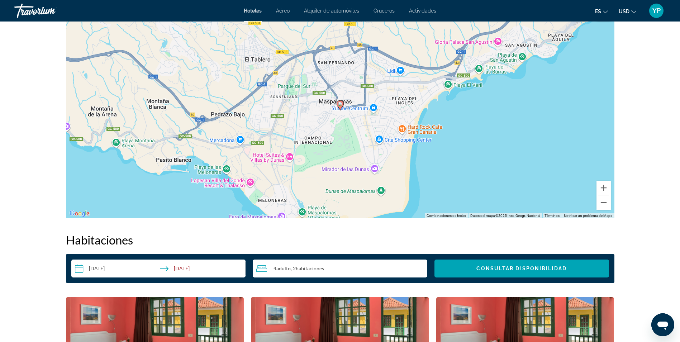
scroll to position [717, 0]
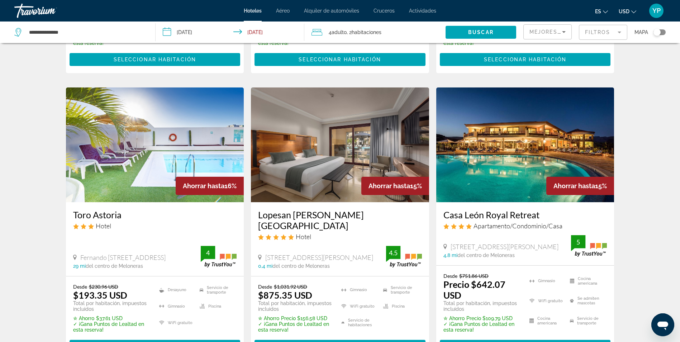
scroll to position [932, 0]
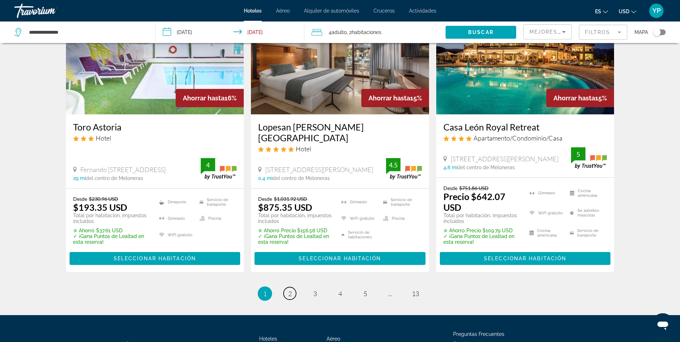
click at [292, 300] on link "página 2" at bounding box center [290, 293] width 13 height 13
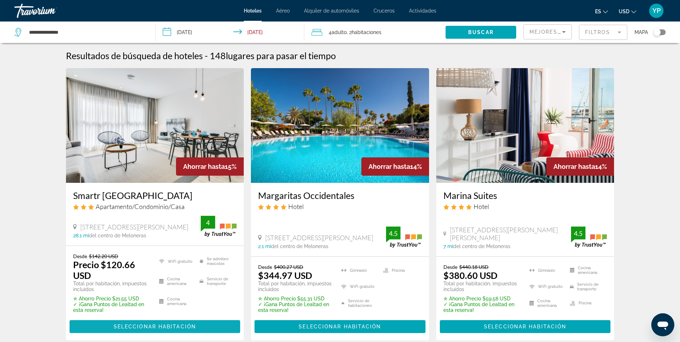
click at [169, 330] on span "Contenido principal" at bounding box center [155, 326] width 171 height 17
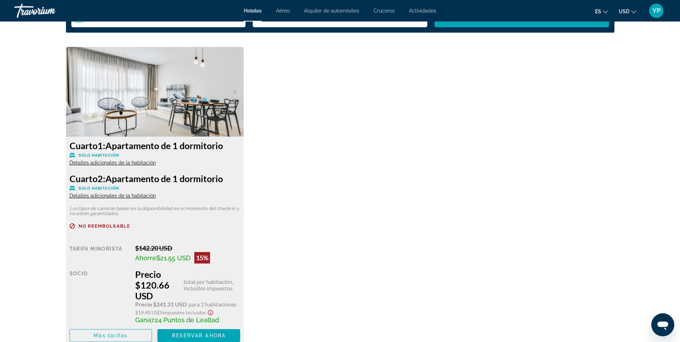
scroll to position [825, 0]
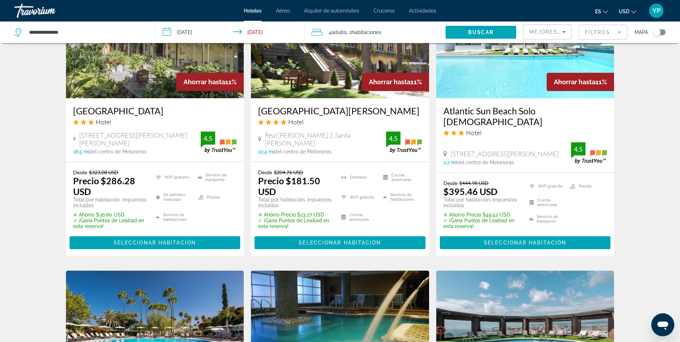
scroll to position [681, 0]
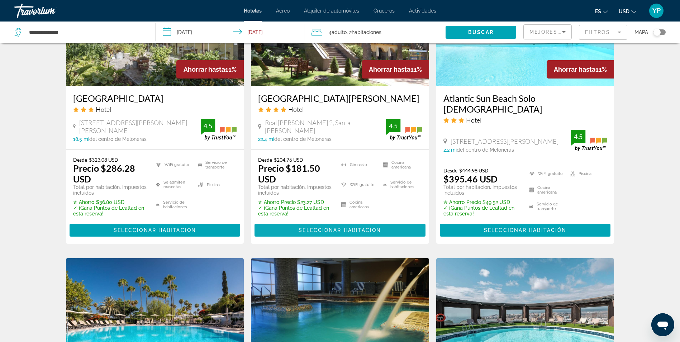
click at [327, 227] on span "Seleccionar habitación" at bounding box center [340, 230] width 82 height 6
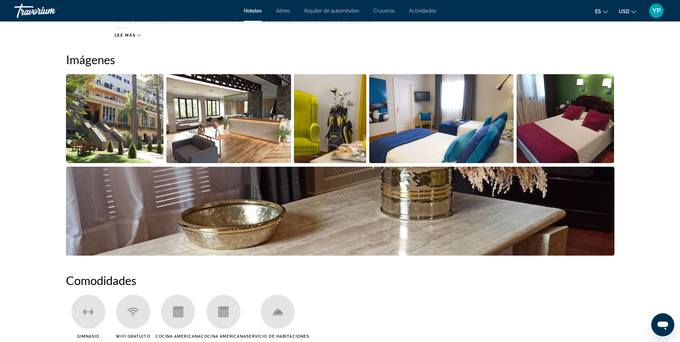
scroll to position [287, 0]
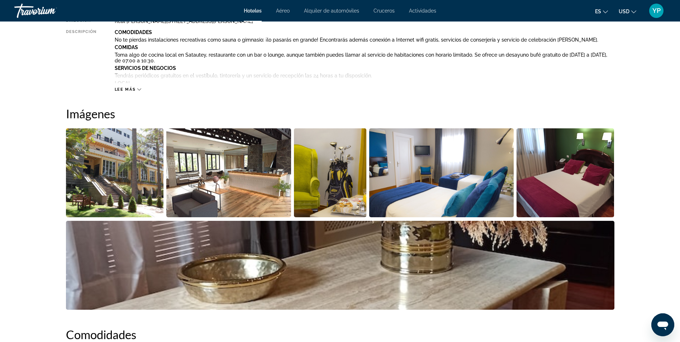
click at [246, 186] on img "Abrir control deslizante de imagen a pantalla completa" at bounding box center [228, 172] width 125 height 89
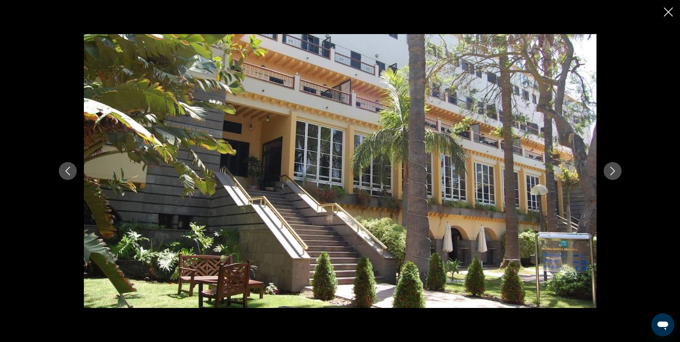
click at [612, 174] on icon "Siguiente imagen" at bounding box center [612, 171] width 5 height 9
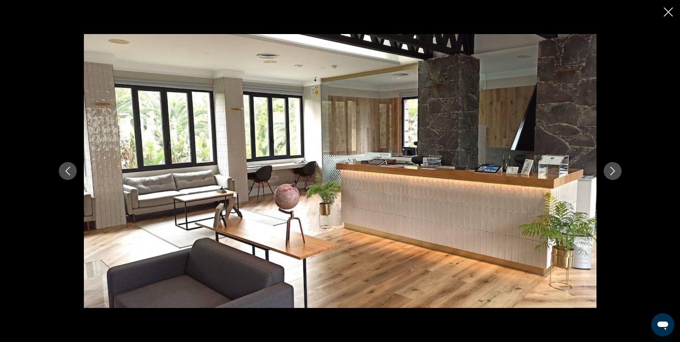
click at [612, 174] on icon "Siguiente imagen" at bounding box center [612, 171] width 5 height 9
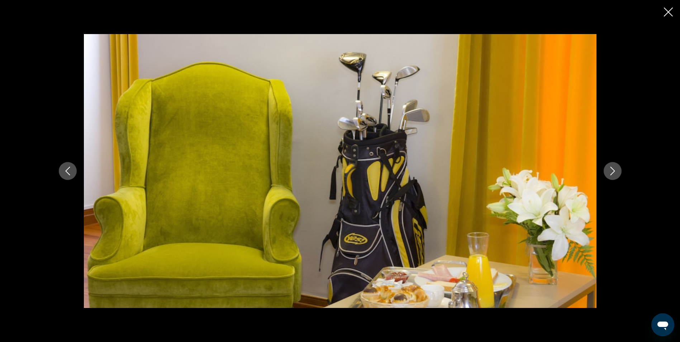
click at [612, 174] on icon "Siguiente imagen" at bounding box center [612, 171] width 5 height 9
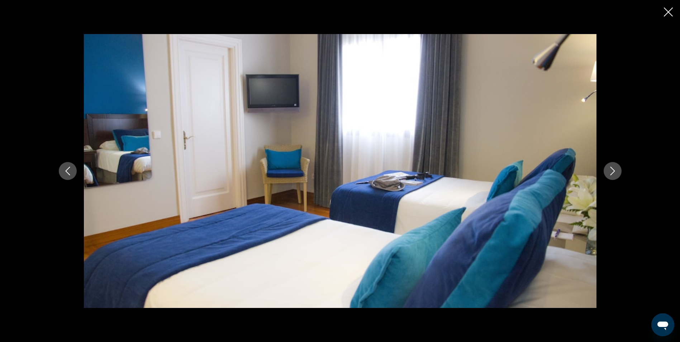
click at [612, 174] on icon "Siguiente imagen" at bounding box center [612, 171] width 5 height 9
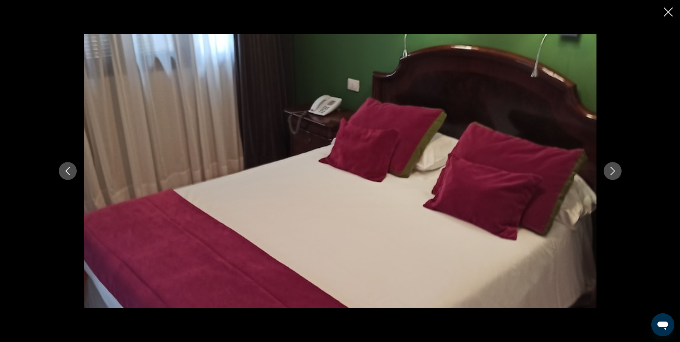
click at [612, 174] on icon "Siguiente imagen" at bounding box center [612, 171] width 5 height 9
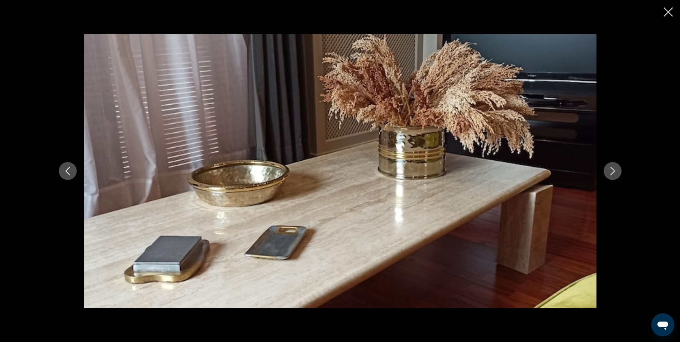
click at [612, 174] on icon "Siguiente imagen" at bounding box center [612, 171] width 5 height 9
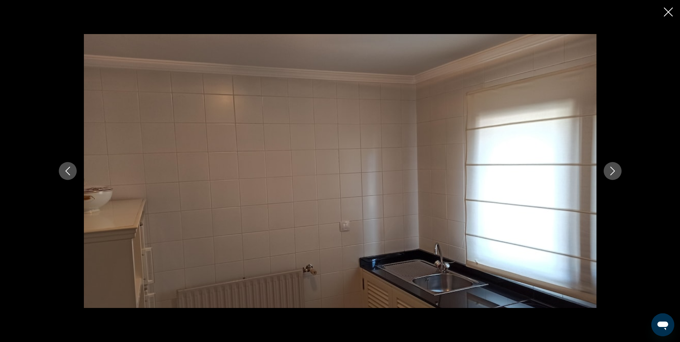
click at [612, 174] on icon "Siguiente imagen" at bounding box center [612, 171] width 5 height 9
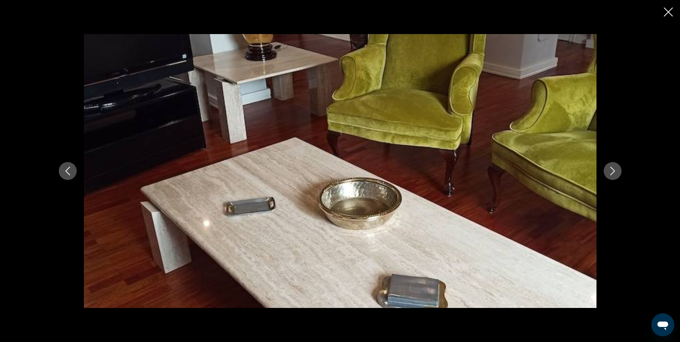
click at [612, 174] on icon "Siguiente imagen" at bounding box center [612, 171] width 5 height 9
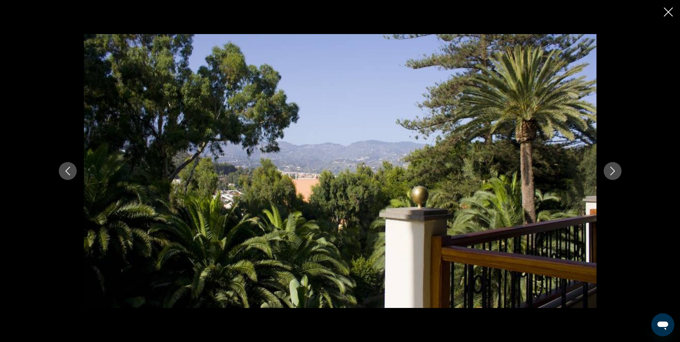
click at [612, 174] on icon "Siguiente imagen" at bounding box center [612, 171] width 5 height 9
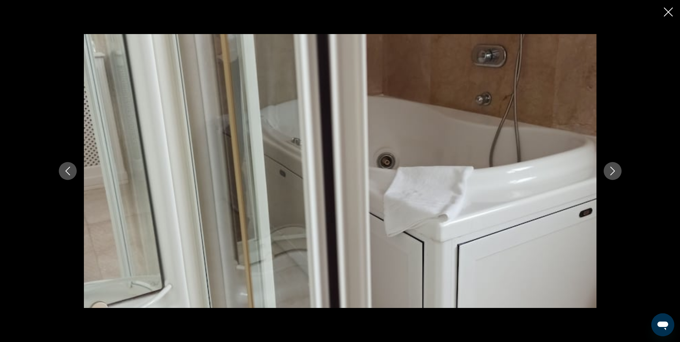
click at [612, 174] on icon "Siguiente imagen" at bounding box center [612, 171] width 5 height 9
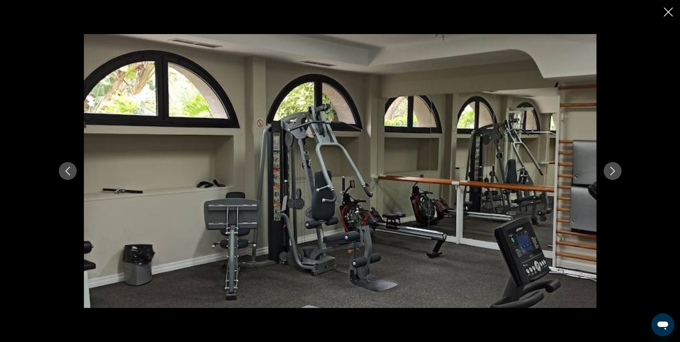
click at [612, 174] on icon "Siguiente imagen" at bounding box center [612, 171] width 5 height 9
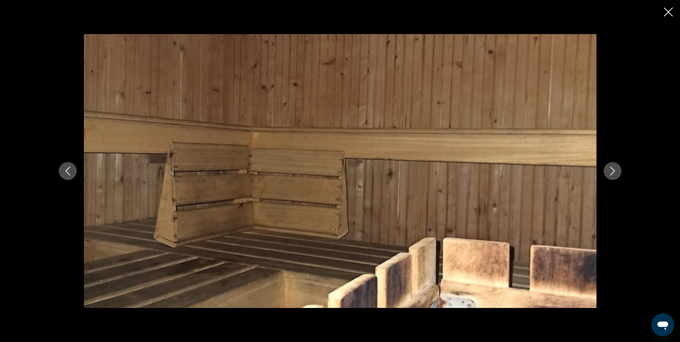
click at [612, 174] on icon "Siguiente imagen" at bounding box center [612, 171] width 5 height 9
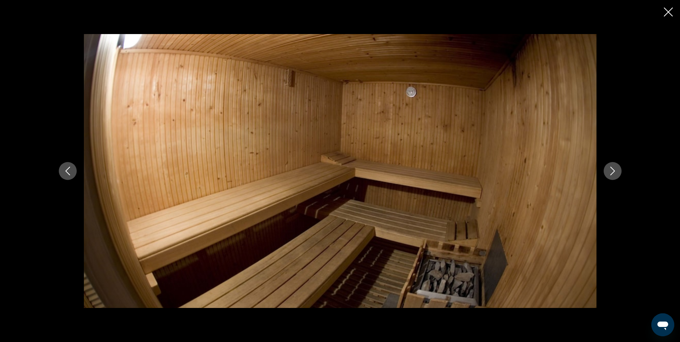
click at [612, 174] on icon "Siguiente imagen" at bounding box center [612, 171] width 5 height 9
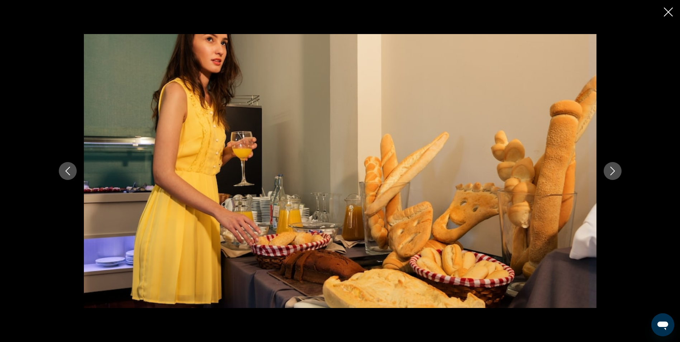
click at [612, 174] on icon "Siguiente imagen" at bounding box center [612, 171] width 5 height 9
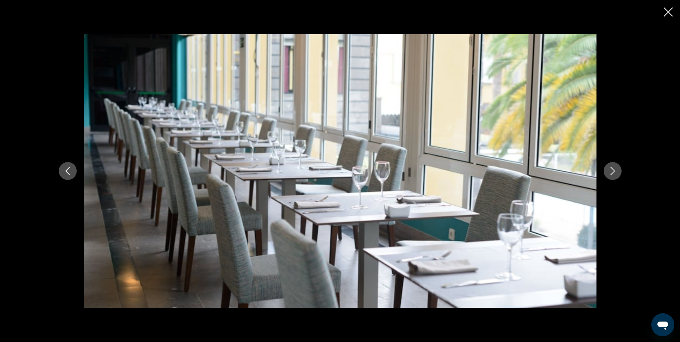
click at [670, 12] on icon "Cerrar presentación de diapositivas" at bounding box center [668, 12] width 9 height 9
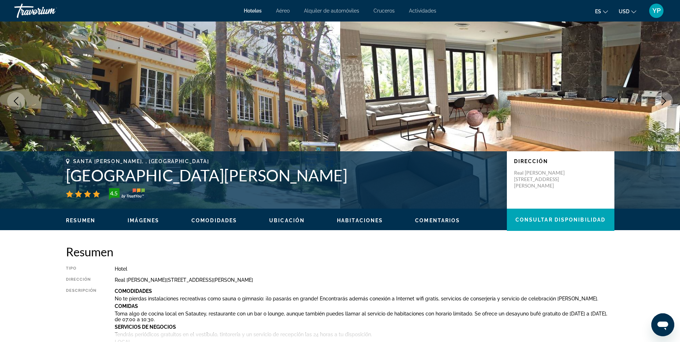
scroll to position [0, 0]
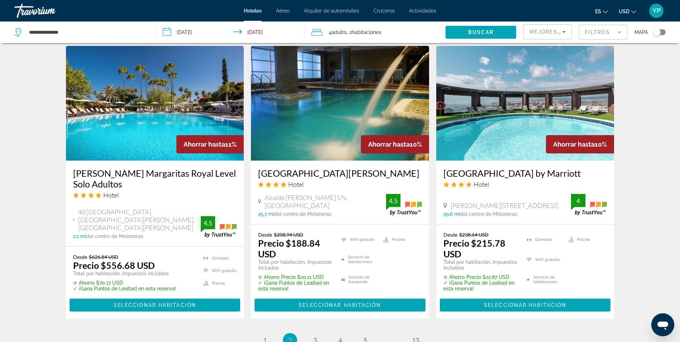
scroll to position [896, 0]
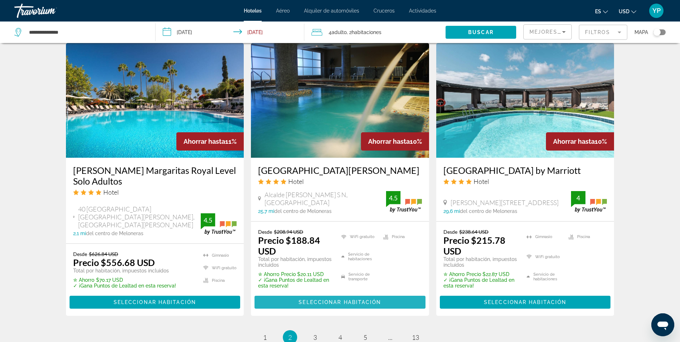
click at [324, 299] on span "Seleccionar habitación" at bounding box center [340, 302] width 82 height 6
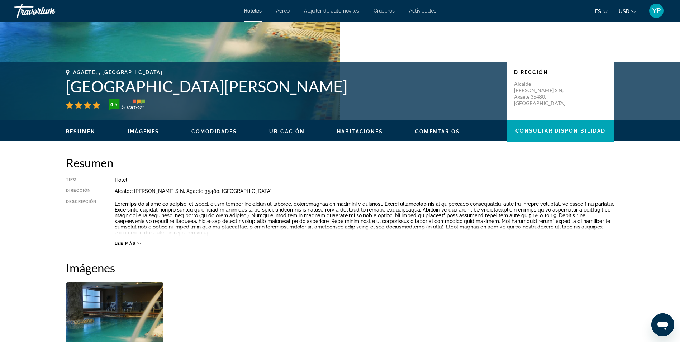
scroll to position [36, 0]
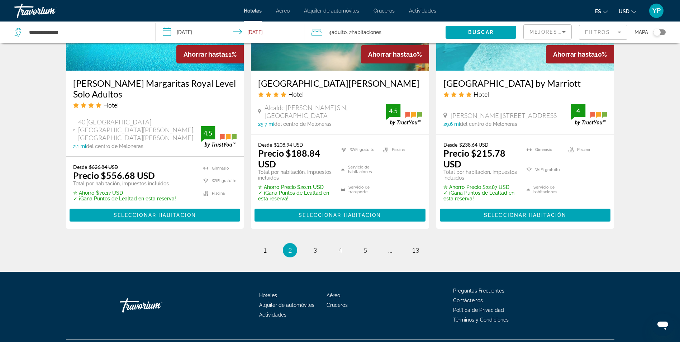
scroll to position [990, 0]
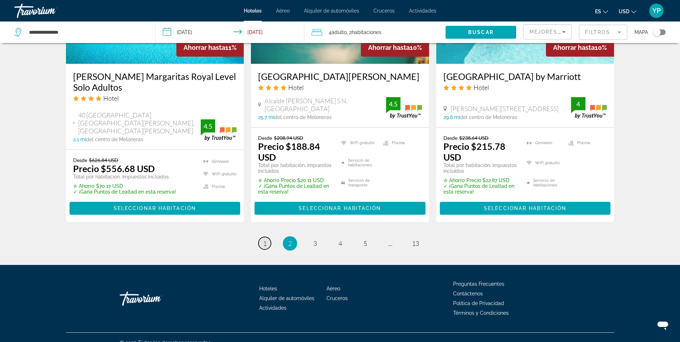
click at [269, 237] on link "página 1" at bounding box center [264, 243] width 13 height 13
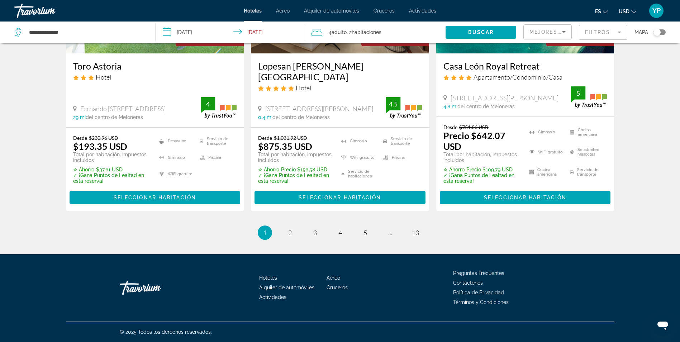
scroll to position [1002, 0]
click at [292, 234] on link "página 2" at bounding box center [290, 232] width 13 height 13
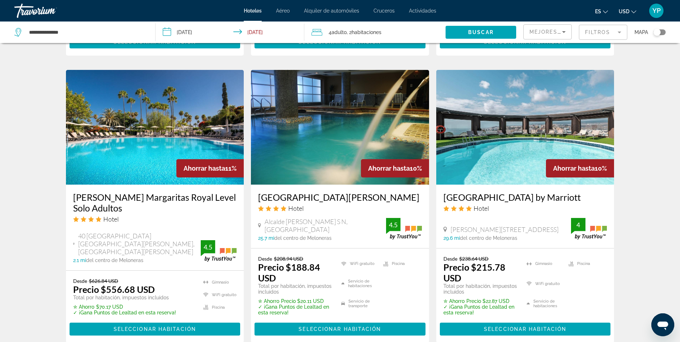
scroll to position [896, 0]
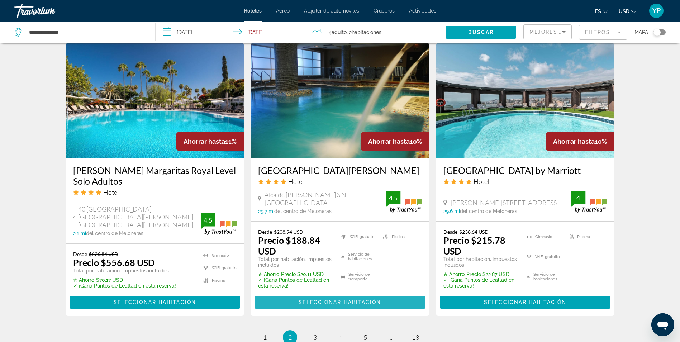
click at [341, 299] on span "Seleccionar habitación" at bounding box center [340, 302] width 82 height 6
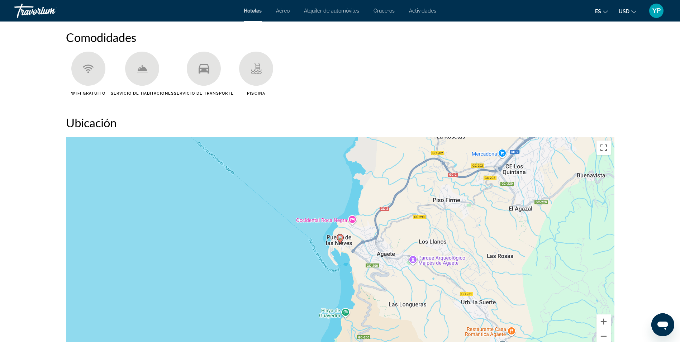
scroll to position [502, 0]
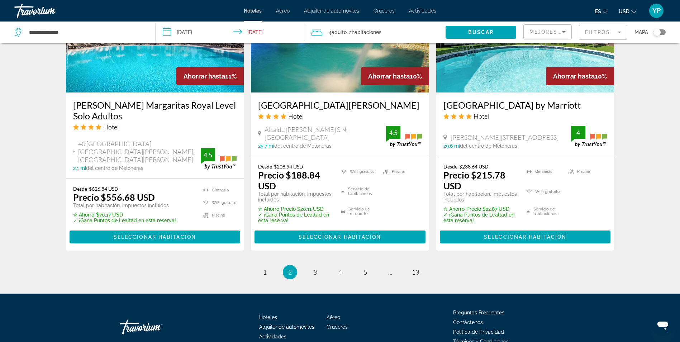
scroll to position [968, 0]
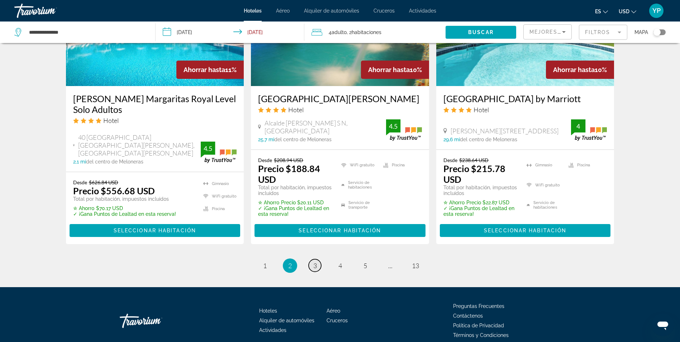
click at [314, 262] on span "3" at bounding box center [315, 266] width 4 height 8
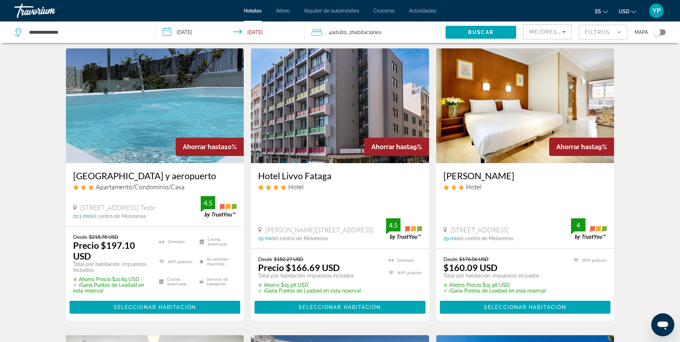
scroll to position [323, 0]
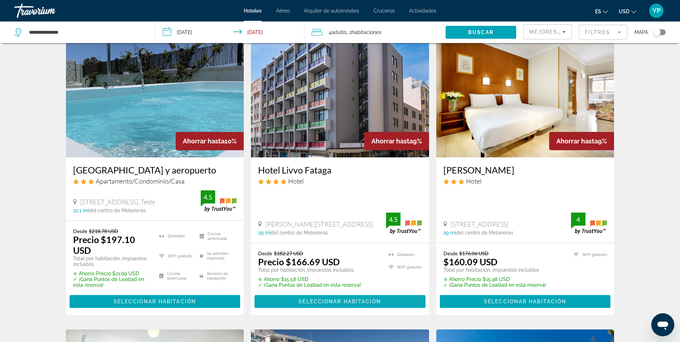
click at [332, 300] on span "Seleccionar habitación" at bounding box center [340, 302] width 82 height 6
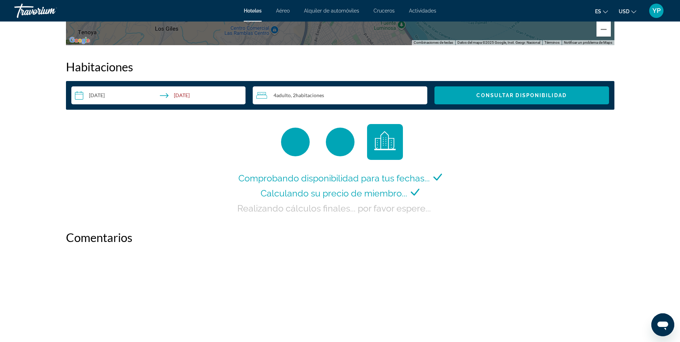
scroll to position [896, 0]
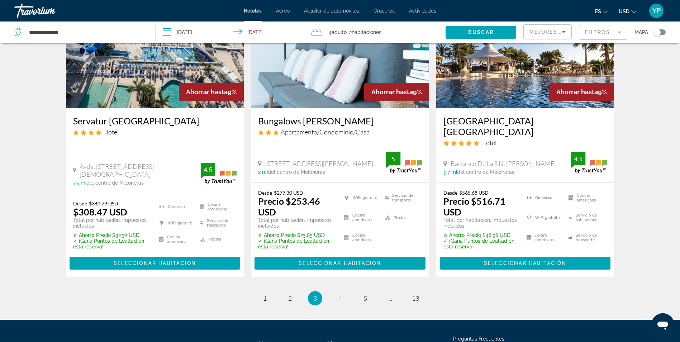
scroll to position [968, 0]
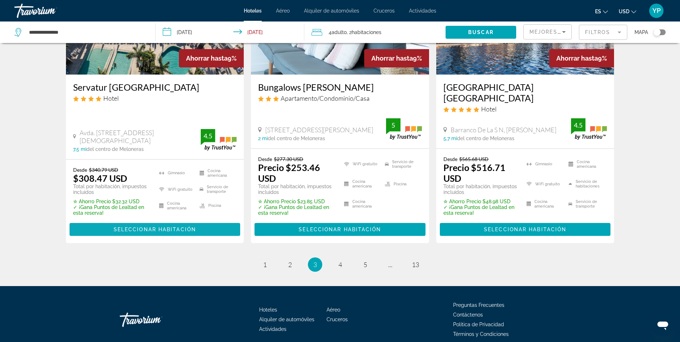
click at [141, 227] on span "Seleccionar habitación" at bounding box center [155, 230] width 82 height 6
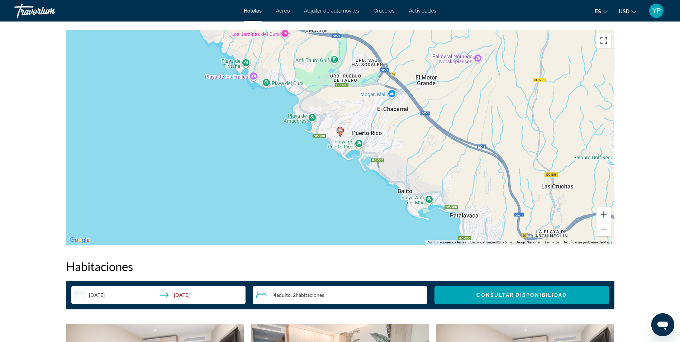
scroll to position [681, 0]
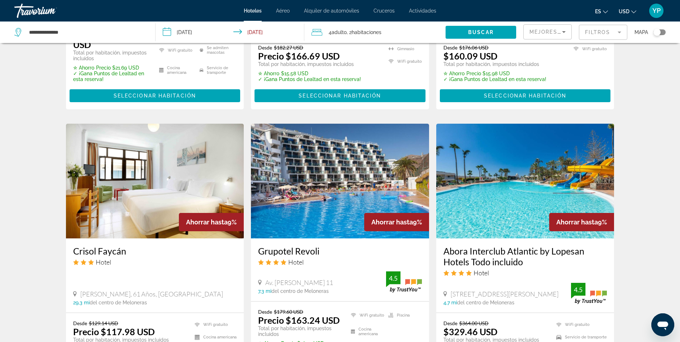
scroll to position [609, 0]
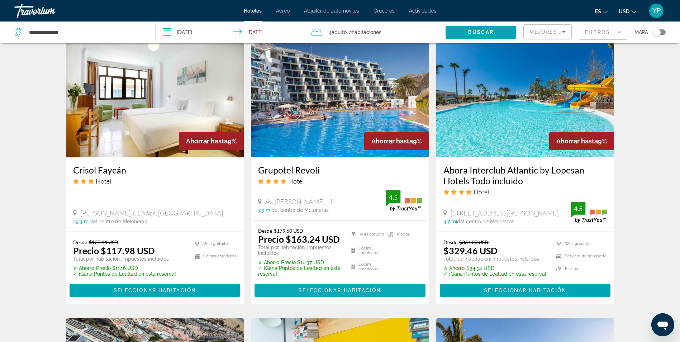
click at [319, 290] on span "Seleccionar habitación" at bounding box center [340, 290] width 82 height 6
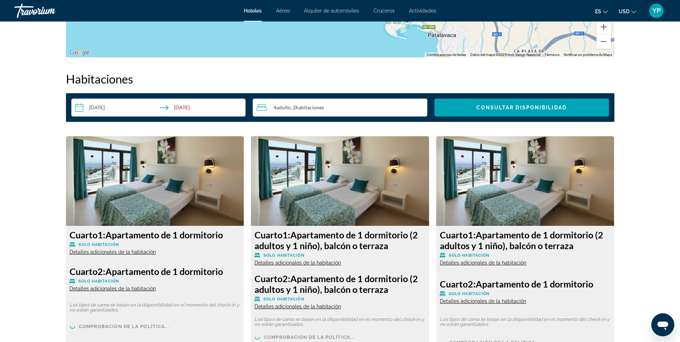
scroll to position [896, 0]
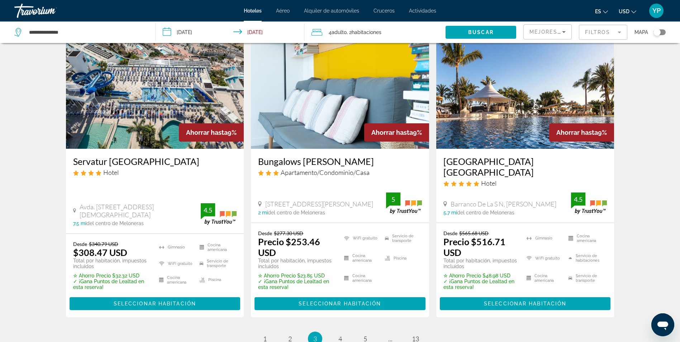
scroll to position [932, 0]
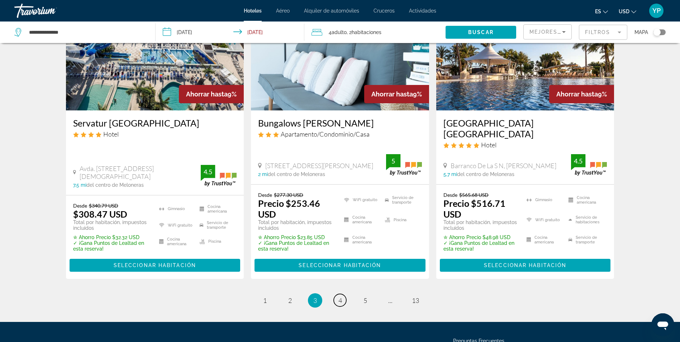
click at [343, 294] on link "página 4" at bounding box center [340, 300] width 13 height 13
click at [342, 341] on li "Aéreo" at bounding box center [361, 345] width 68 height 8
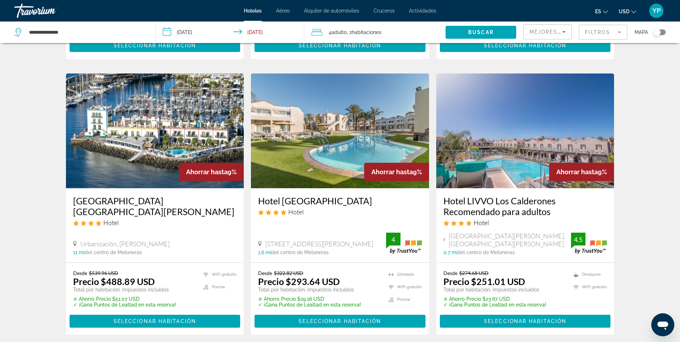
scroll to position [287, 0]
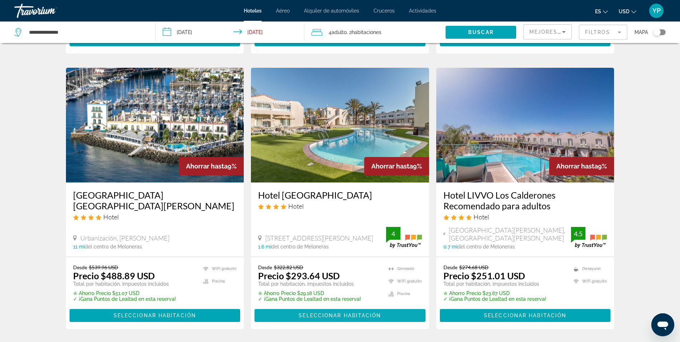
click at [344, 315] on span "Seleccionar habitación" at bounding box center [340, 316] width 82 height 6
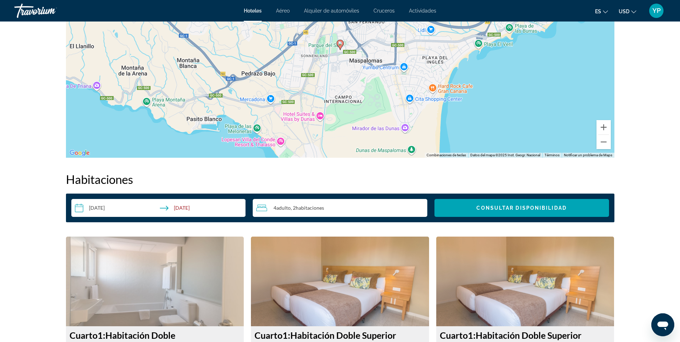
scroll to position [681, 0]
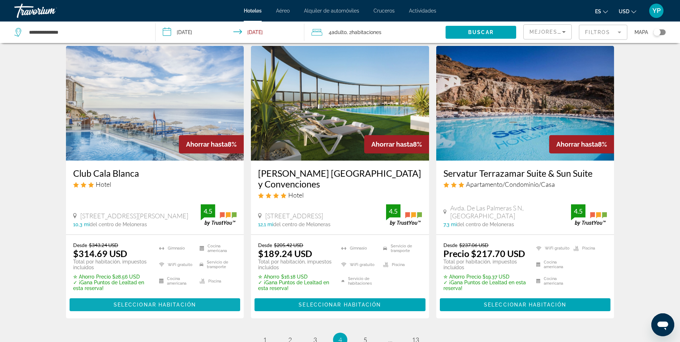
scroll to position [899, 0]
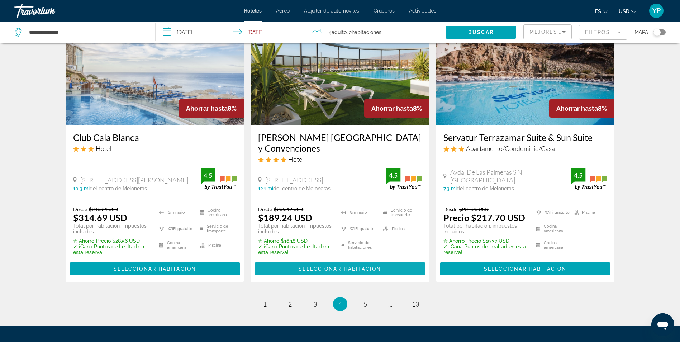
click at [309, 269] on span "Seleccionar habitación" at bounding box center [340, 269] width 82 height 6
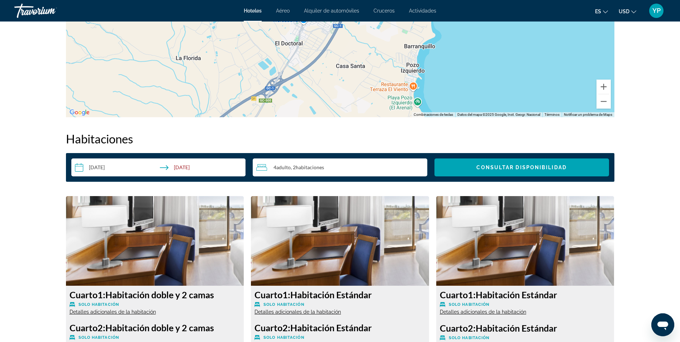
scroll to position [789, 0]
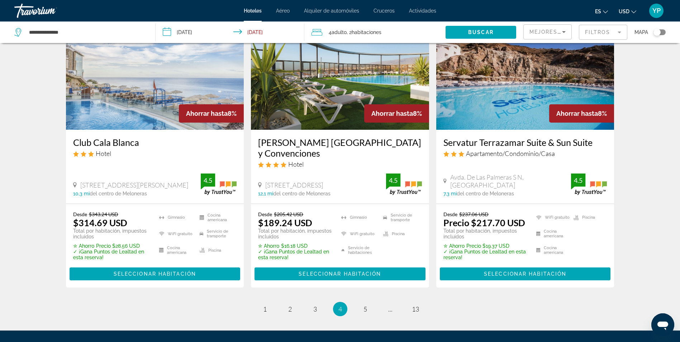
scroll to position [896, 0]
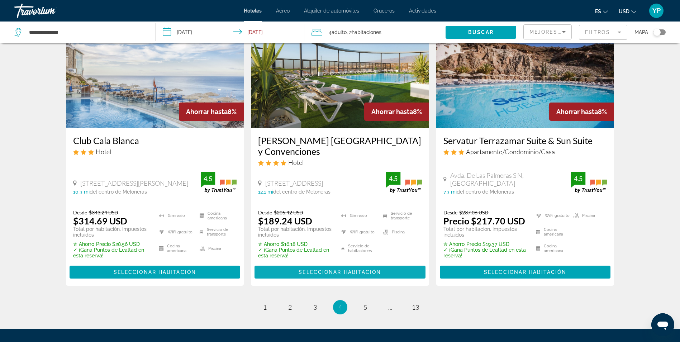
click at [332, 274] on span "Seleccionar habitación" at bounding box center [340, 272] width 82 height 6
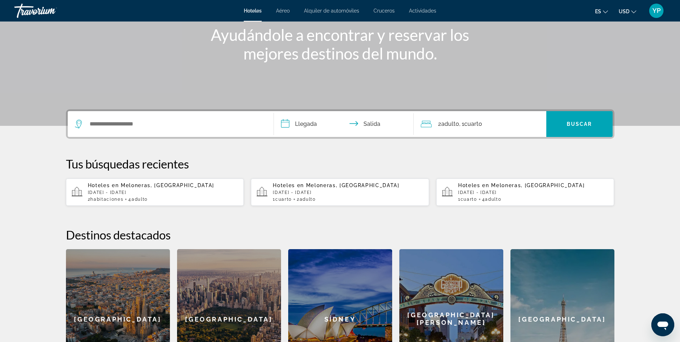
scroll to position [108, 0]
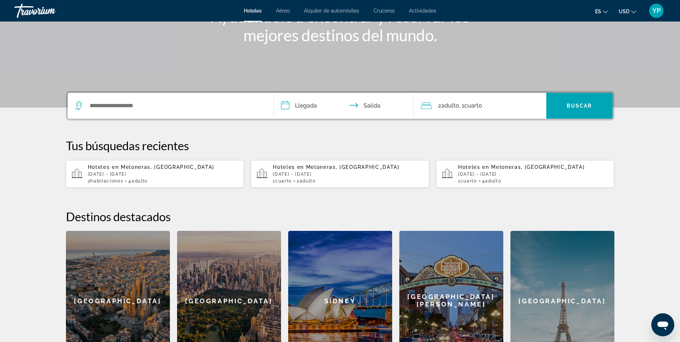
click at [130, 179] on font "4" at bounding box center [129, 181] width 3 height 5
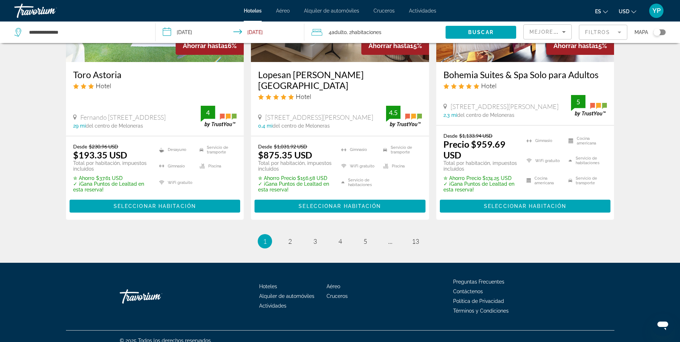
scroll to position [1002, 0]
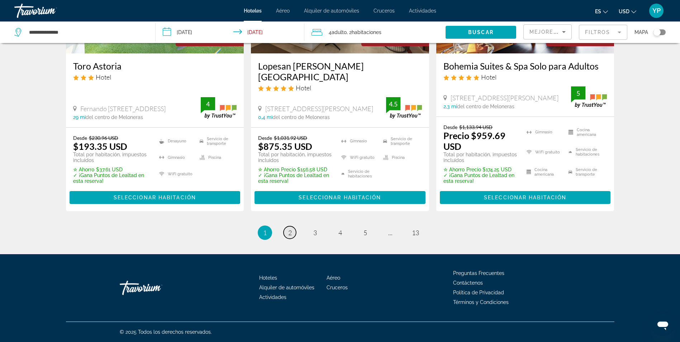
click at [294, 234] on link "página 2" at bounding box center [290, 232] width 13 height 13
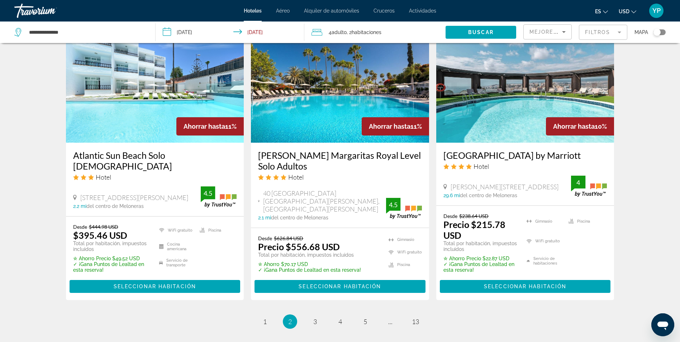
scroll to position [918, 0]
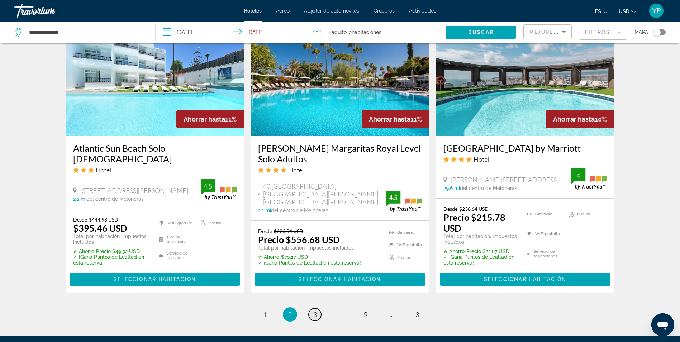
click at [312, 308] on link "página 3" at bounding box center [315, 314] width 13 height 13
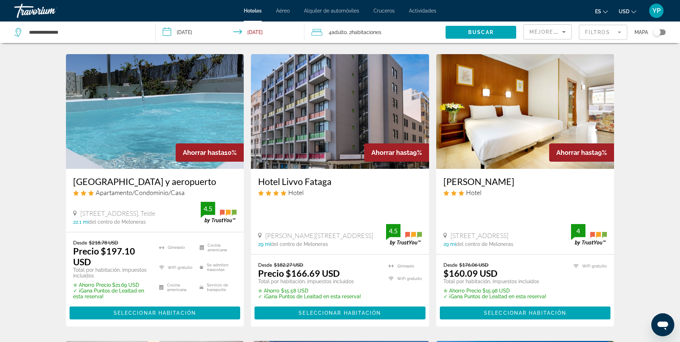
scroll to position [287, 0]
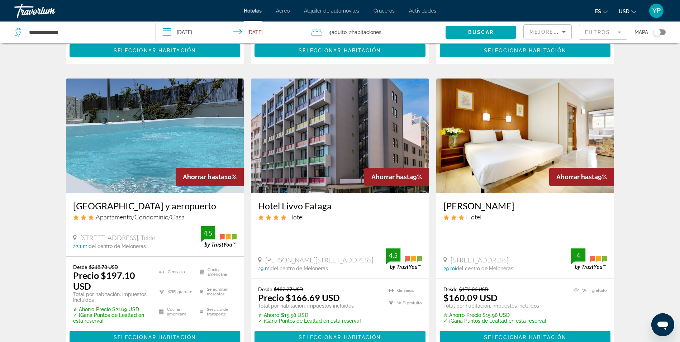
click at [333, 334] on span "Contenido principal" at bounding box center [340, 337] width 171 height 17
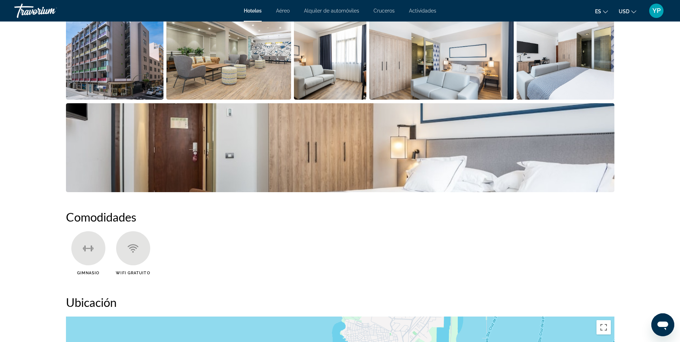
scroll to position [323, 0]
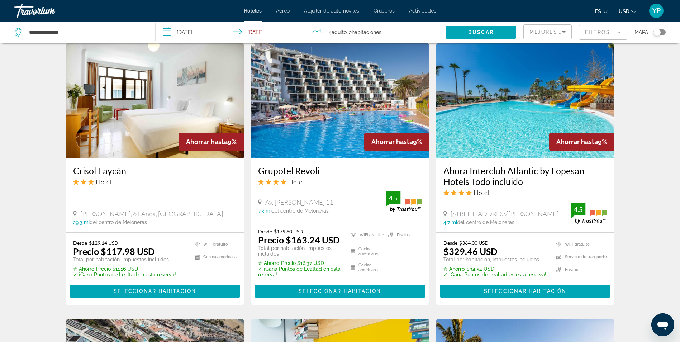
scroll to position [609, 0]
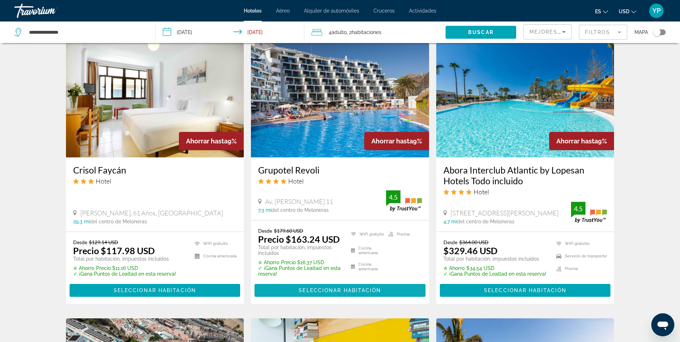
click at [332, 290] on span "Seleccionar habitación" at bounding box center [340, 290] width 82 height 6
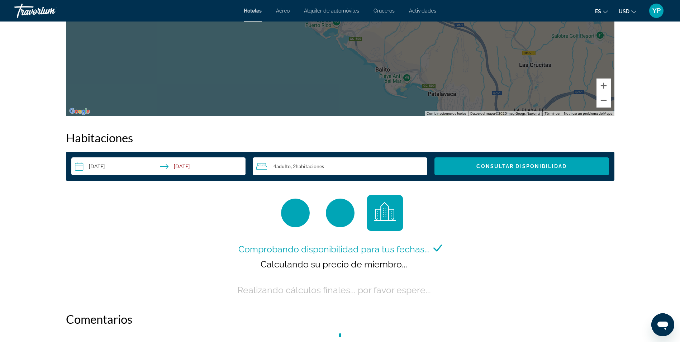
scroll to position [825, 0]
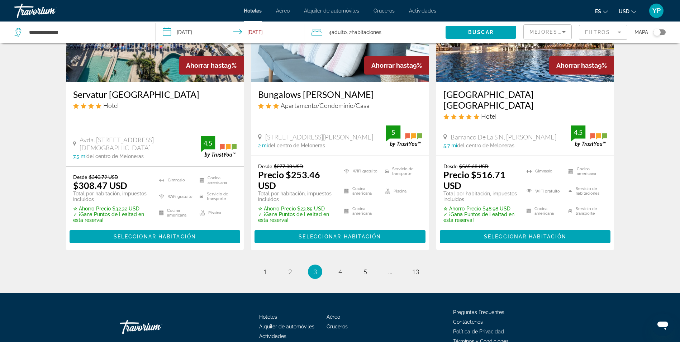
scroll to position [968, 0]
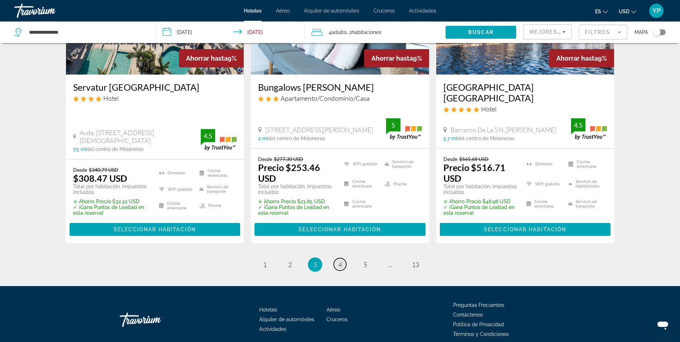
click at [341, 261] on span "4" at bounding box center [340, 265] width 4 height 8
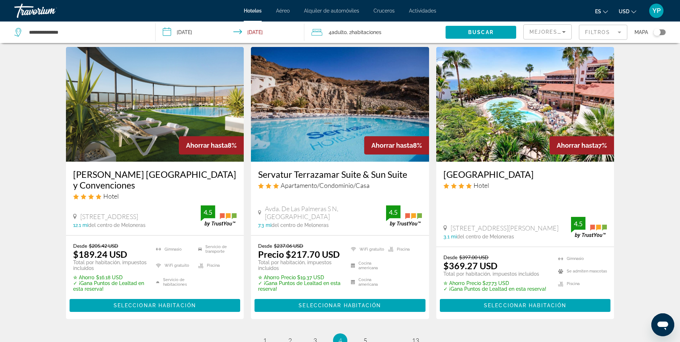
scroll to position [860, 0]
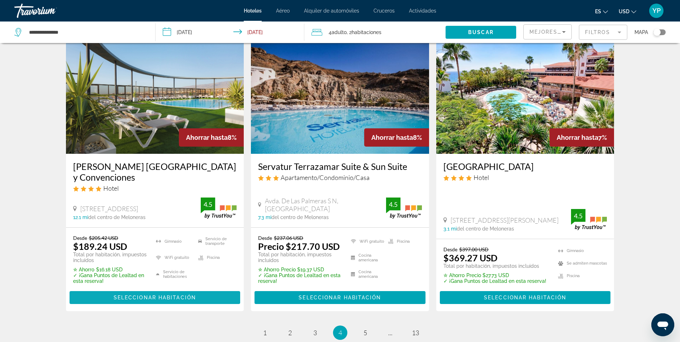
click at [164, 295] on span "Seleccionar habitación" at bounding box center [155, 298] width 82 height 6
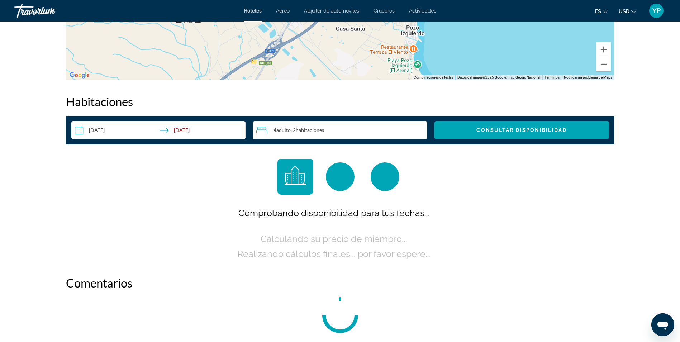
scroll to position [860, 0]
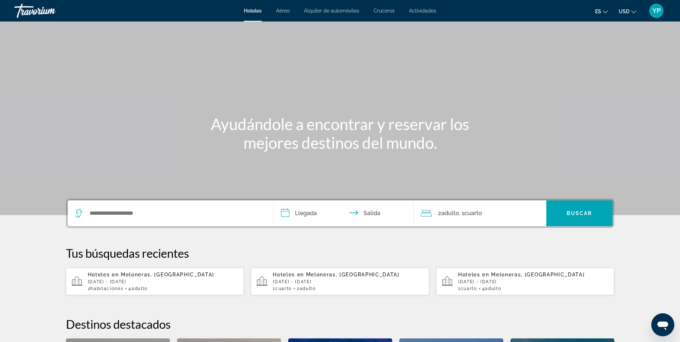
click at [156, 293] on app-hotels-recent-search "Hoteles en Meloneras, [GEOGRAPHIC_DATA] [DATE] - [DATE] 2 Cuarto habitaciones 4…" at bounding box center [155, 281] width 178 height 27
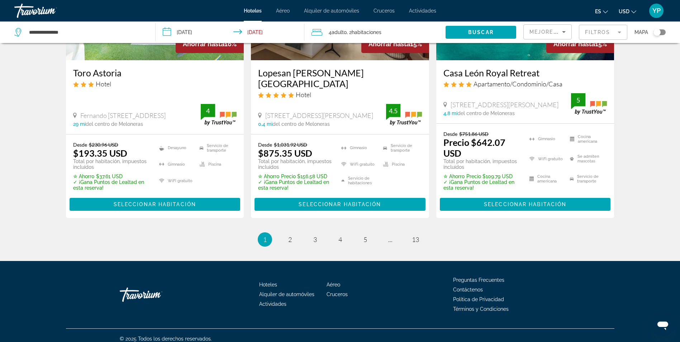
scroll to position [1002, 0]
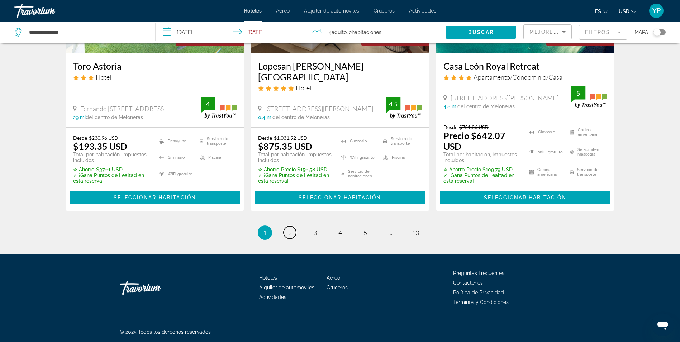
drag, startPoint x: 289, startPoint y: 233, endPoint x: 308, endPoint y: 245, distance: 21.8
click at [289, 233] on span "2" at bounding box center [290, 233] width 4 height 8
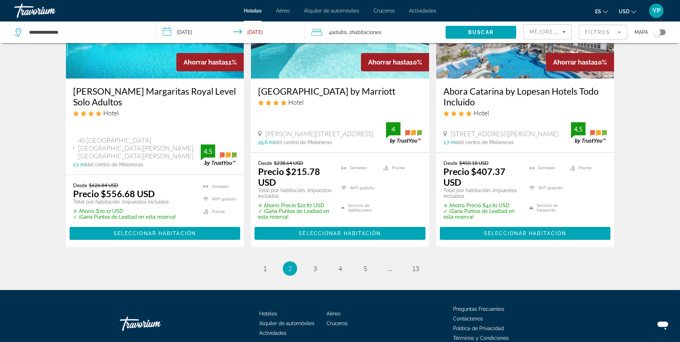
scroll to position [984, 0]
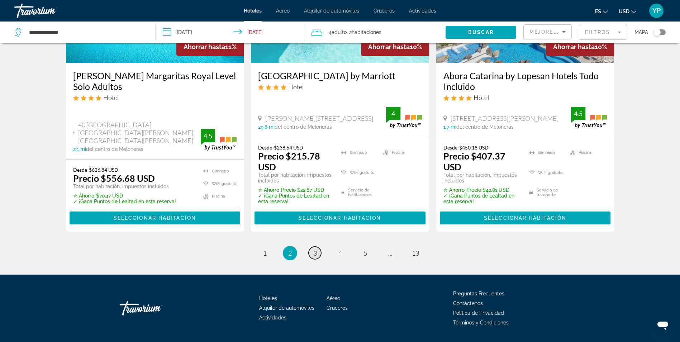
click at [316, 247] on link "página 3" at bounding box center [315, 253] width 13 height 13
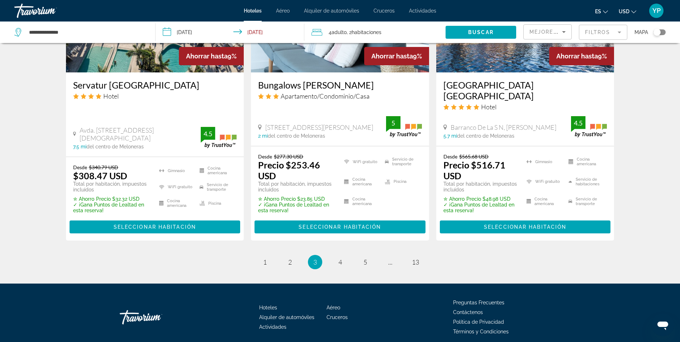
scroll to position [979, 0]
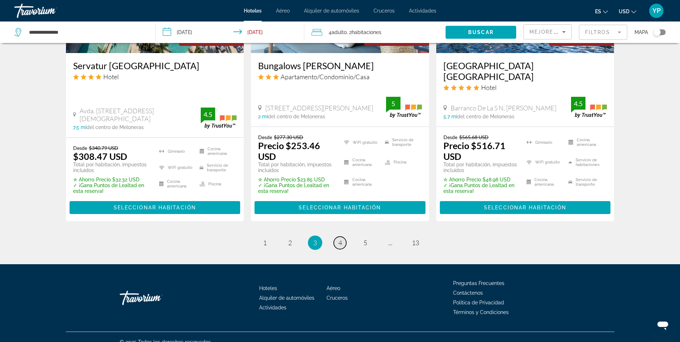
click at [336, 237] on link "página 4" at bounding box center [340, 243] width 13 height 13
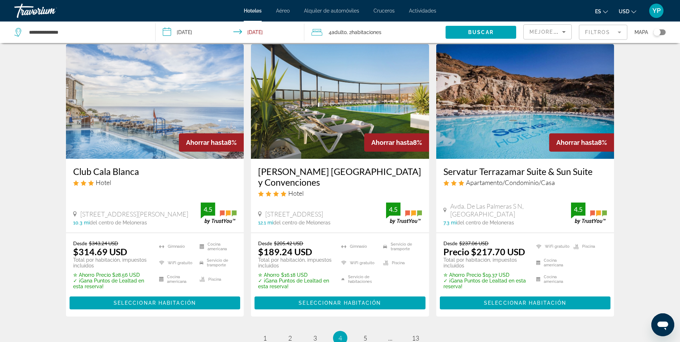
scroll to position [932, 0]
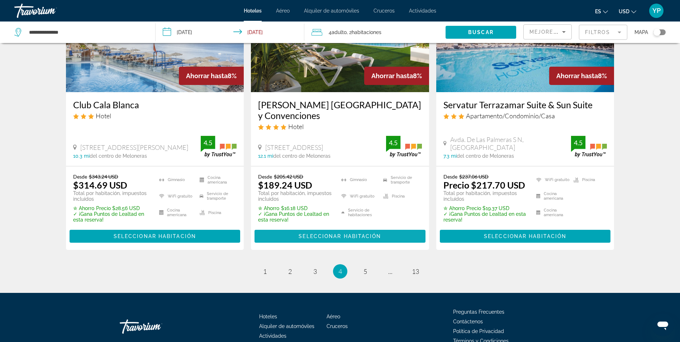
click at [333, 240] on span "Contenido principal" at bounding box center [340, 236] width 171 height 17
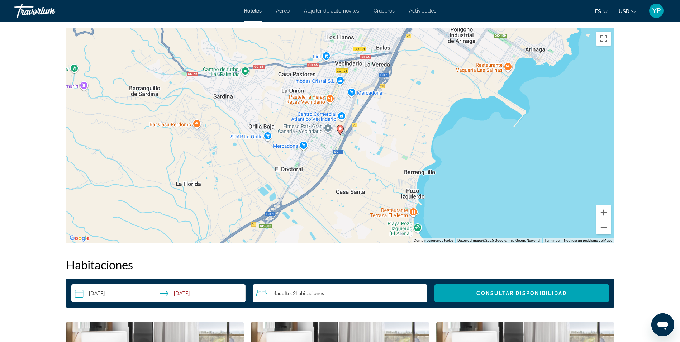
scroll to position [681, 0]
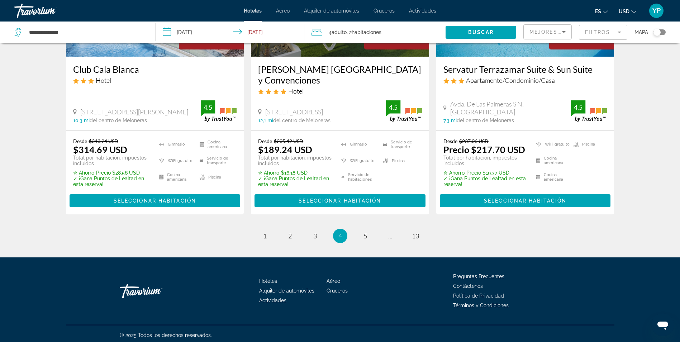
scroll to position [968, 0]
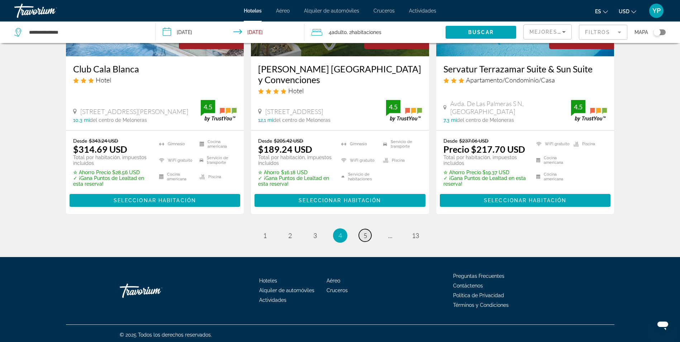
click at [363, 235] on span "5" at bounding box center [365, 236] width 4 height 8
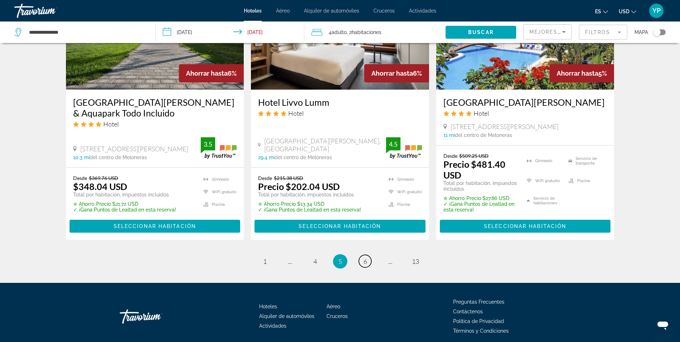
scroll to position [971, 0]
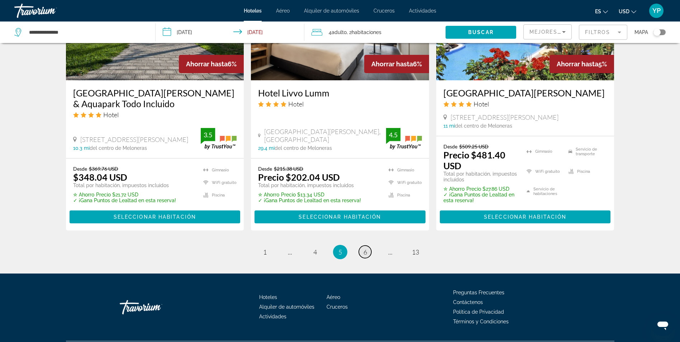
click at [368, 246] on link "página 6" at bounding box center [365, 252] width 13 height 13
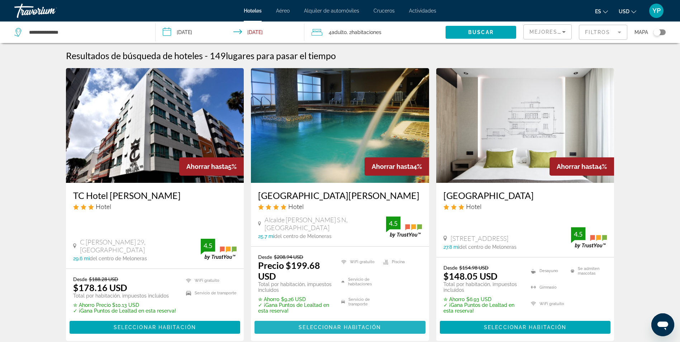
click at [342, 327] on span "Seleccionar habitación" at bounding box center [340, 327] width 82 height 6
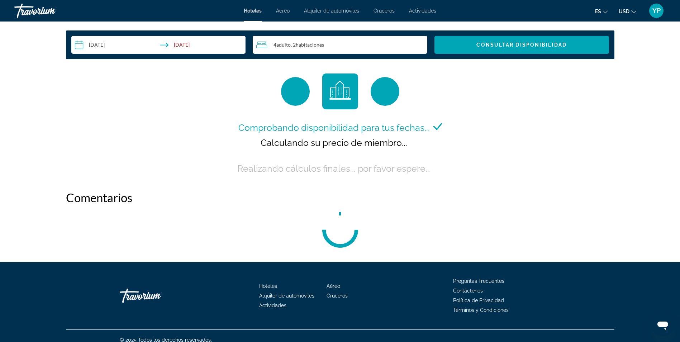
scroll to position [928, 0]
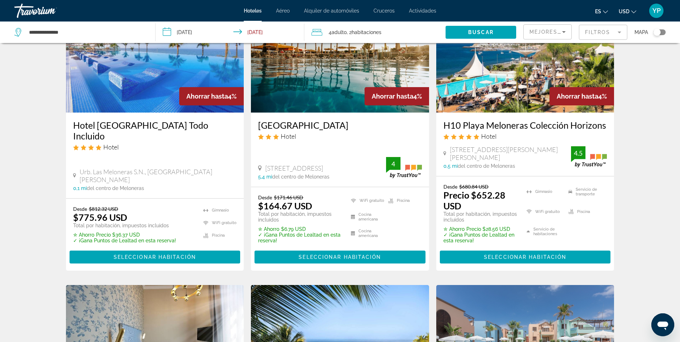
scroll to position [358, 0]
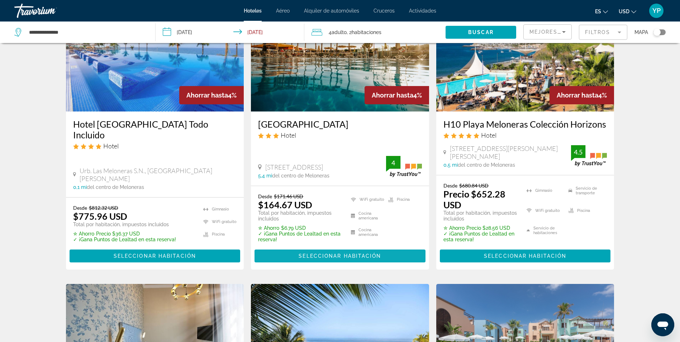
click at [343, 256] on span "Seleccionar habitación" at bounding box center [340, 256] width 82 height 6
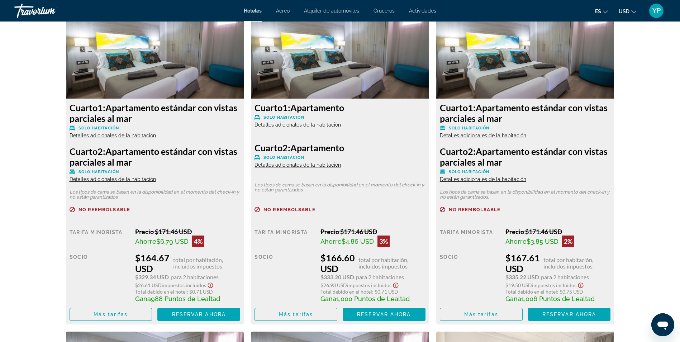
scroll to position [896, 0]
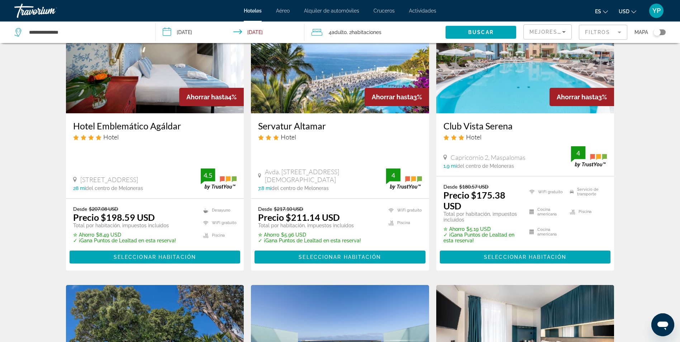
scroll to position [645, 0]
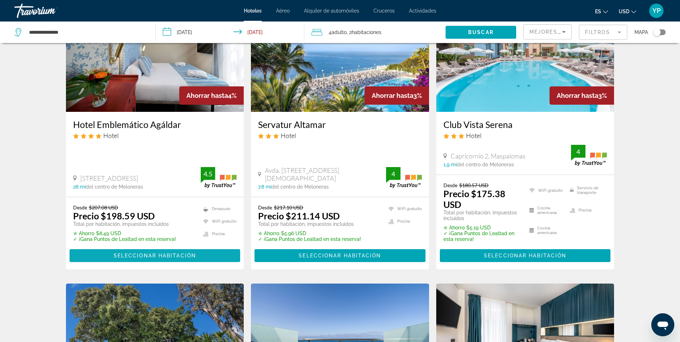
click at [144, 256] on span "Seleccionar habitación" at bounding box center [155, 256] width 82 height 6
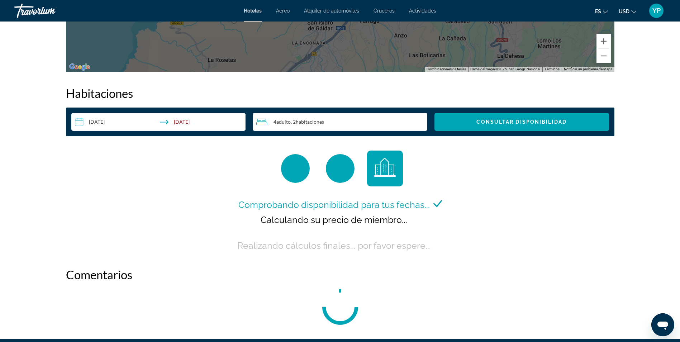
scroll to position [896, 0]
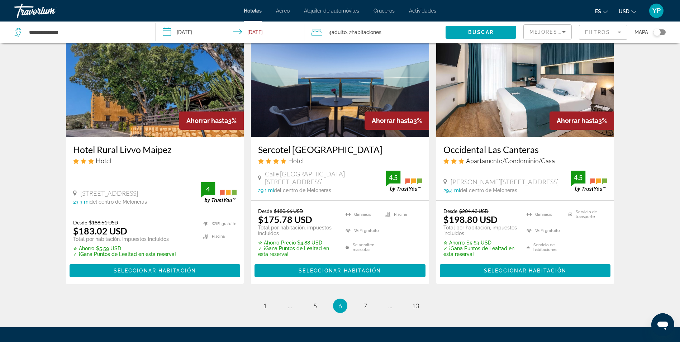
scroll to position [968, 0]
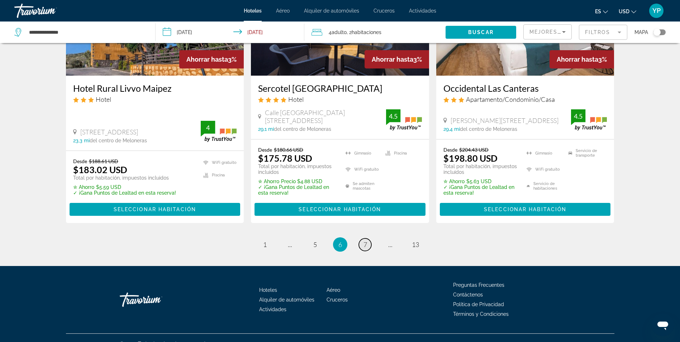
click at [361, 243] on link "página 7" at bounding box center [365, 244] width 13 height 13
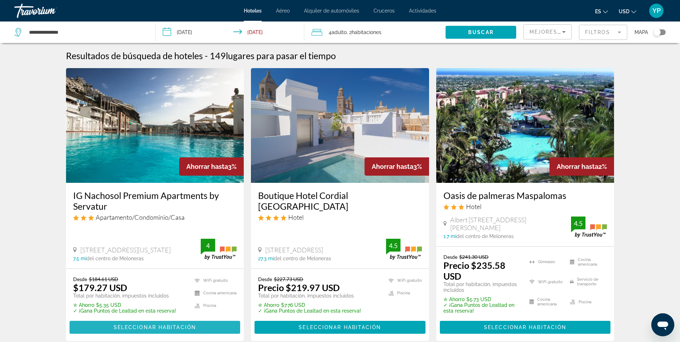
click at [162, 326] on span "Seleccionar habitación" at bounding box center [155, 327] width 82 height 6
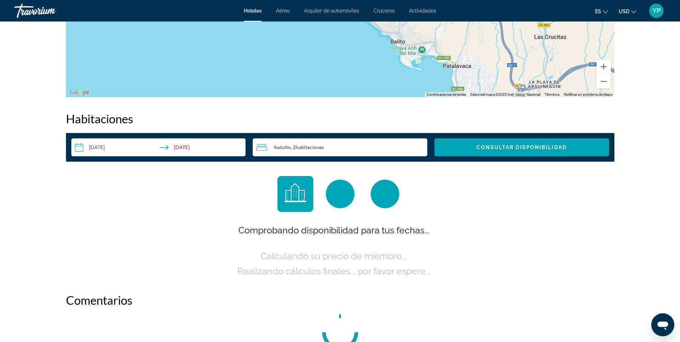
scroll to position [825, 0]
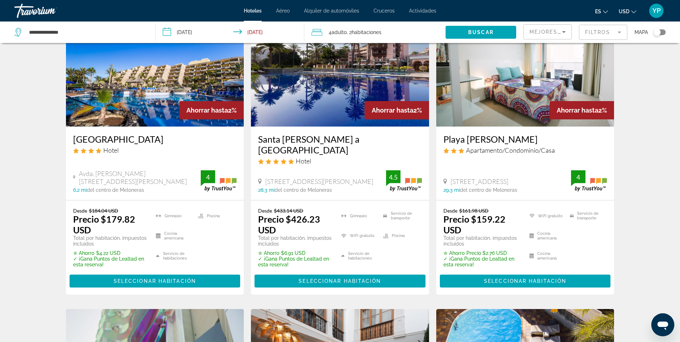
scroll to position [358, 0]
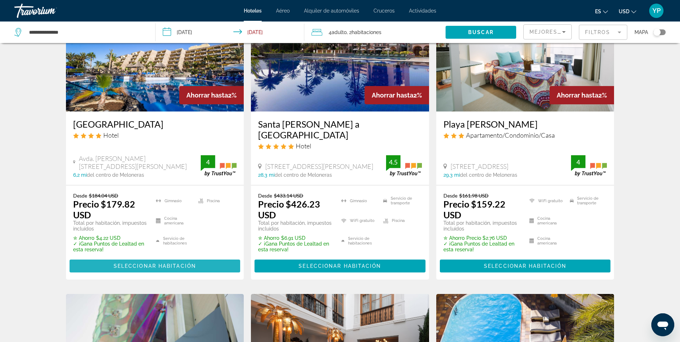
click at [175, 263] on span "Seleccionar habitación" at bounding box center [155, 266] width 82 height 6
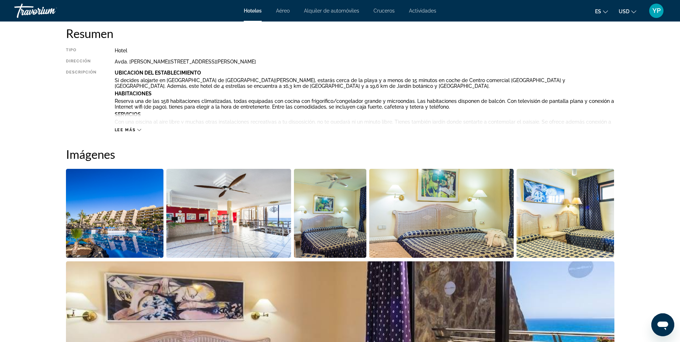
scroll to position [251, 0]
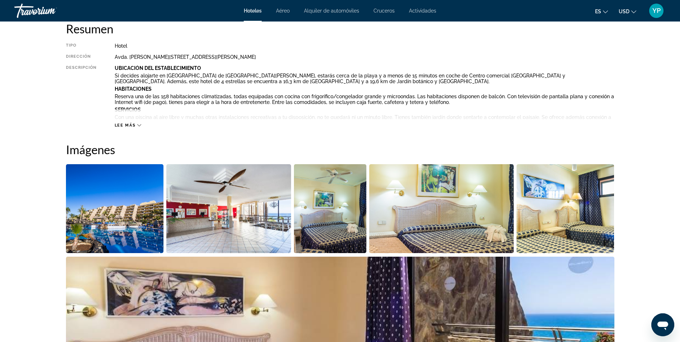
click at [127, 230] on img "Abrir control deslizante de imagen a pantalla completa" at bounding box center [115, 208] width 98 height 89
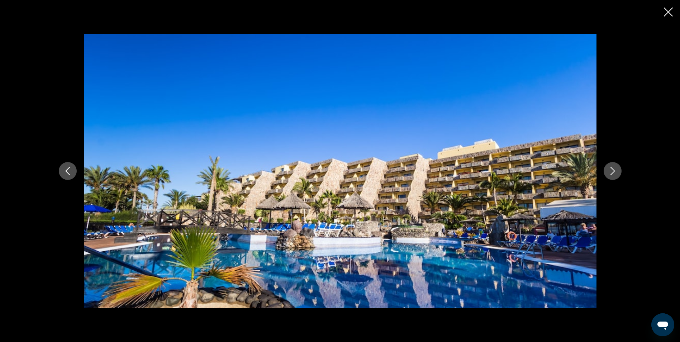
click at [610, 170] on icon "Siguiente imagen" at bounding box center [612, 171] width 9 height 9
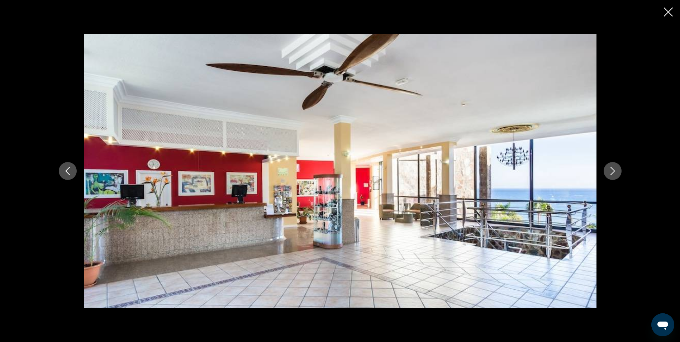
click at [610, 170] on icon "Siguiente imagen" at bounding box center [612, 171] width 9 height 9
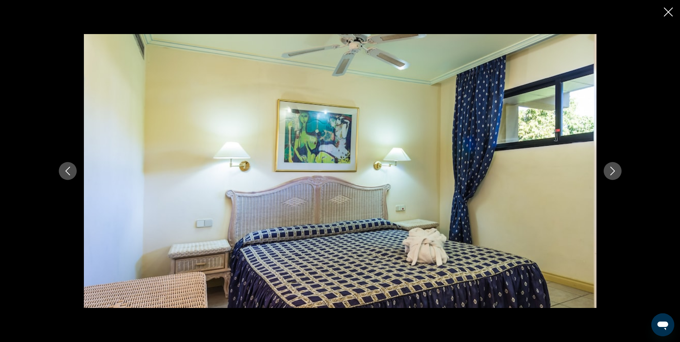
click at [610, 170] on icon "Siguiente imagen" at bounding box center [612, 171] width 9 height 9
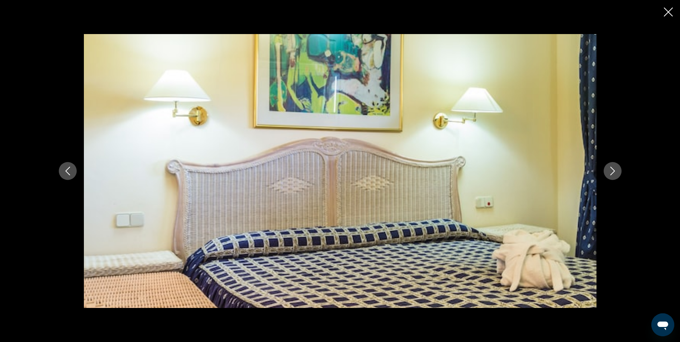
click at [610, 170] on icon "Siguiente imagen" at bounding box center [612, 171] width 9 height 9
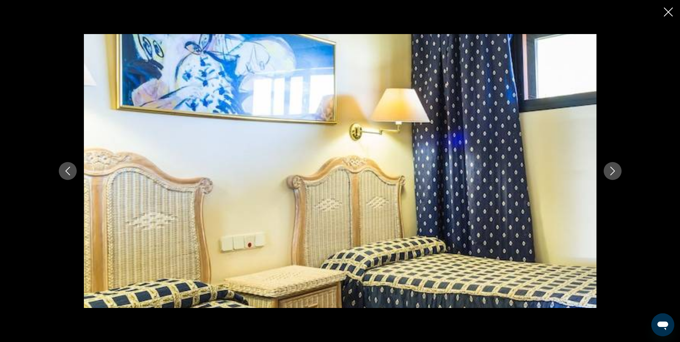
click at [610, 170] on icon "Siguiente imagen" at bounding box center [612, 171] width 9 height 9
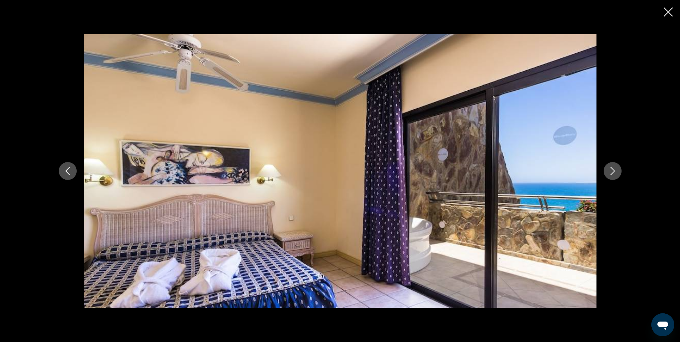
click at [610, 170] on icon "Siguiente imagen" at bounding box center [612, 171] width 9 height 9
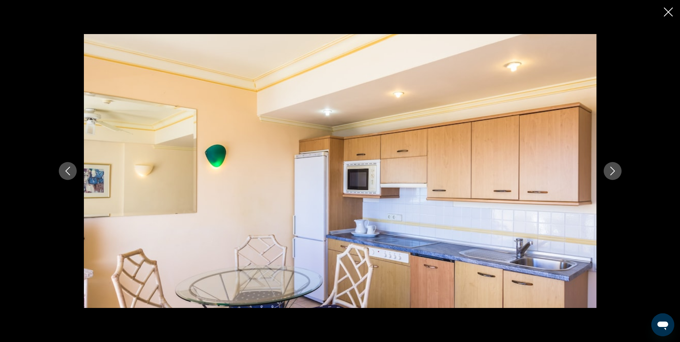
click at [610, 170] on icon "Siguiente imagen" at bounding box center [612, 171] width 9 height 9
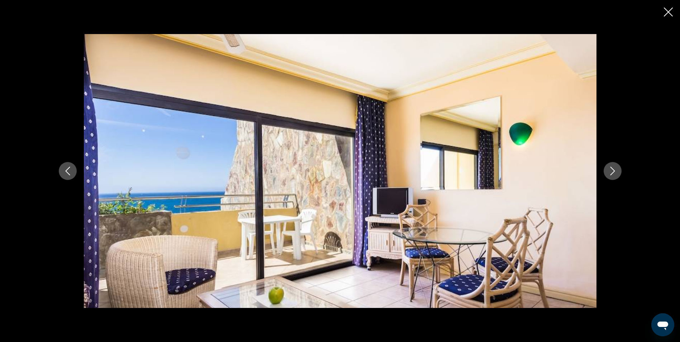
click at [610, 170] on icon "Siguiente imagen" at bounding box center [612, 171] width 9 height 9
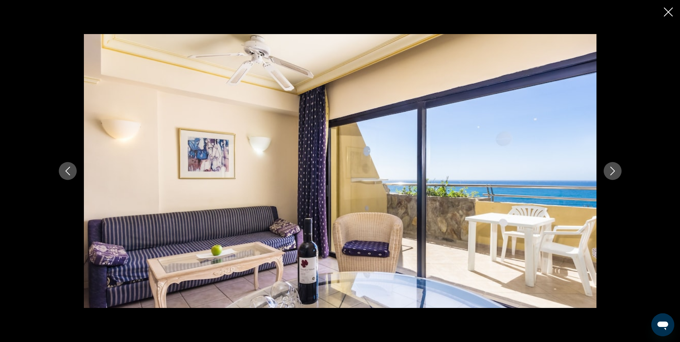
click at [610, 170] on icon "Siguiente imagen" at bounding box center [612, 171] width 9 height 9
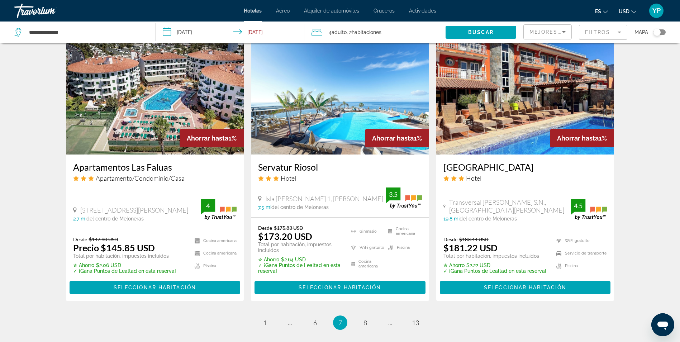
scroll to position [866, 0]
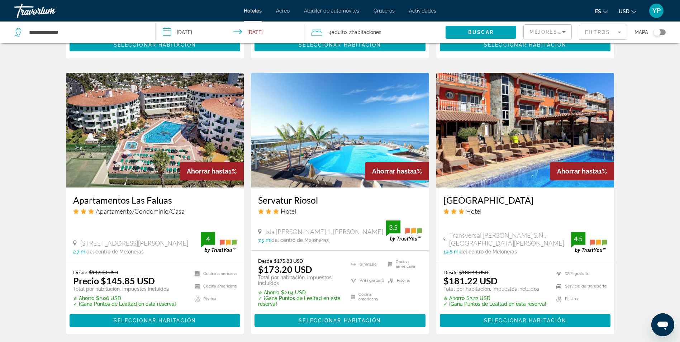
click at [315, 317] on span "Contenido principal" at bounding box center [340, 320] width 171 height 17
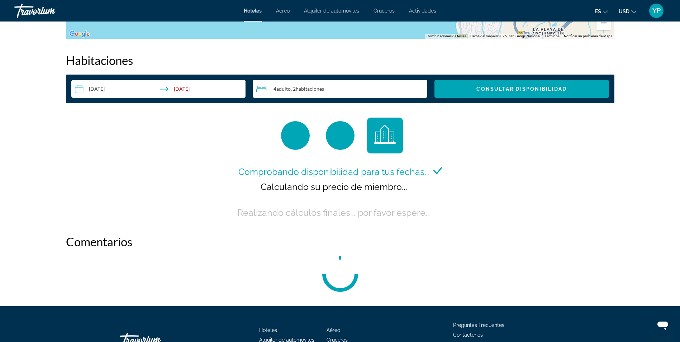
scroll to position [860, 0]
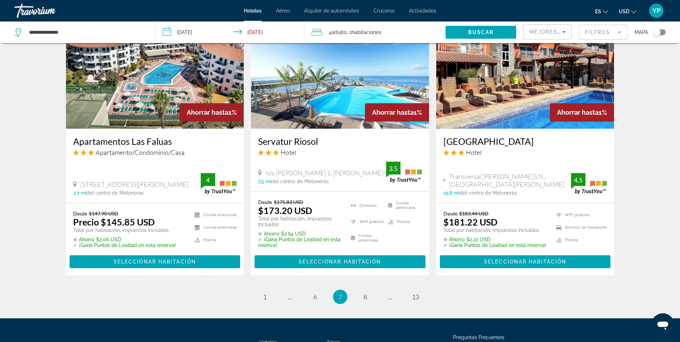
scroll to position [908, 0]
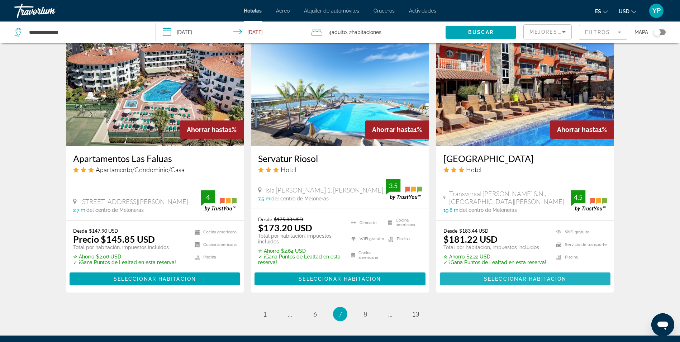
click at [504, 276] on span "Seleccionar habitación" at bounding box center [525, 279] width 82 height 6
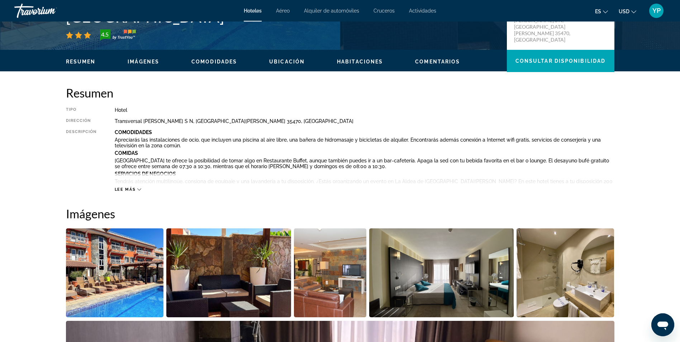
scroll to position [179, 0]
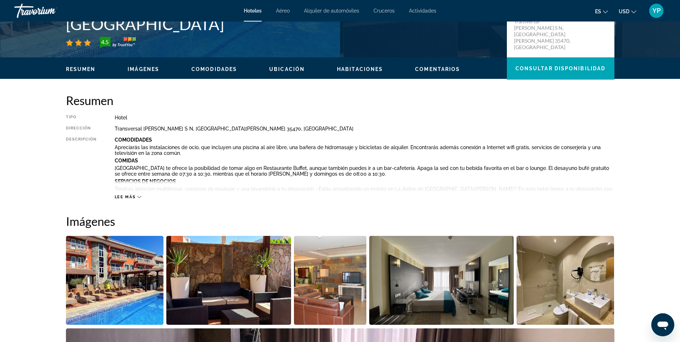
click at [400, 255] on img "Abrir control deslizante de imagen a pantalla completa" at bounding box center [441, 280] width 144 height 89
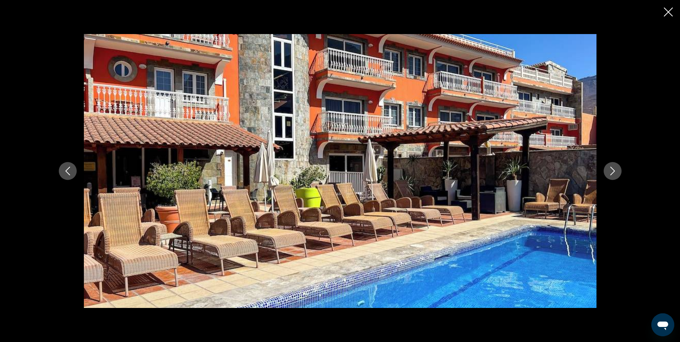
click at [613, 168] on icon "Siguiente imagen" at bounding box center [612, 171] width 9 height 9
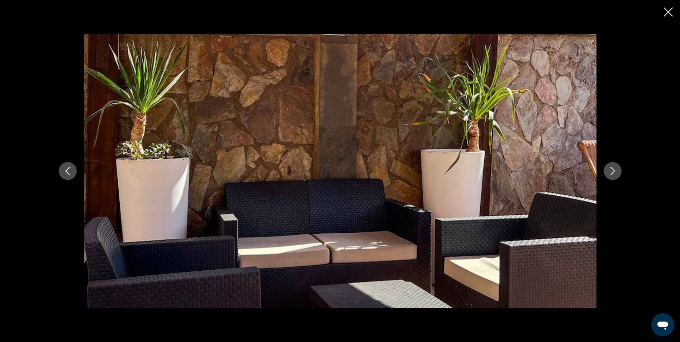
click at [613, 168] on icon "Siguiente imagen" at bounding box center [612, 171] width 9 height 9
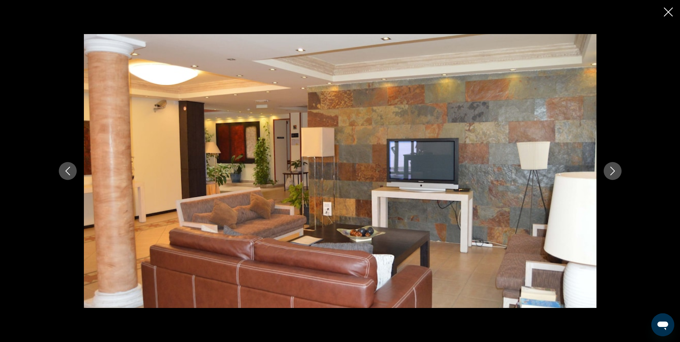
click at [613, 168] on icon "Siguiente imagen" at bounding box center [612, 171] width 9 height 9
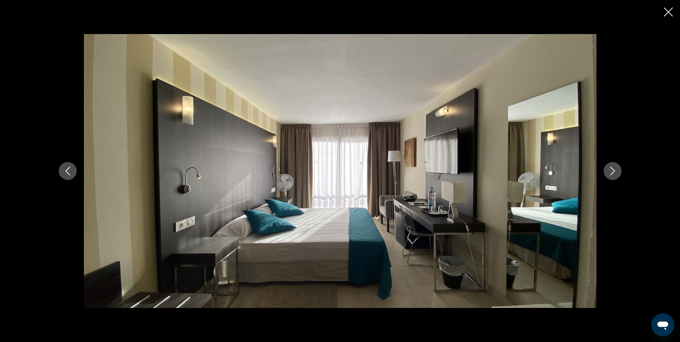
click at [613, 168] on icon "Siguiente imagen" at bounding box center [612, 171] width 9 height 9
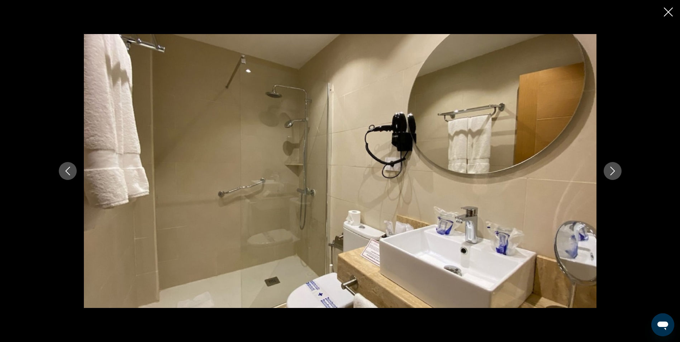
click at [613, 168] on icon "Siguiente imagen" at bounding box center [612, 171] width 9 height 9
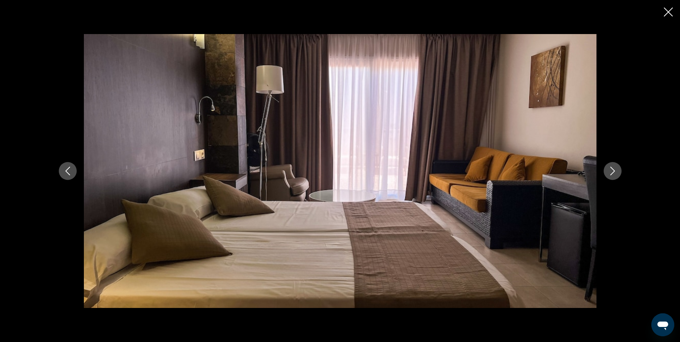
click at [613, 168] on icon "Siguiente imagen" at bounding box center [612, 171] width 9 height 9
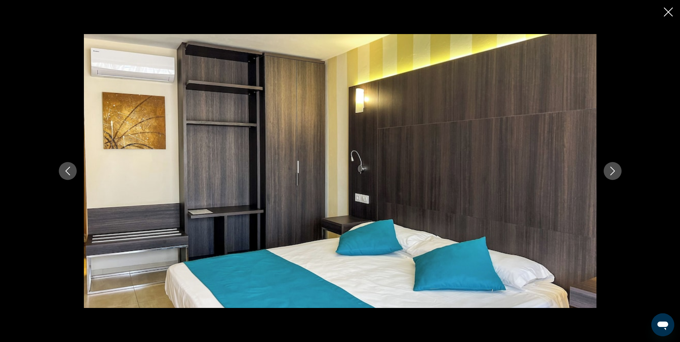
click at [613, 168] on icon "Siguiente imagen" at bounding box center [612, 171] width 9 height 9
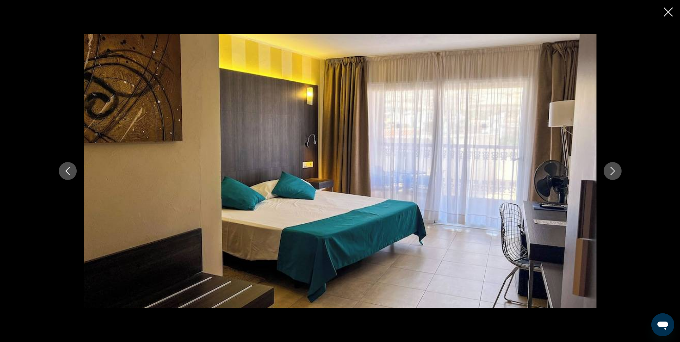
click at [613, 168] on icon "Siguiente imagen" at bounding box center [612, 171] width 9 height 9
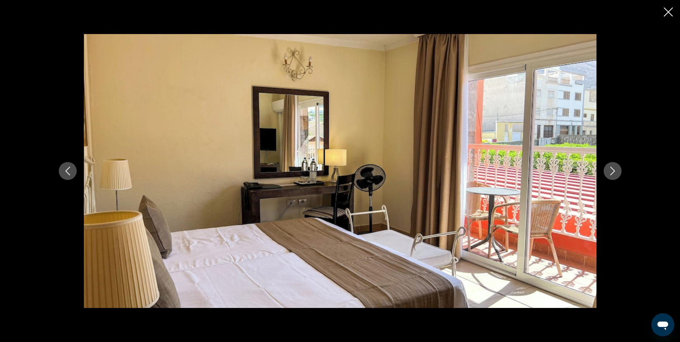
click at [613, 168] on icon "Siguiente imagen" at bounding box center [612, 171] width 9 height 9
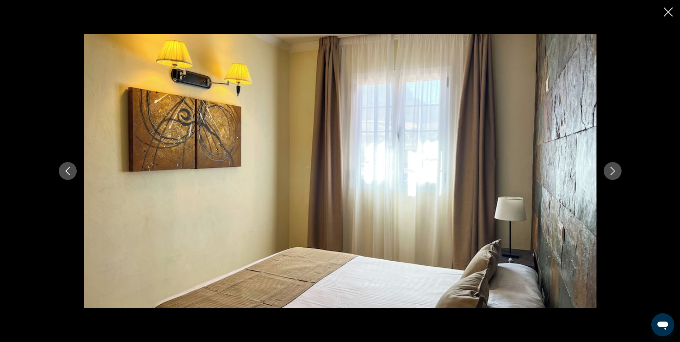
click at [613, 168] on icon "Siguiente imagen" at bounding box center [612, 171] width 9 height 9
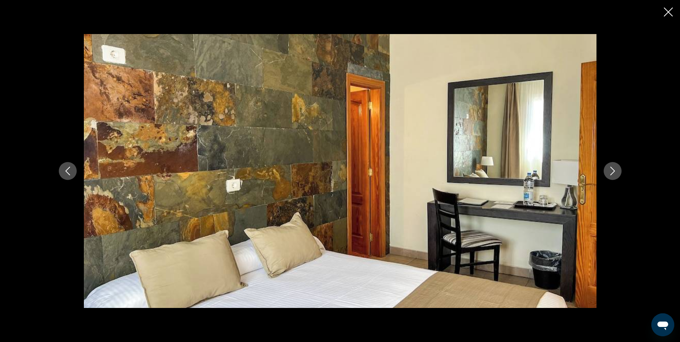
click at [613, 168] on icon "Siguiente imagen" at bounding box center [612, 171] width 9 height 9
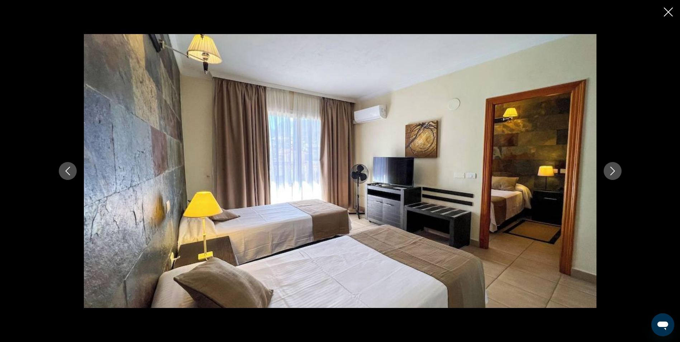
click at [613, 168] on icon "Siguiente imagen" at bounding box center [612, 171] width 9 height 9
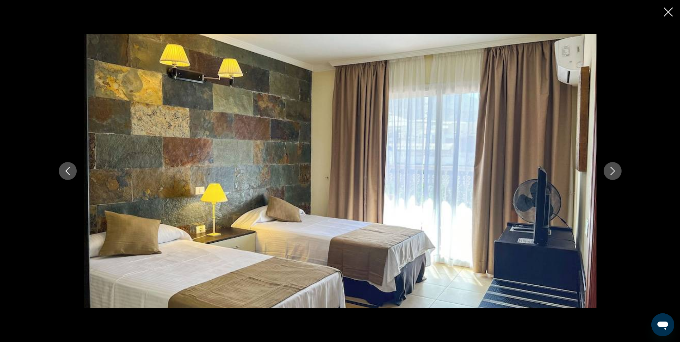
click at [613, 168] on icon "Siguiente imagen" at bounding box center [612, 171] width 9 height 9
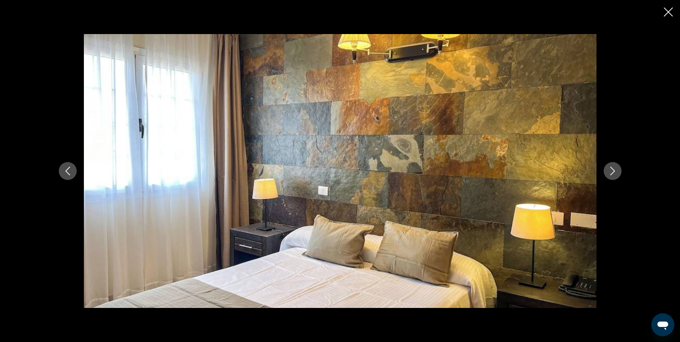
click at [613, 168] on icon "Siguiente imagen" at bounding box center [612, 171] width 9 height 9
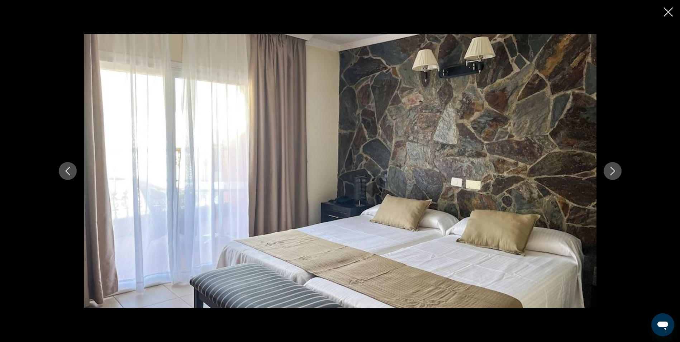
click at [613, 168] on icon "Siguiente imagen" at bounding box center [612, 171] width 9 height 9
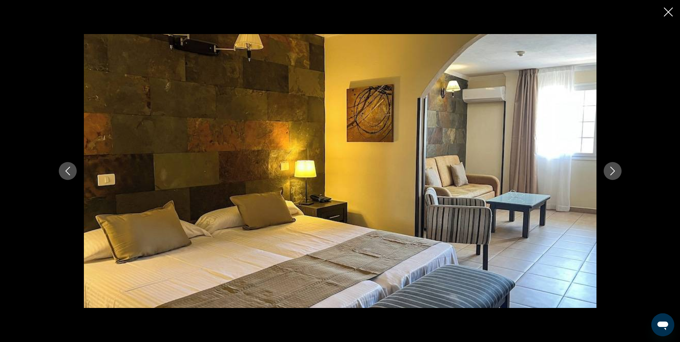
click at [613, 168] on icon "Siguiente imagen" at bounding box center [612, 171] width 9 height 9
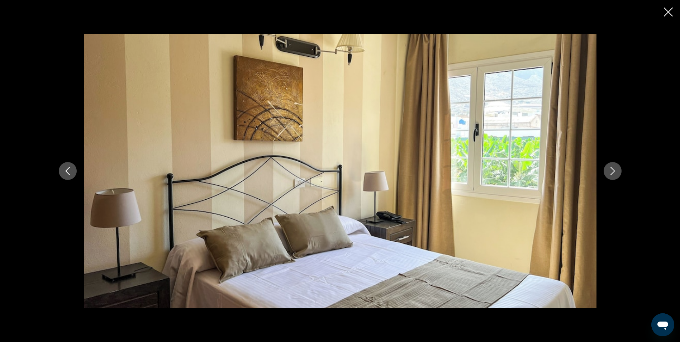
click at [613, 168] on icon "Siguiente imagen" at bounding box center [612, 171] width 9 height 9
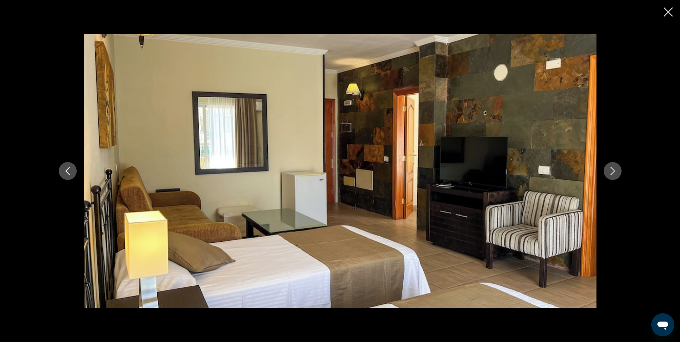
click at [613, 168] on icon "Siguiente imagen" at bounding box center [612, 171] width 9 height 9
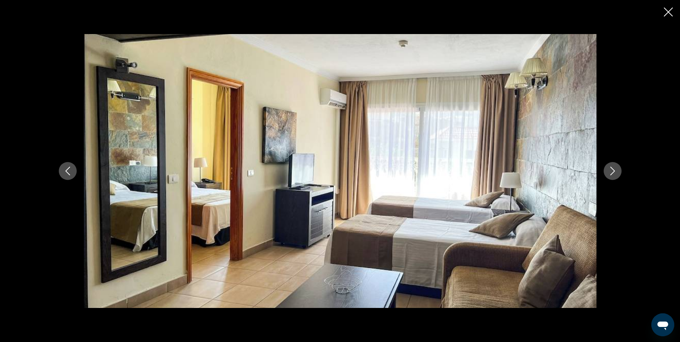
click at [613, 168] on icon "Siguiente imagen" at bounding box center [612, 171] width 9 height 9
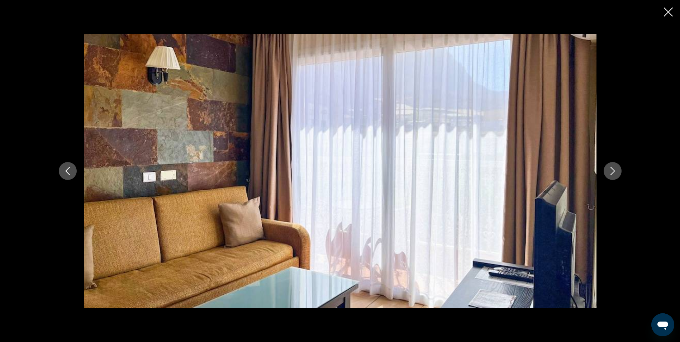
click at [613, 168] on icon "Siguiente imagen" at bounding box center [612, 171] width 9 height 9
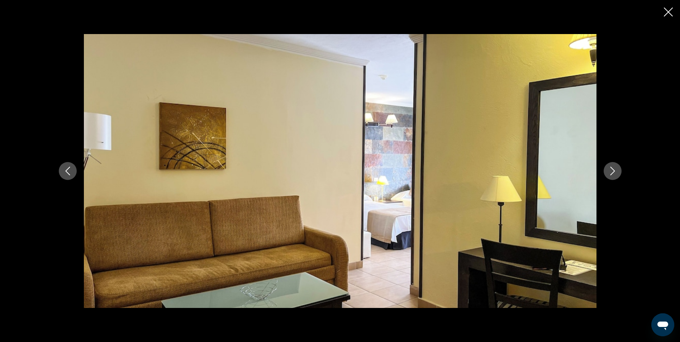
click at [613, 168] on icon "Siguiente imagen" at bounding box center [612, 171] width 9 height 9
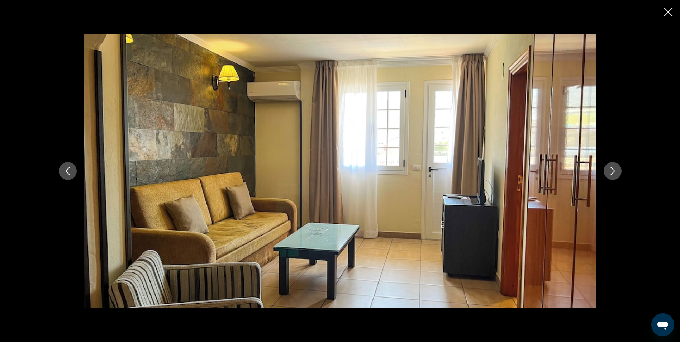
click at [613, 168] on icon "Siguiente imagen" at bounding box center [612, 171] width 9 height 9
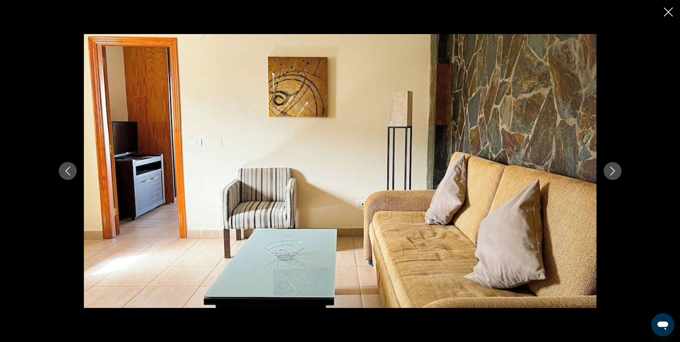
click at [613, 168] on icon "Siguiente imagen" at bounding box center [612, 171] width 9 height 9
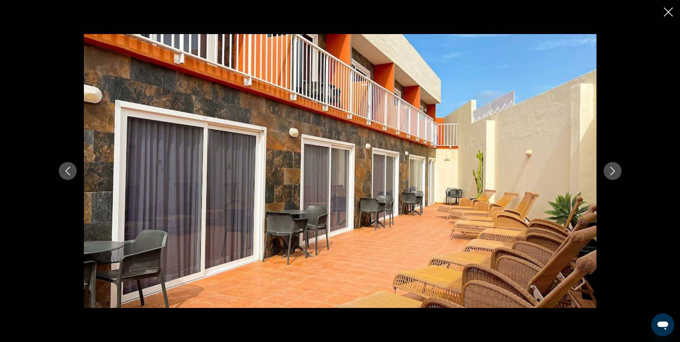
click at [613, 168] on icon "Siguiente imagen" at bounding box center [612, 171] width 9 height 9
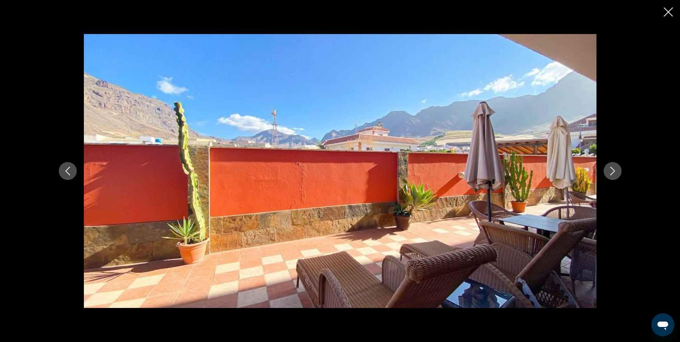
click at [613, 168] on icon "Siguiente imagen" at bounding box center [612, 171] width 9 height 9
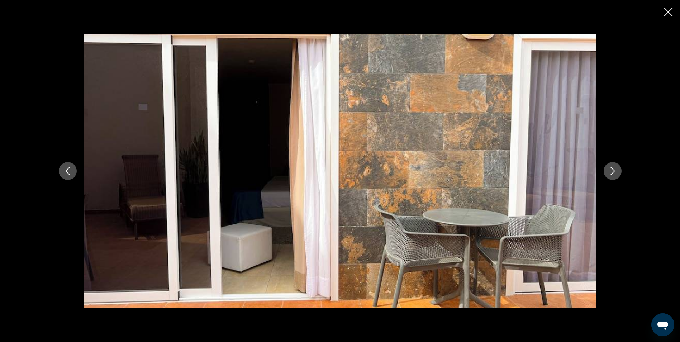
click at [613, 168] on icon "Siguiente imagen" at bounding box center [612, 171] width 9 height 9
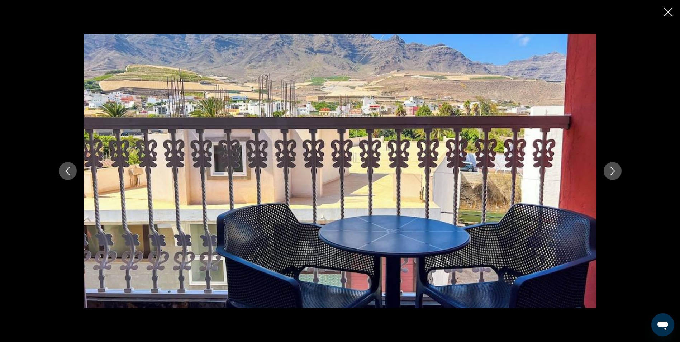
click at [613, 168] on icon "Siguiente imagen" at bounding box center [612, 171] width 9 height 9
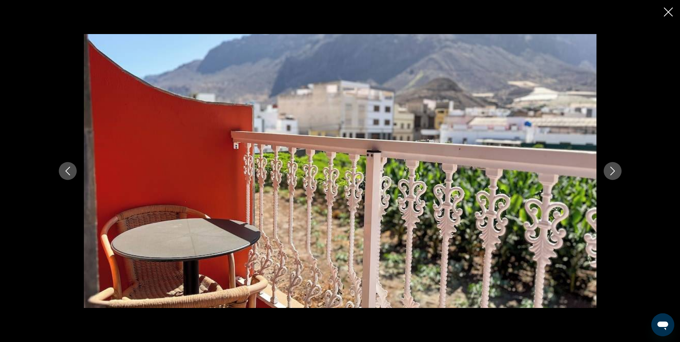
click at [613, 168] on icon "Siguiente imagen" at bounding box center [612, 171] width 9 height 9
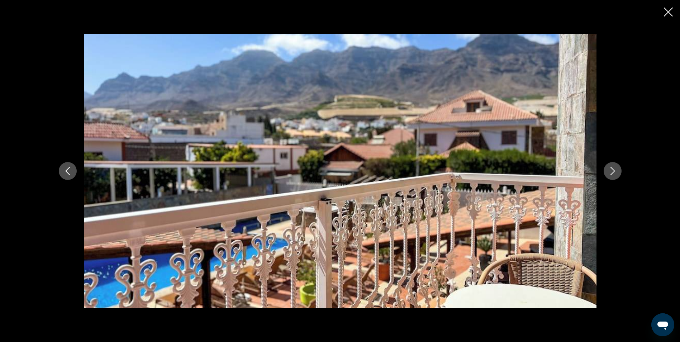
click at [613, 168] on icon "Siguiente imagen" at bounding box center [612, 171] width 9 height 9
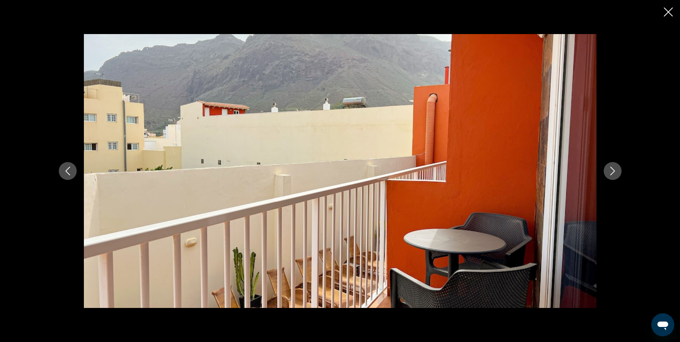
click at [613, 168] on icon "Siguiente imagen" at bounding box center [612, 171] width 9 height 9
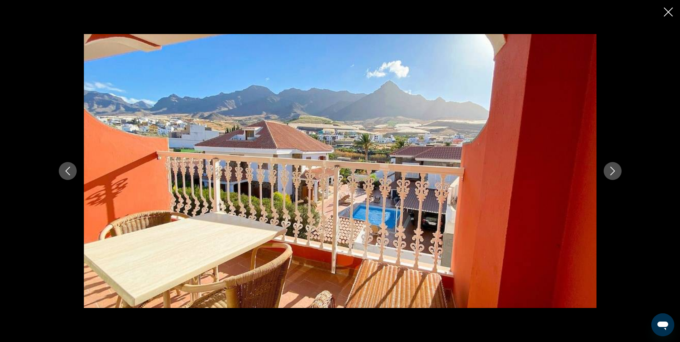
click at [613, 168] on icon "Siguiente imagen" at bounding box center [612, 171] width 9 height 9
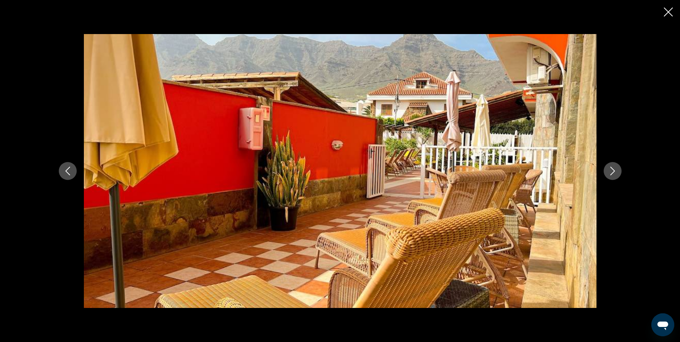
click at [613, 168] on icon "Siguiente imagen" at bounding box center [612, 171] width 9 height 9
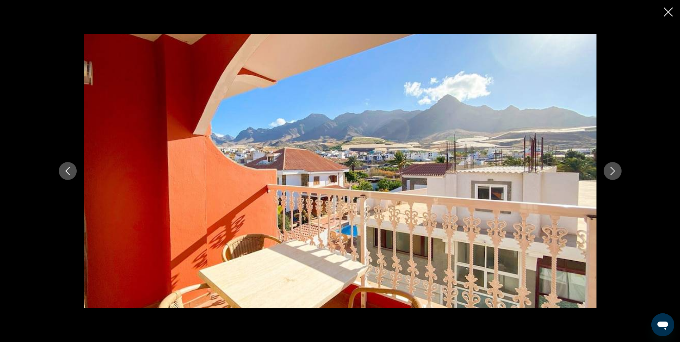
click at [613, 168] on icon "Siguiente imagen" at bounding box center [612, 171] width 9 height 9
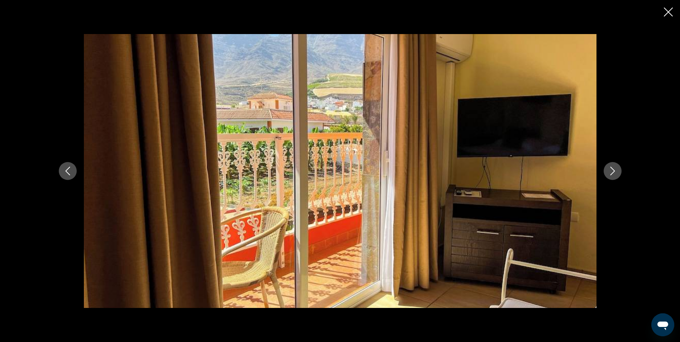
click at [666, 14] on icon "Cerrar presentación de diapositivas" at bounding box center [668, 12] width 9 height 9
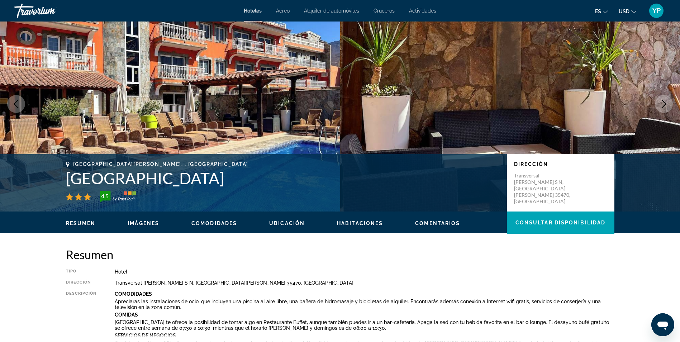
scroll to position [0, 0]
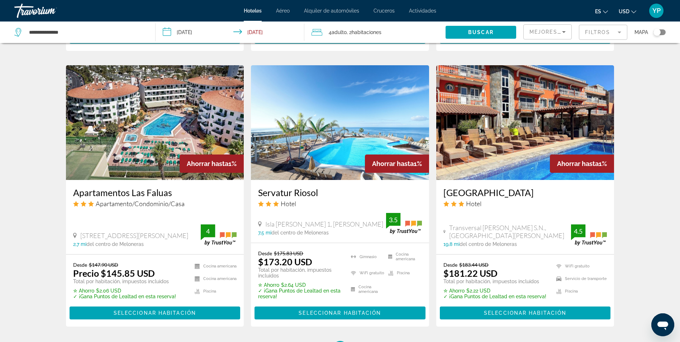
scroll to position [860, 0]
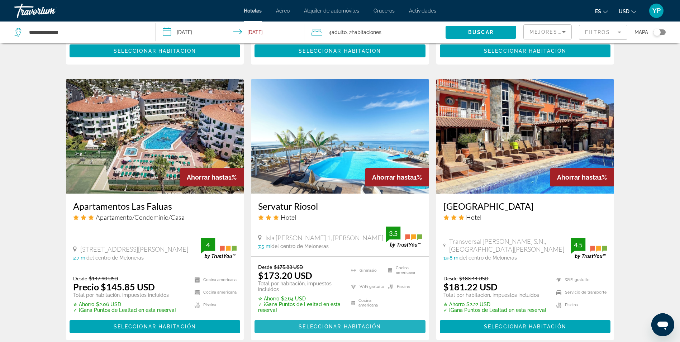
click at [323, 324] on span "Seleccionar habitación" at bounding box center [340, 327] width 82 height 6
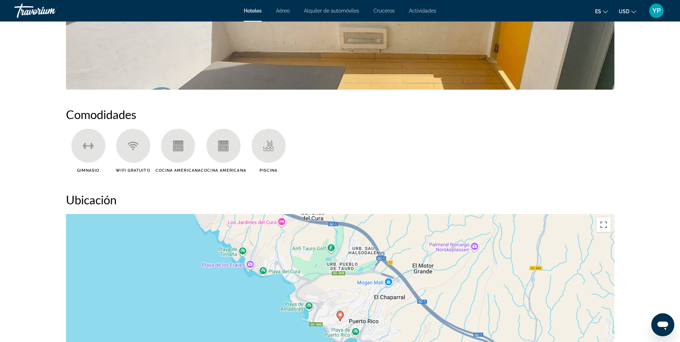
scroll to position [430, 0]
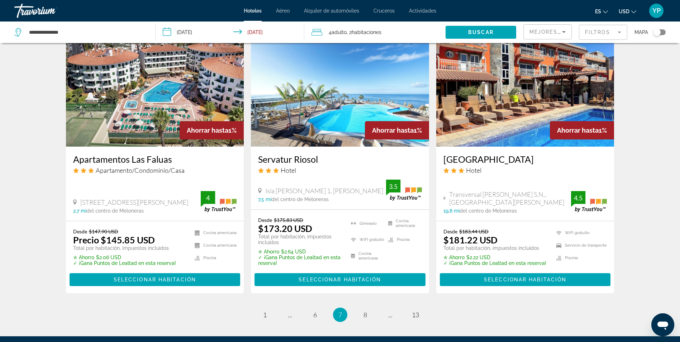
scroll to position [932, 0]
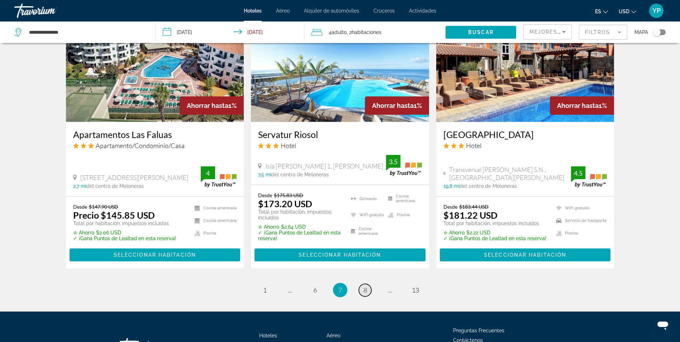
click at [367, 286] on span "8" at bounding box center [365, 290] width 4 height 8
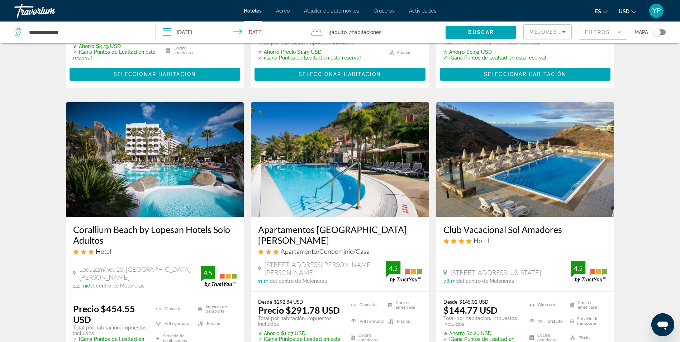
scroll to position [287, 0]
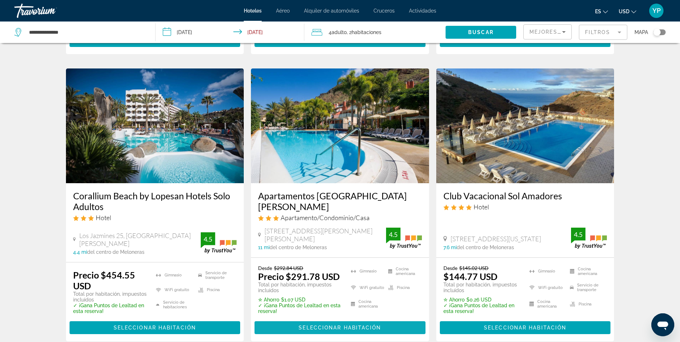
click at [341, 325] on span "Seleccionar habitación" at bounding box center [340, 328] width 82 height 6
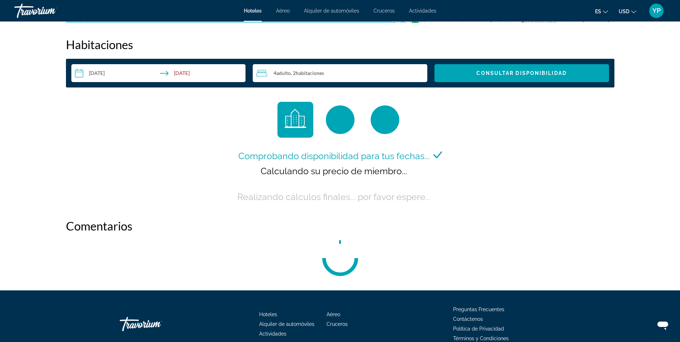
scroll to position [932, 0]
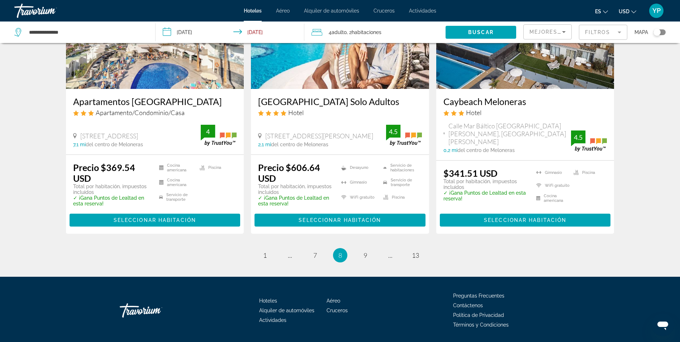
scroll to position [960, 0]
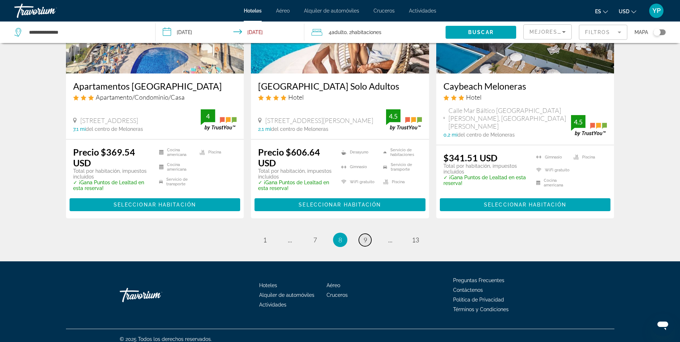
click at [362, 234] on link "página 9" at bounding box center [365, 240] width 13 height 13
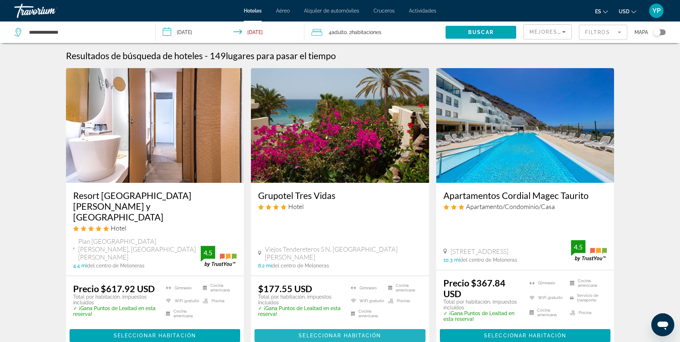
click at [308, 333] on span "Seleccionar habitación" at bounding box center [340, 336] width 82 height 6
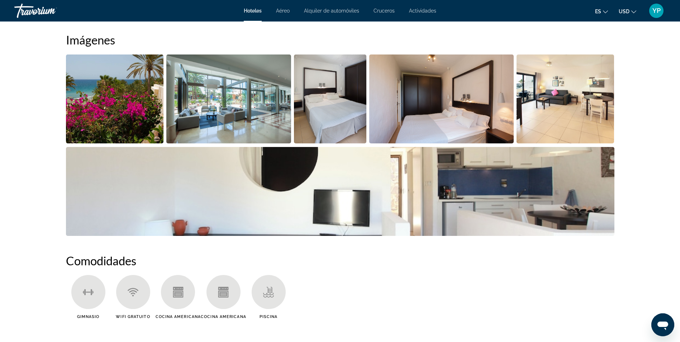
scroll to position [251, 0]
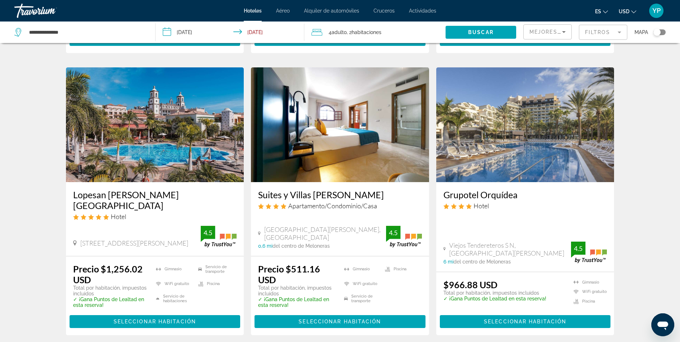
scroll to position [860, 0]
